Goal: Task Accomplishment & Management: Manage account settings

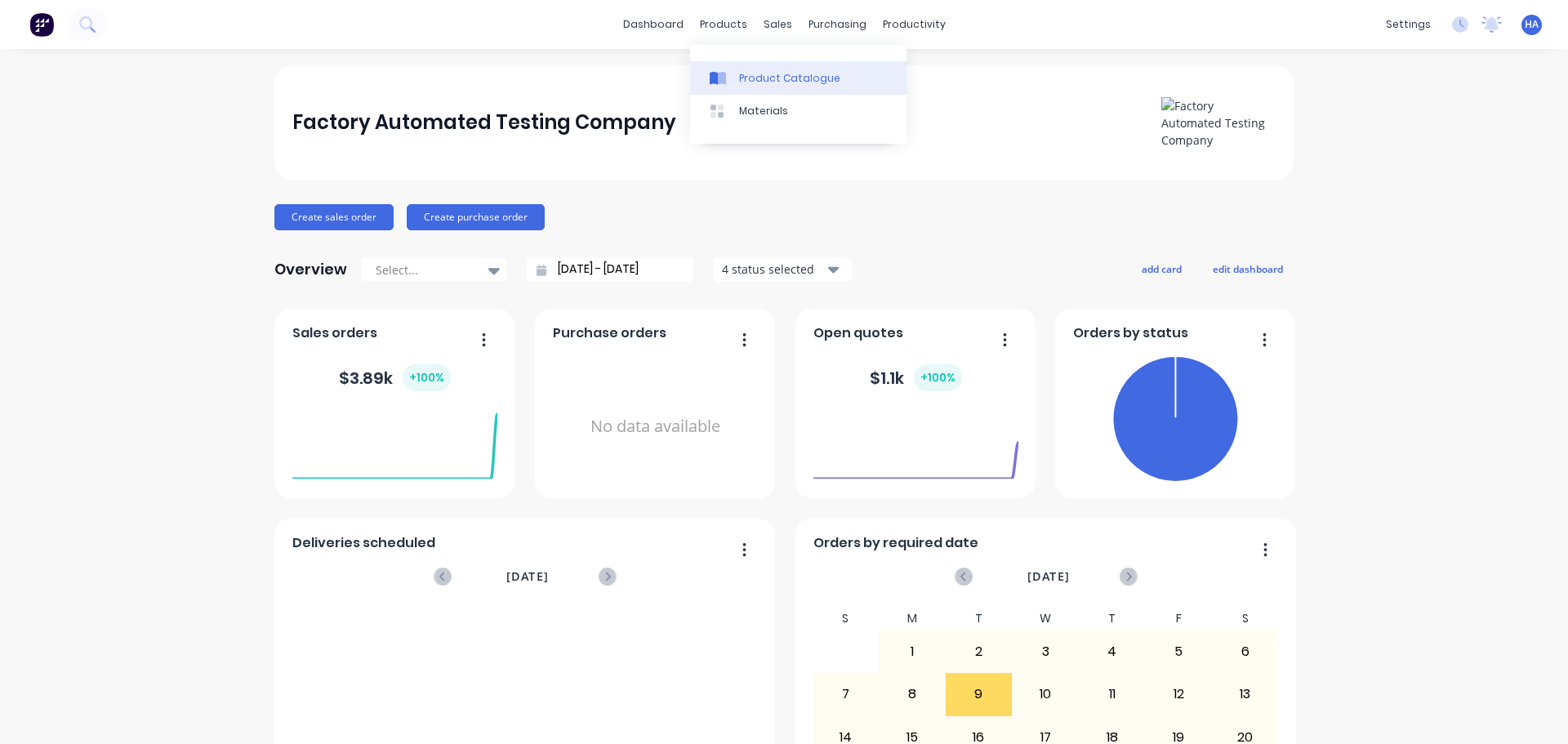
click at [752, 66] on link "Product Catalogue" at bounding box center [798, 77] width 216 height 33
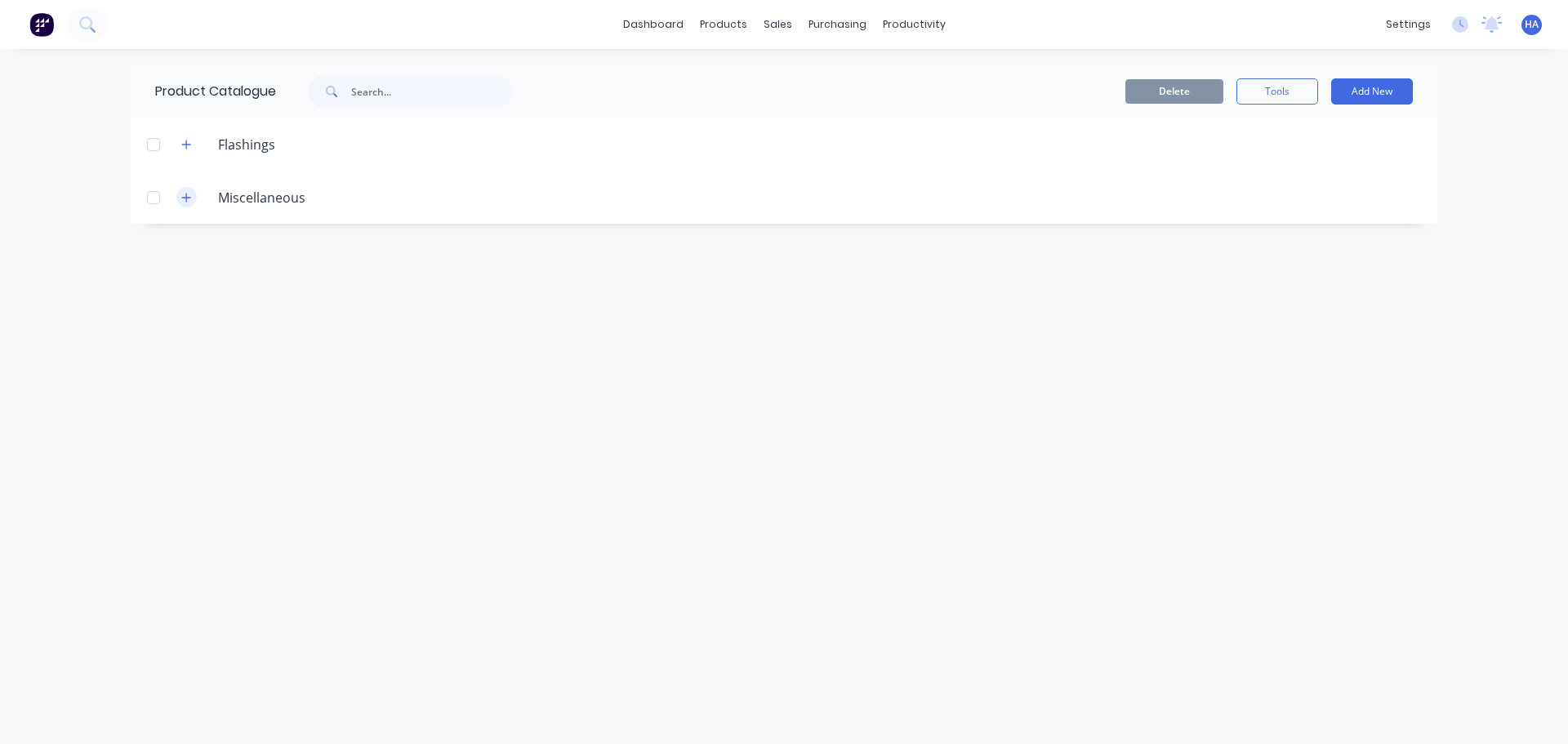
click at [192, 192] on button "button" at bounding box center [186, 197] width 20 height 20
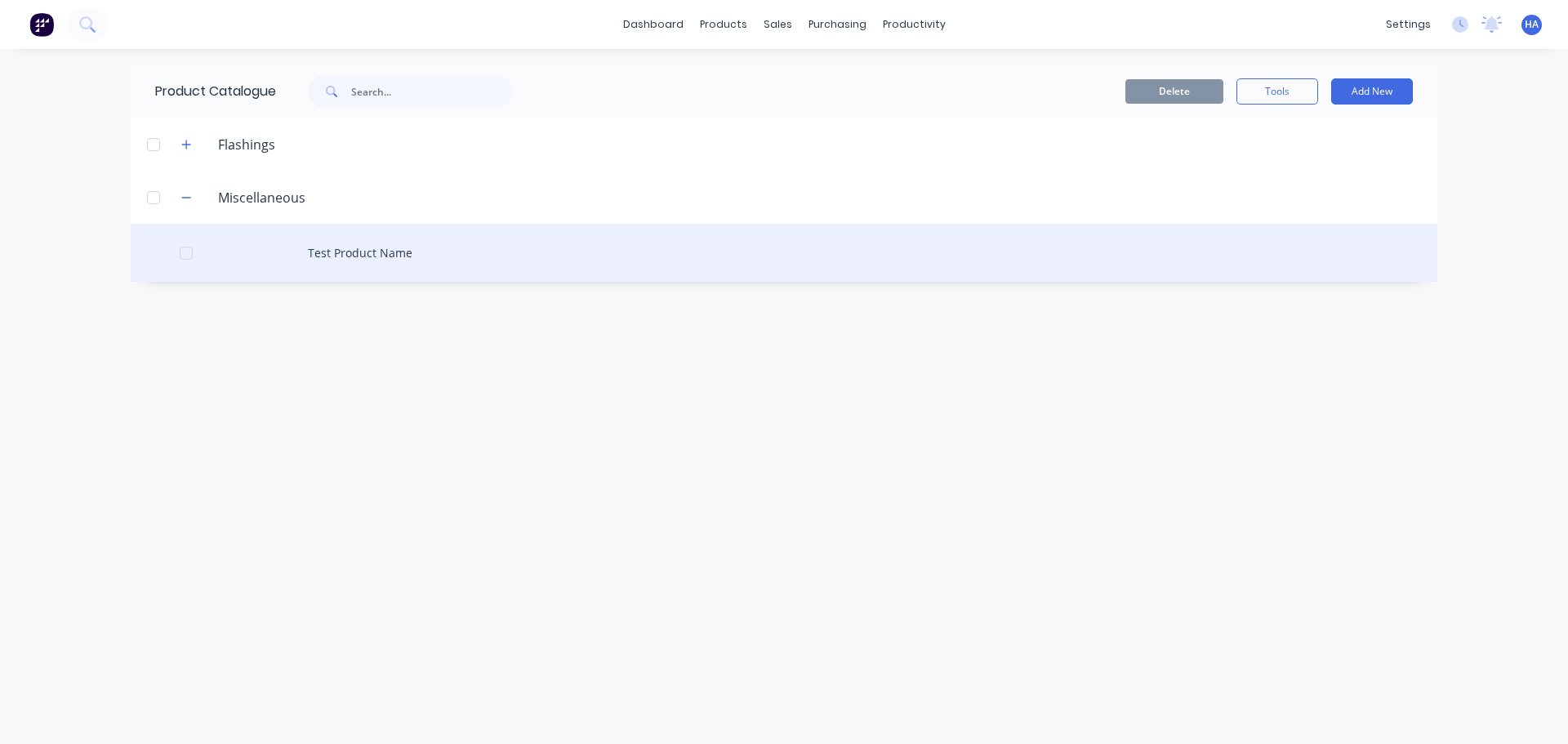
click at [192, 257] on div at bounding box center [186, 253] width 33 height 33
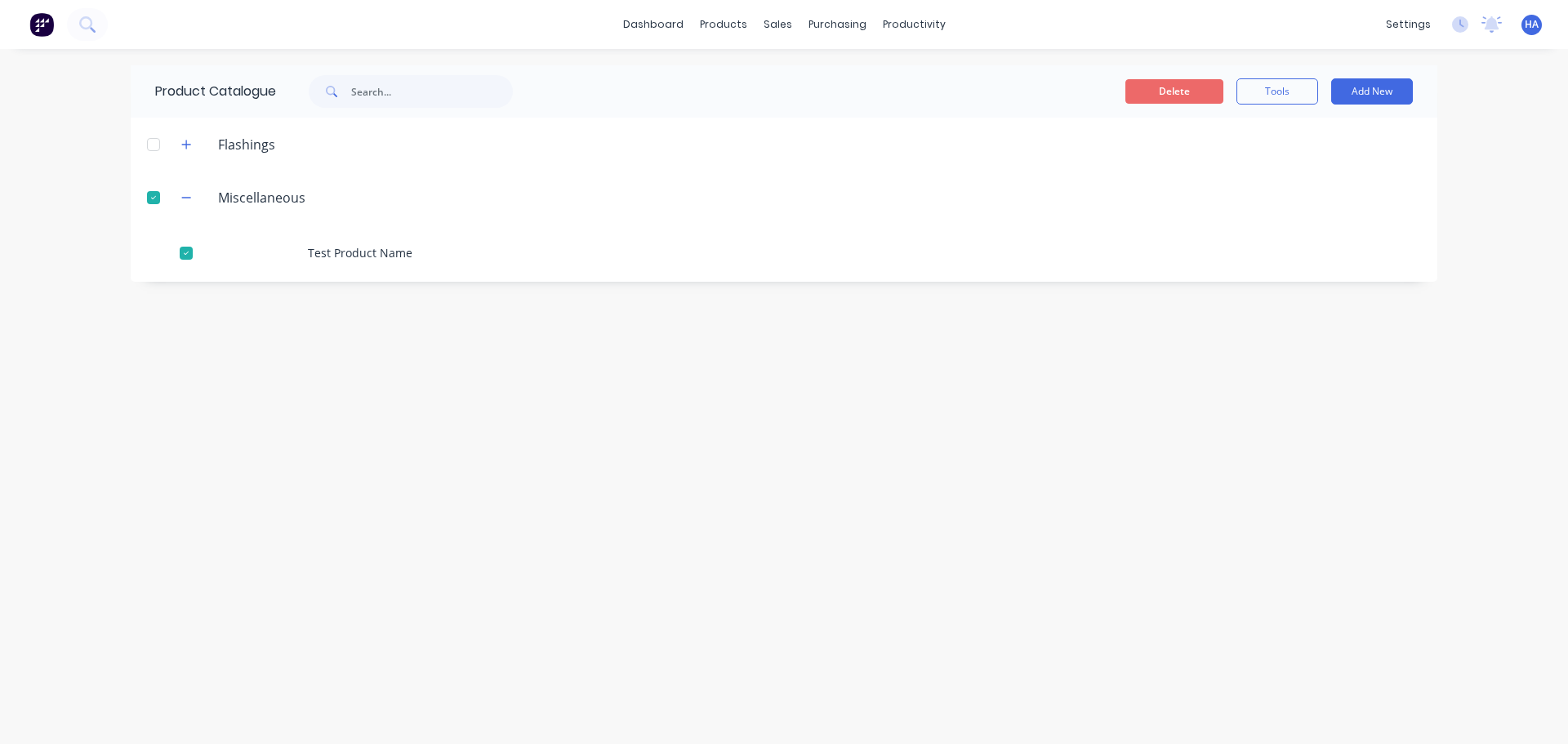
drag, startPoint x: 328, startPoint y: 232, endPoint x: 1156, endPoint y: 86, distance: 840.8
click at [1156, 86] on button "Delete" at bounding box center [1174, 91] width 98 height 24
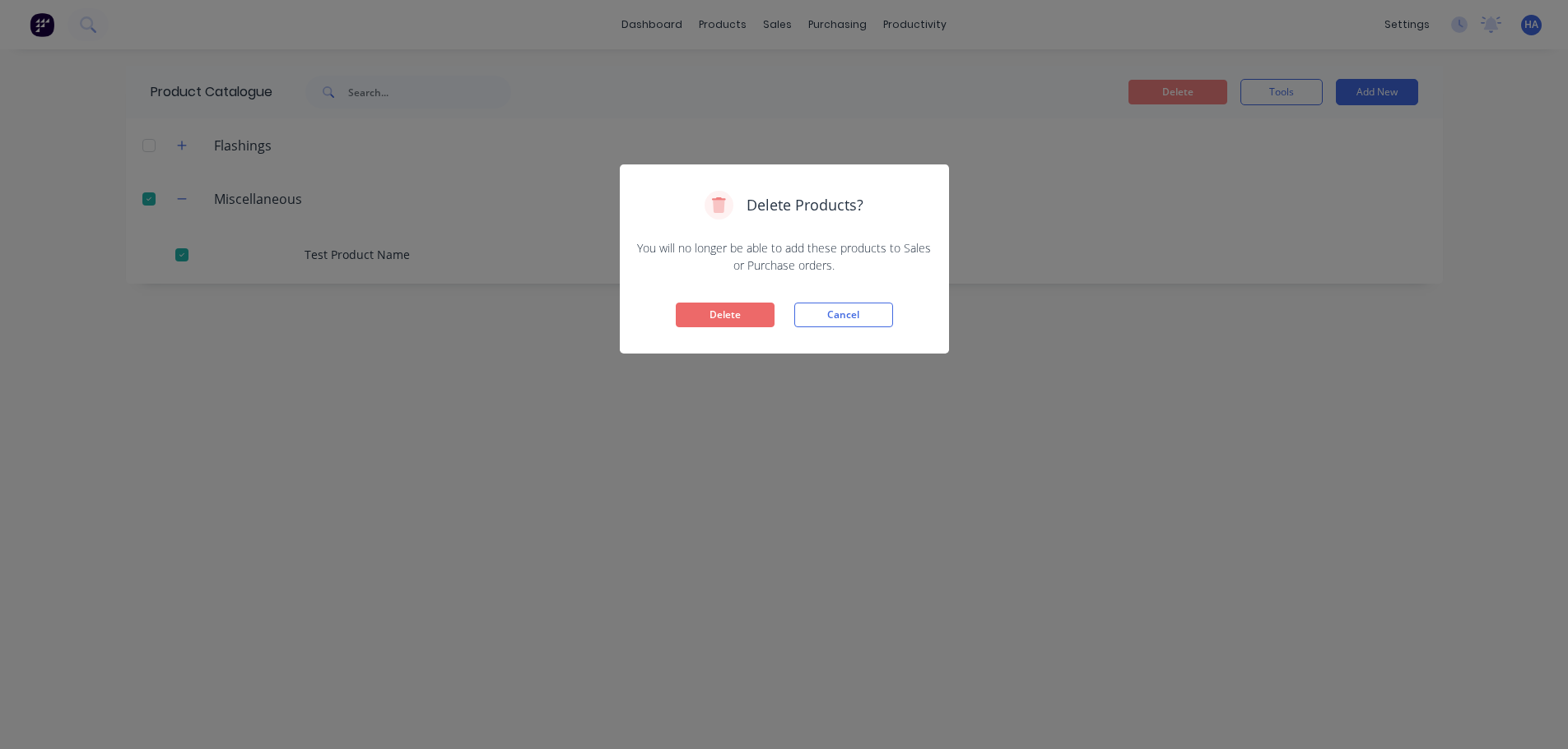
click at [735, 319] on button "Delete" at bounding box center [725, 314] width 99 height 24
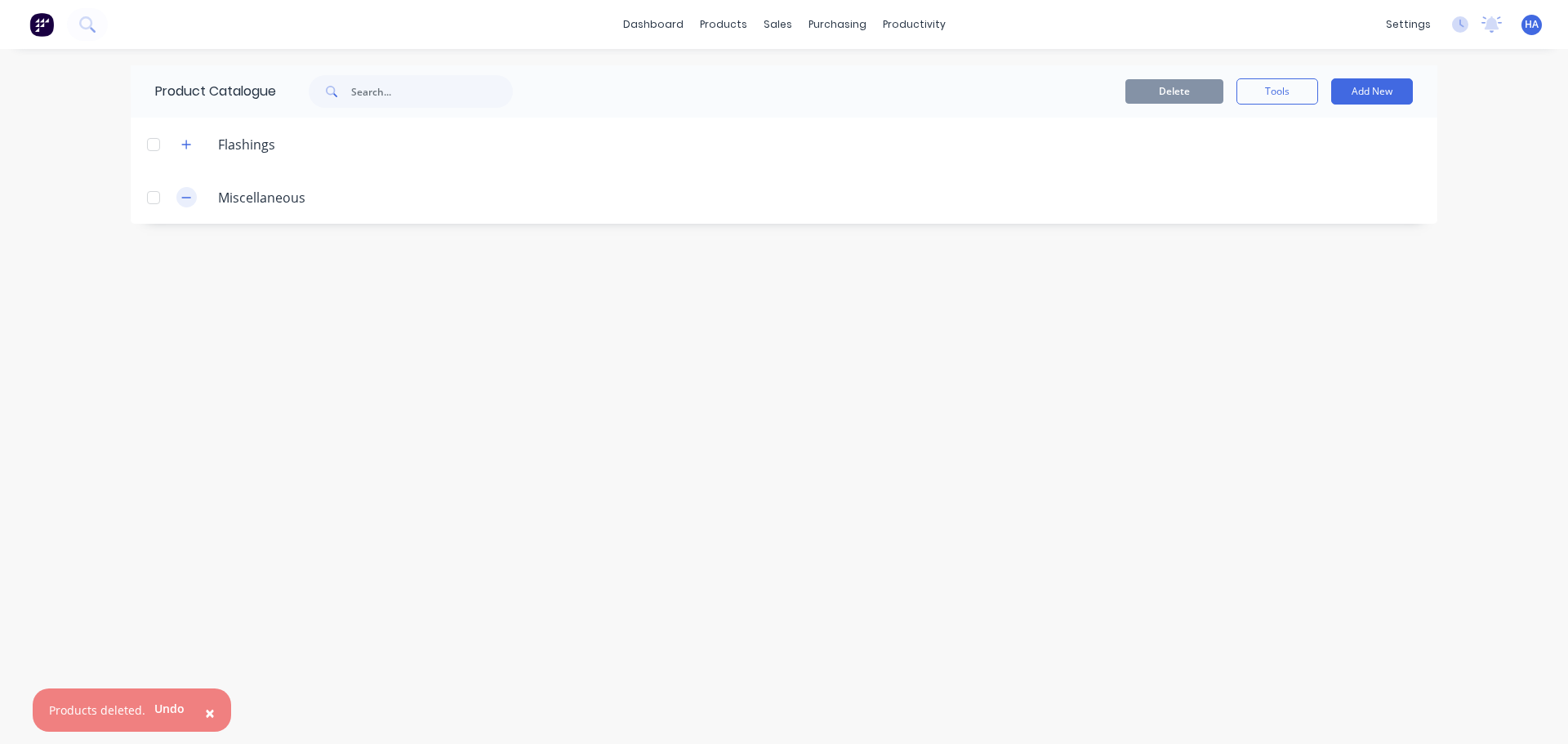
click at [184, 200] on icon "button" at bounding box center [186, 198] width 10 height 12
click at [190, 199] on icon "button" at bounding box center [186, 198] width 10 height 12
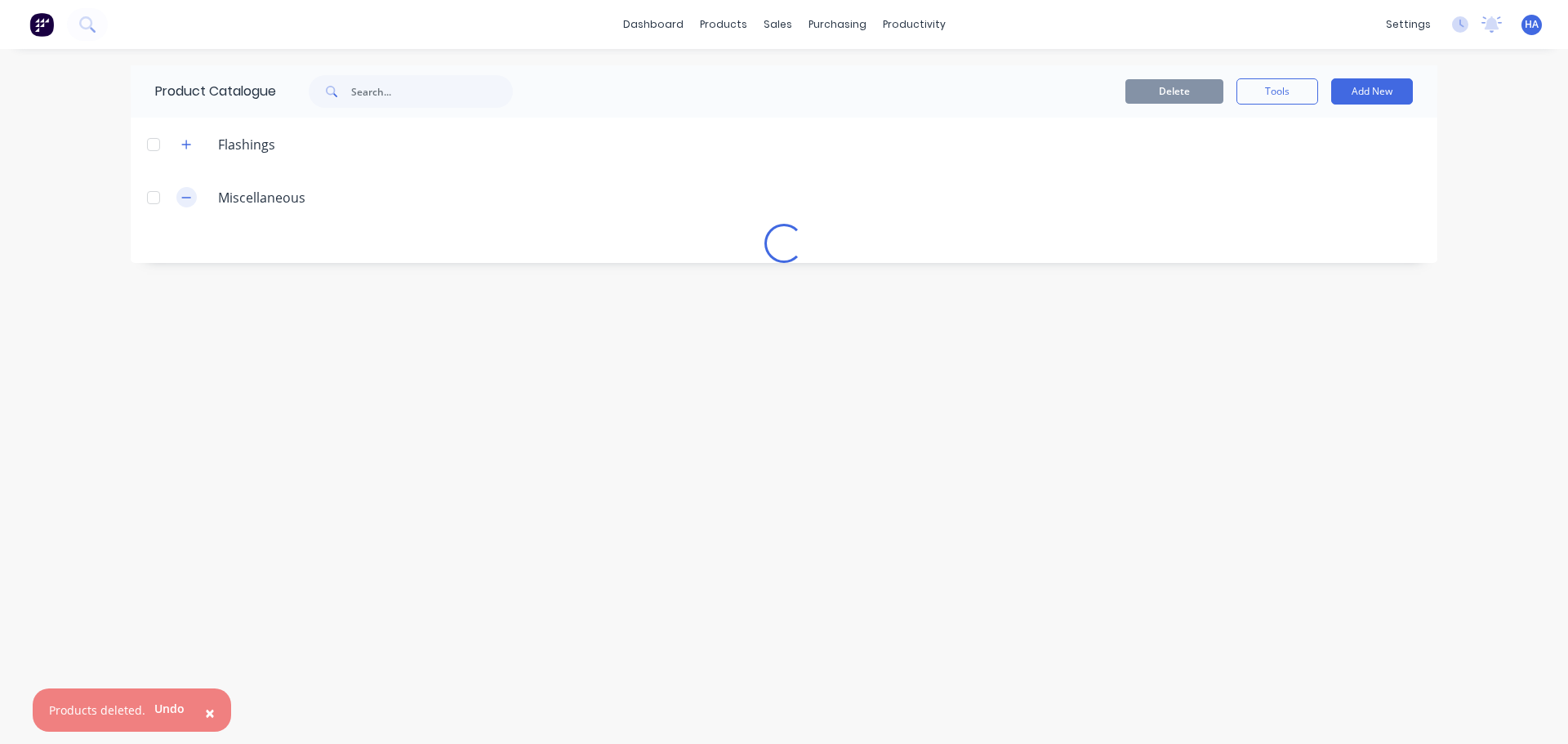
click at [190, 199] on icon "button" at bounding box center [186, 198] width 10 height 12
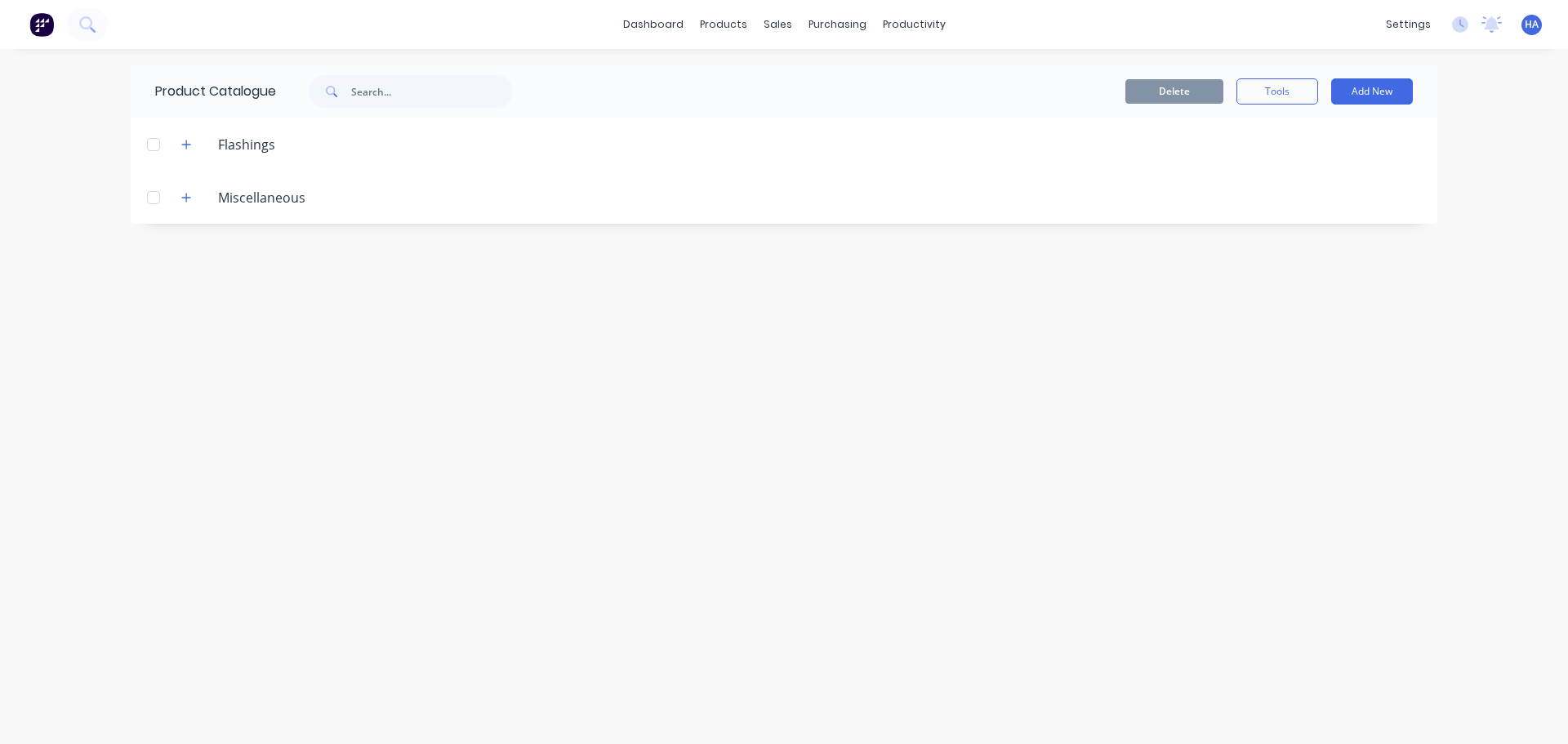
click at [535, 469] on div "Product Catalogue Delete Tools Add New Flashings Miscellaneous" at bounding box center [784, 397] width 1307 height 663
click at [122, 341] on div "dashboard products sales purchasing productivity dashboard products Product Cat…" at bounding box center [784, 372] width 1568 height 744
click at [843, 75] on div "Sales Orders" at bounding box center [839, 79] width 67 height 15
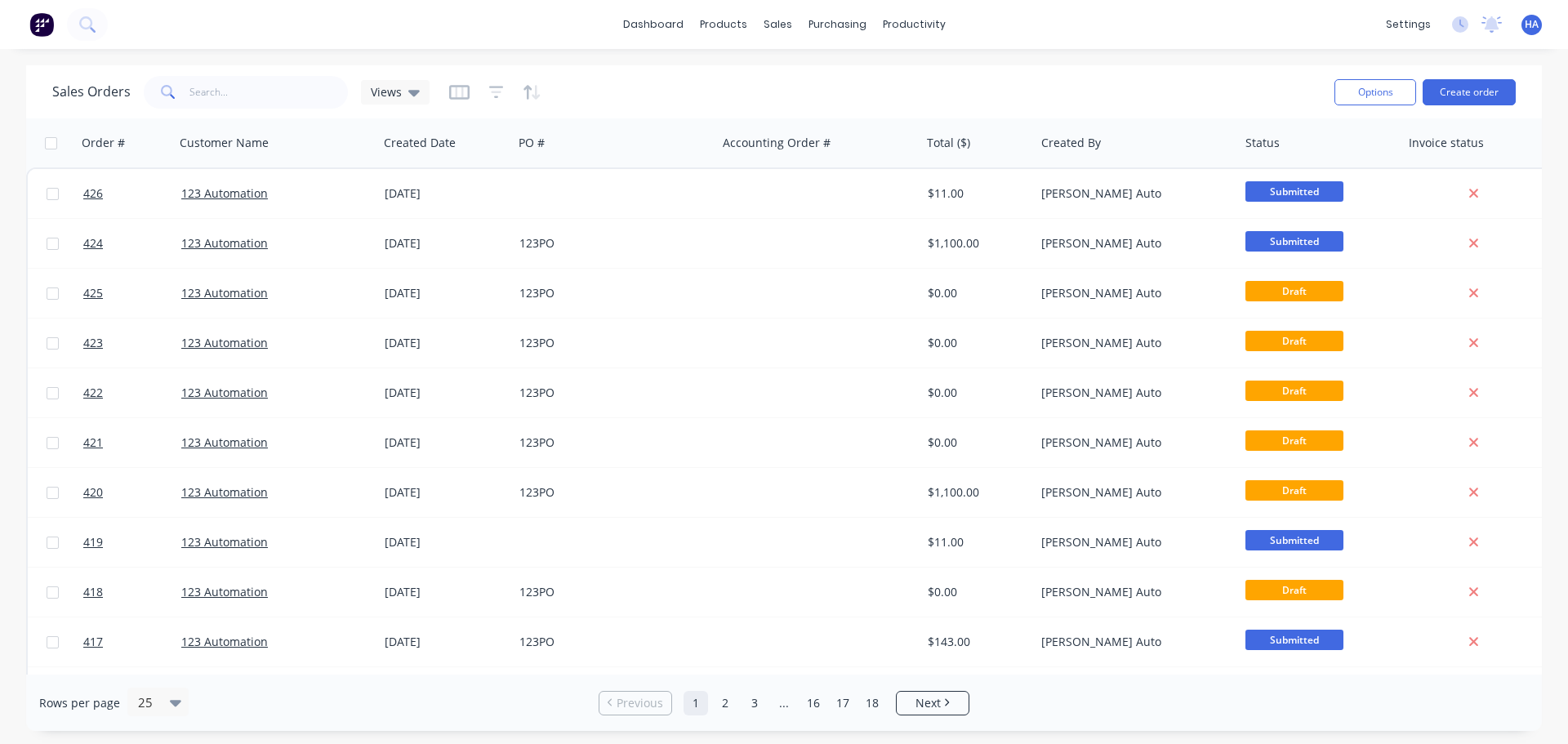
scroll to position [0, 807]
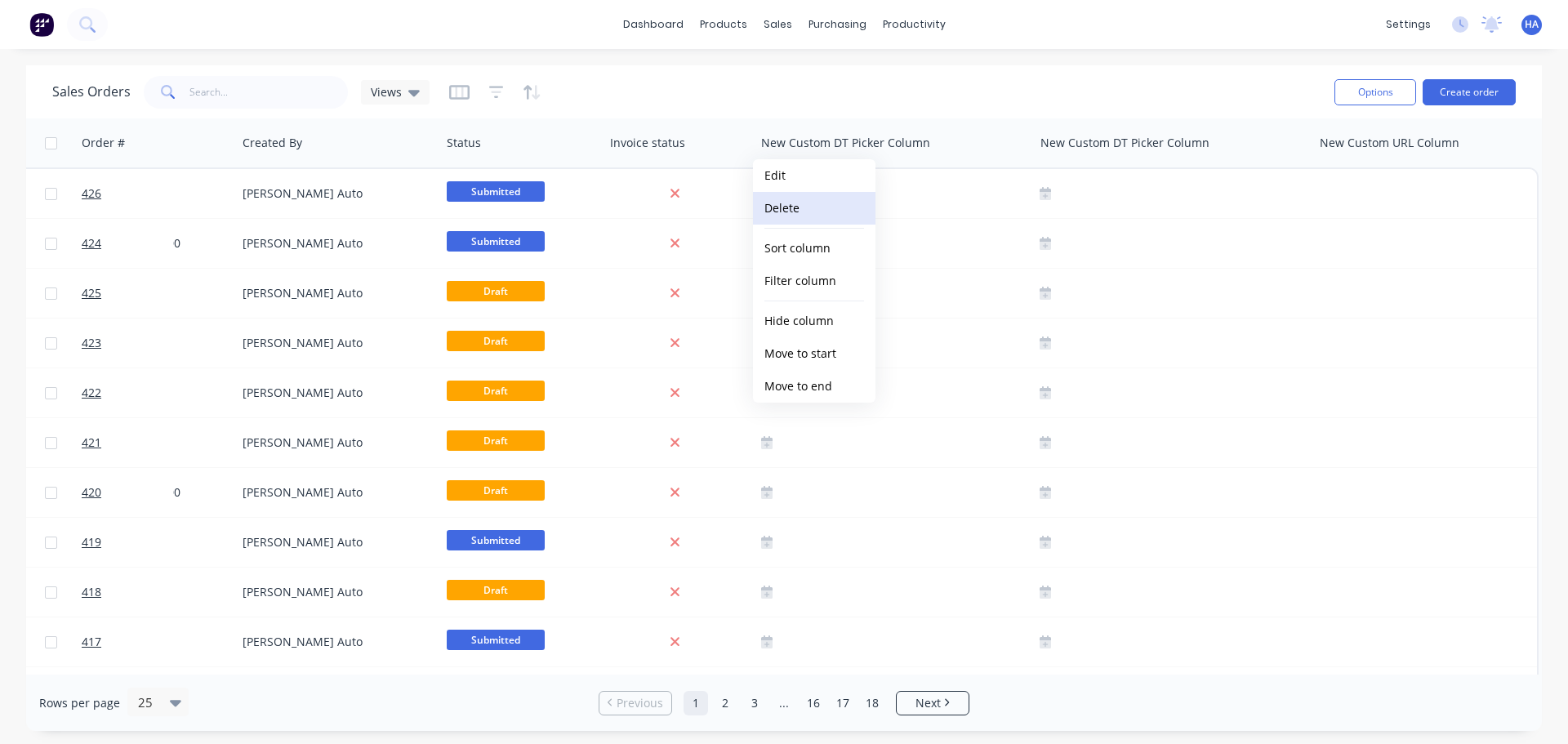
click at [815, 200] on button "Delete" at bounding box center [814, 208] width 122 height 33
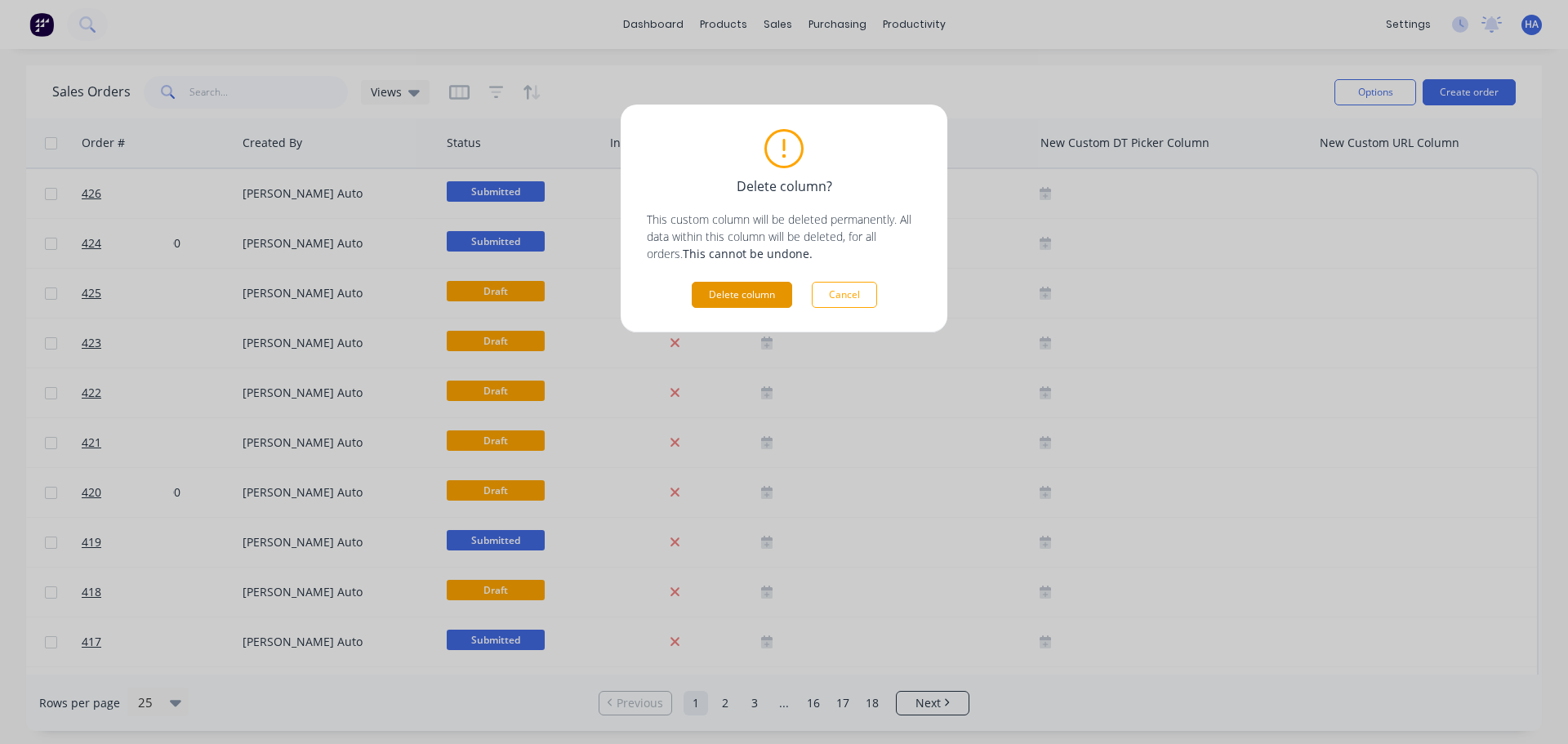
click at [769, 294] on button "Delete column" at bounding box center [742, 294] width 101 height 26
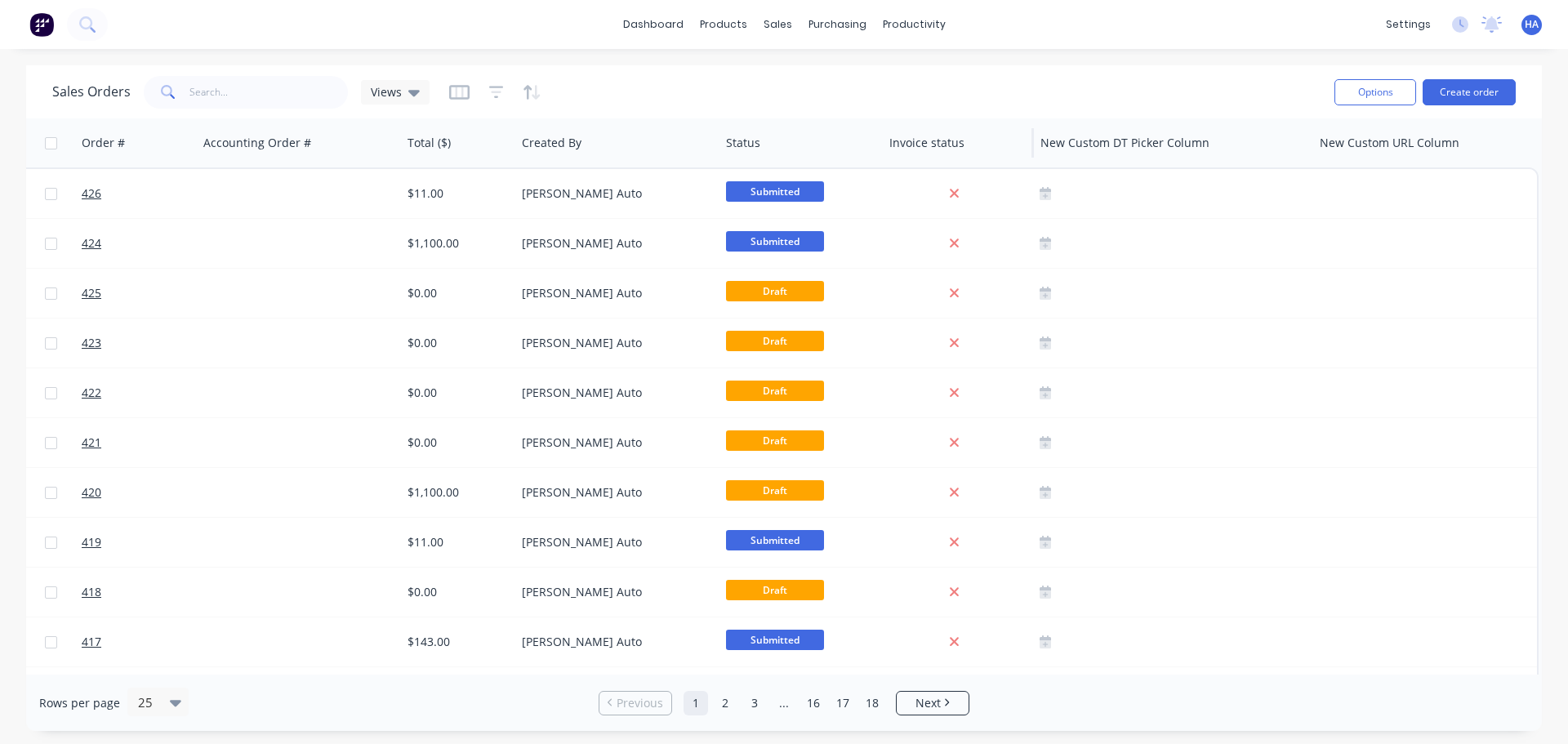
scroll to position [0, 520]
click at [1114, 215] on button "Delete" at bounding box center [1102, 208] width 122 height 33
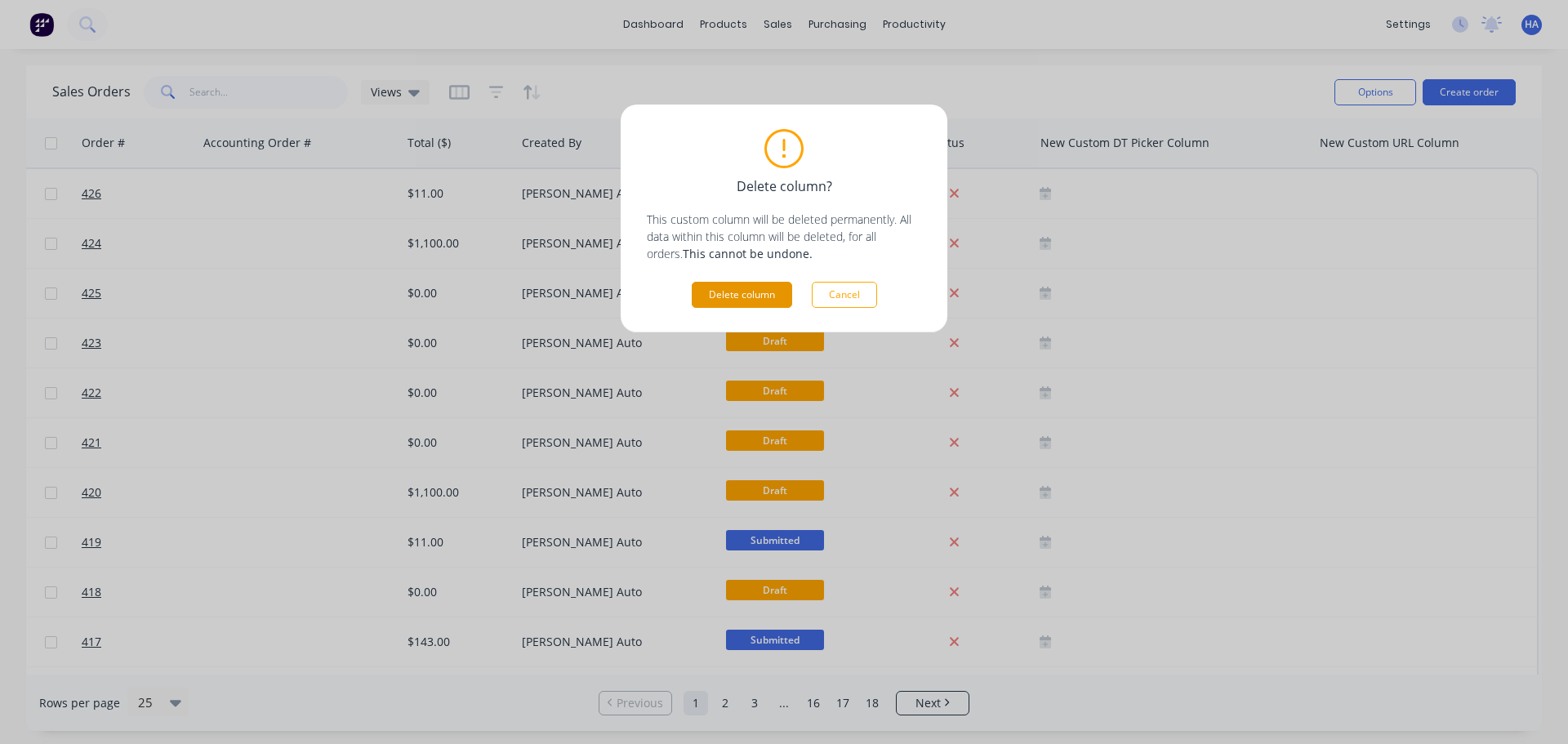
click at [753, 294] on button "Delete column" at bounding box center [742, 294] width 101 height 26
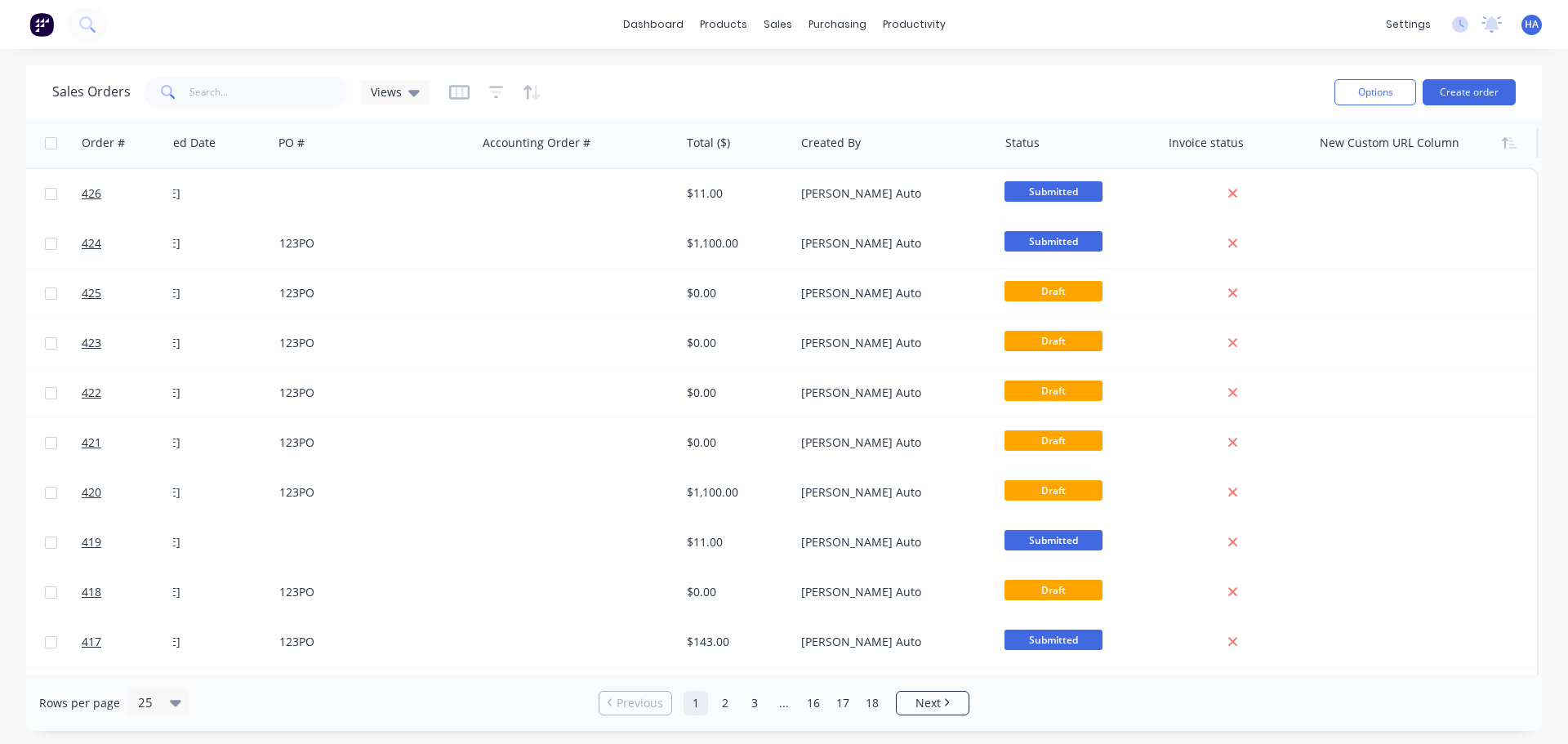
scroll to position [0, 240]
click at [1363, 212] on button "Delete" at bounding box center [1381, 208] width 122 height 33
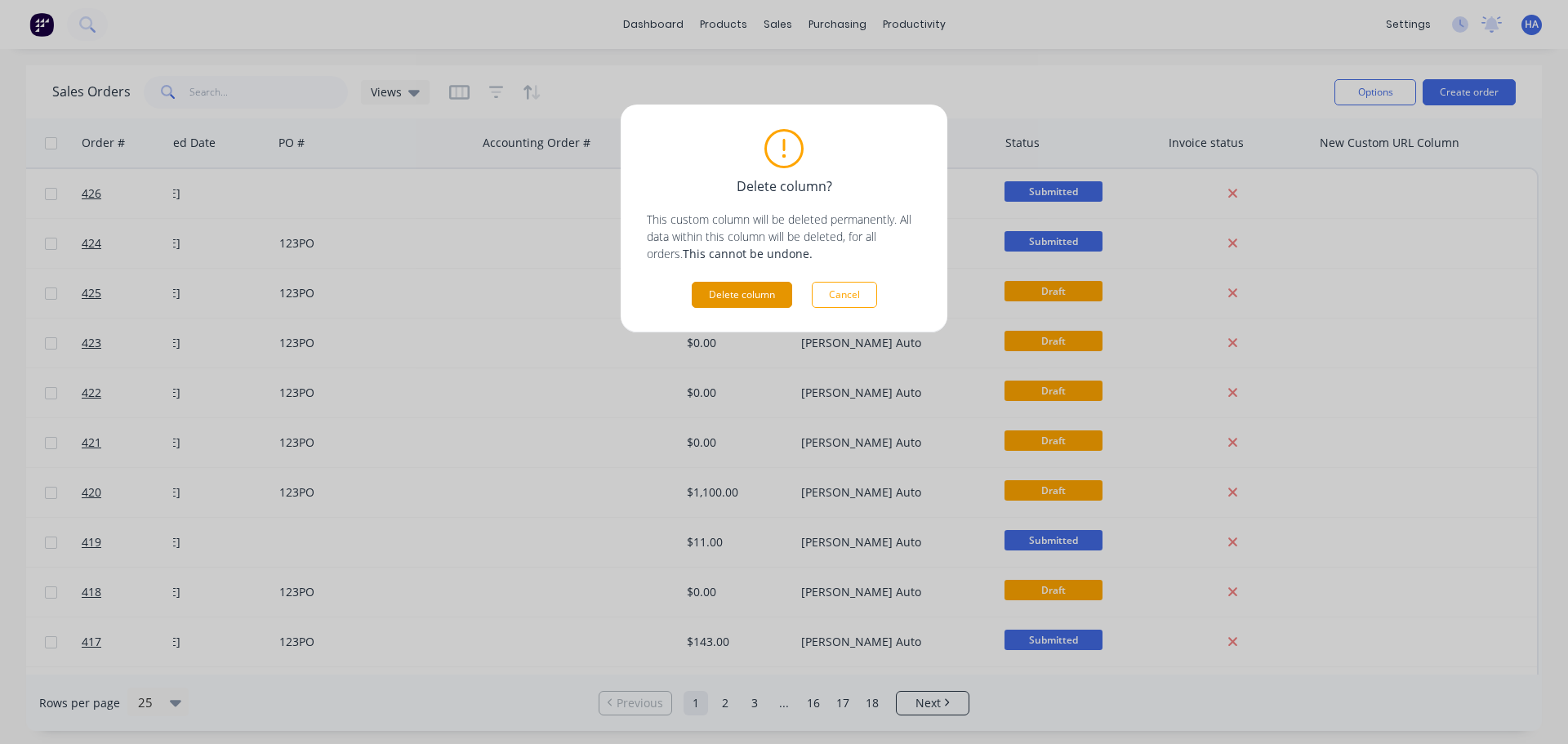
click at [751, 285] on button "Delete column" at bounding box center [742, 294] width 101 height 26
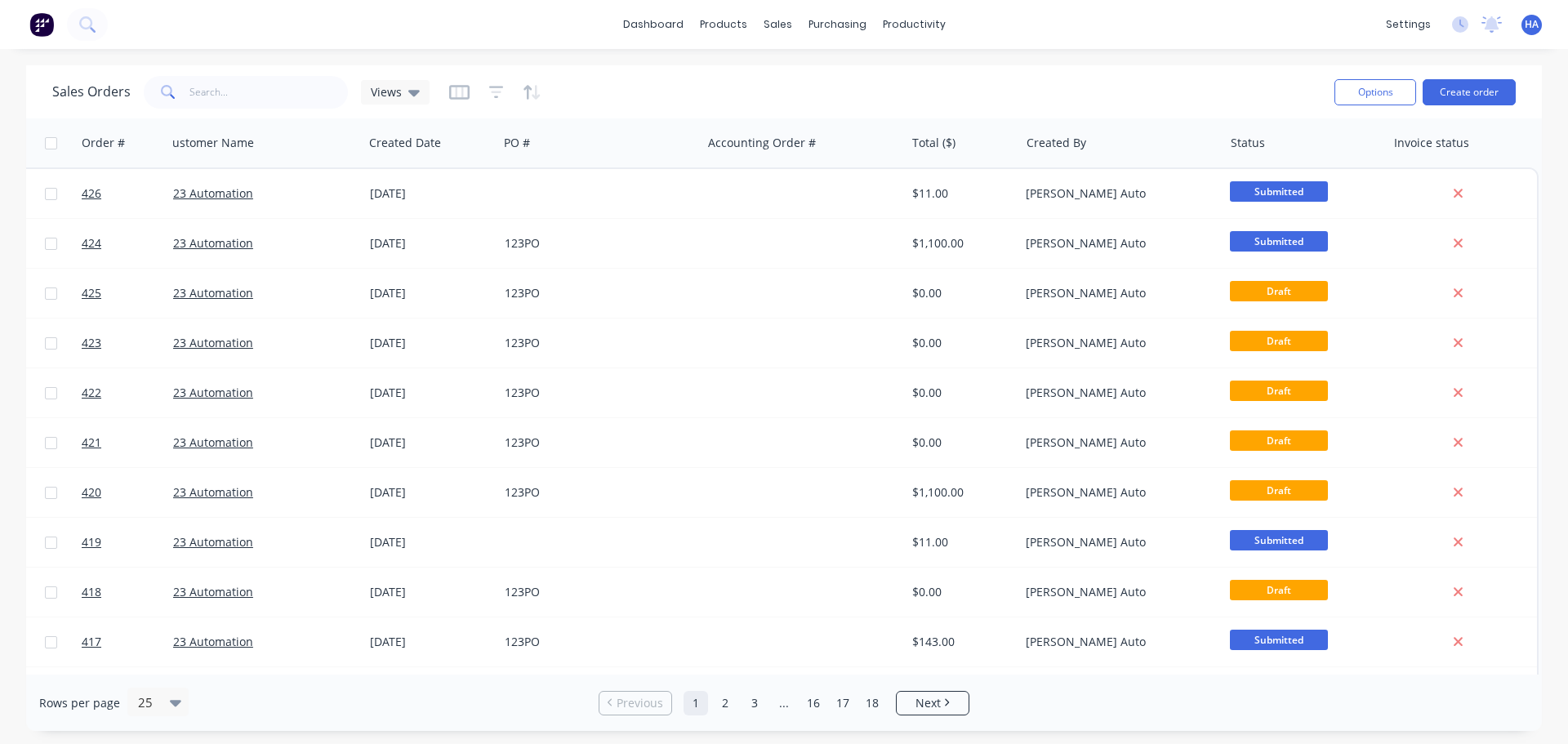
scroll to position [0, 15]
drag, startPoint x: 971, startPoint y: 675, endPoint x: 1261, endPoint y: 675, distance: 290.0
click at [1261, 675] on div "Rows per page 25 Previous 1 2 3 ... 16 17 18 Next" at bounding box center [784, 703] width 1516 height 56
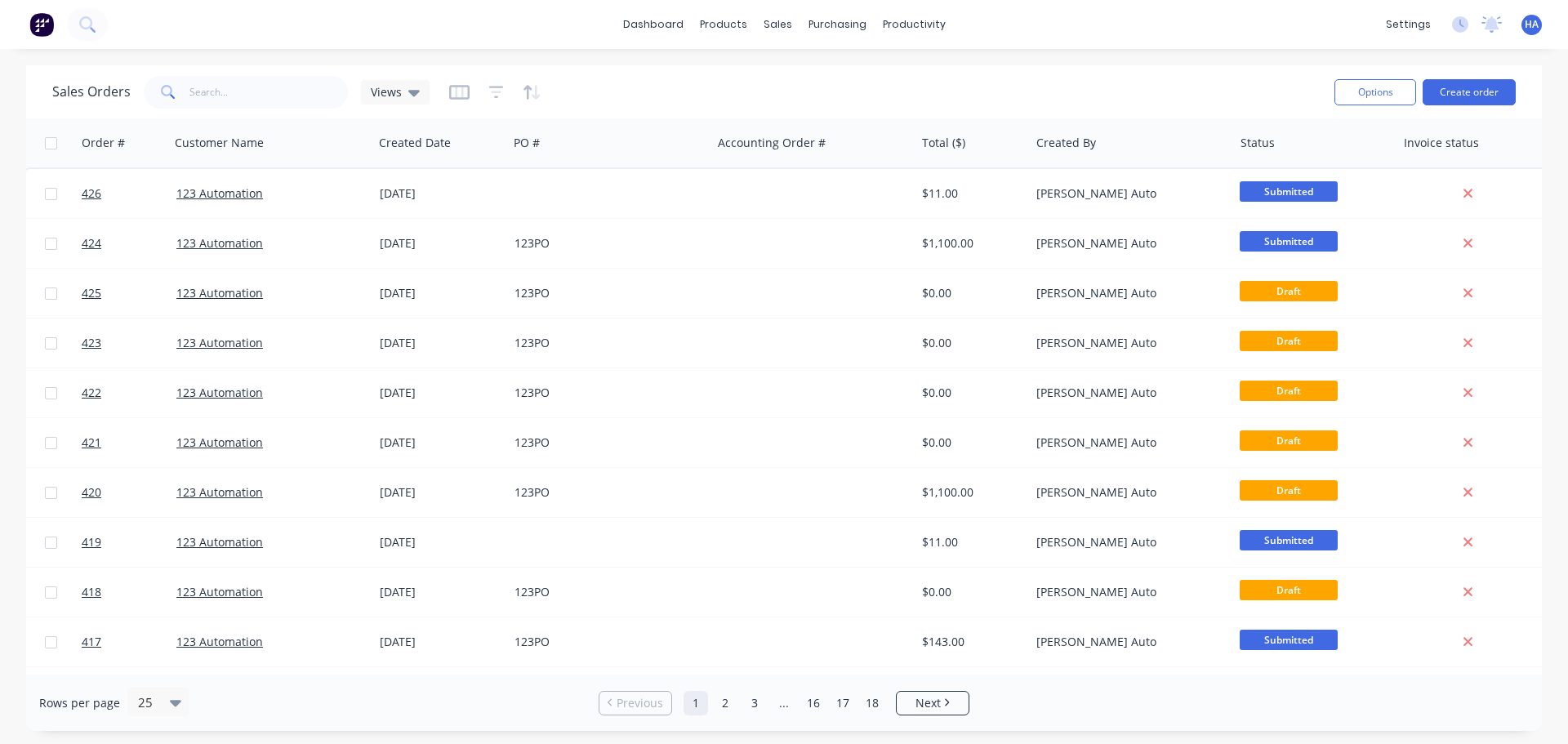
scroll to position [0, 248]
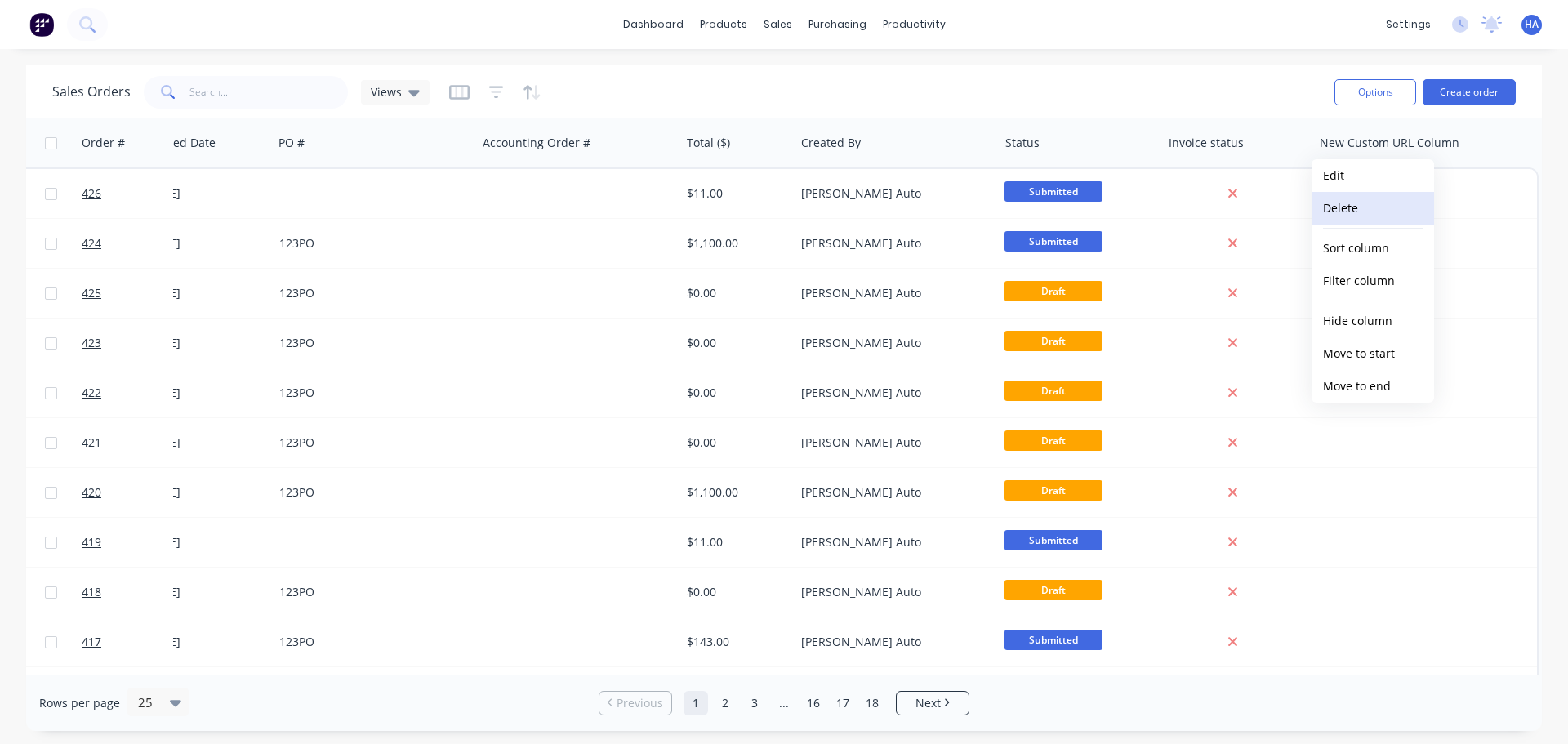
click at [1383, 209] on button "Delete" at bounding box center [1373, 208] width 122 height 33
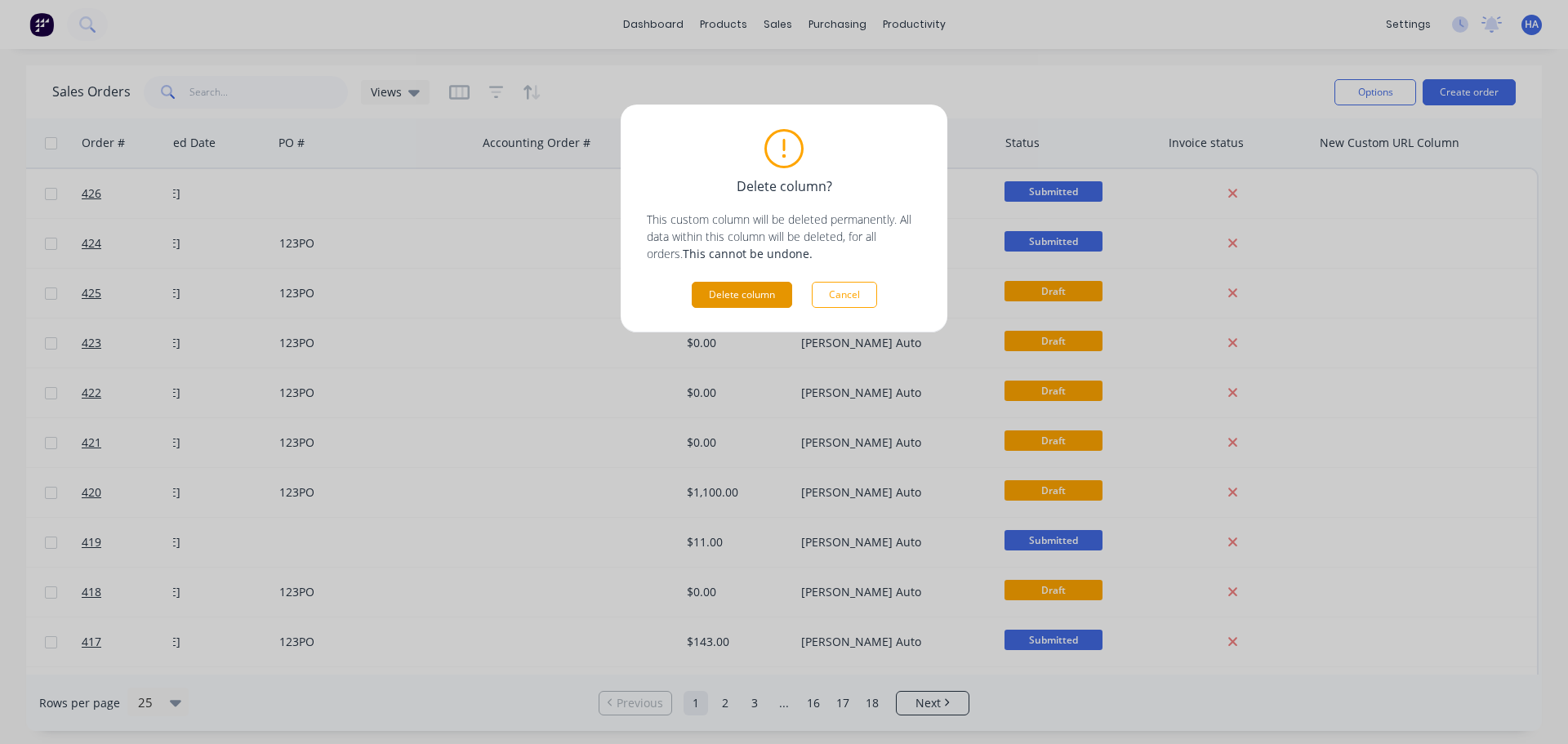
click at [774, 286] on button "Delete column" at bounding box center [742, 294] width 101 height 26
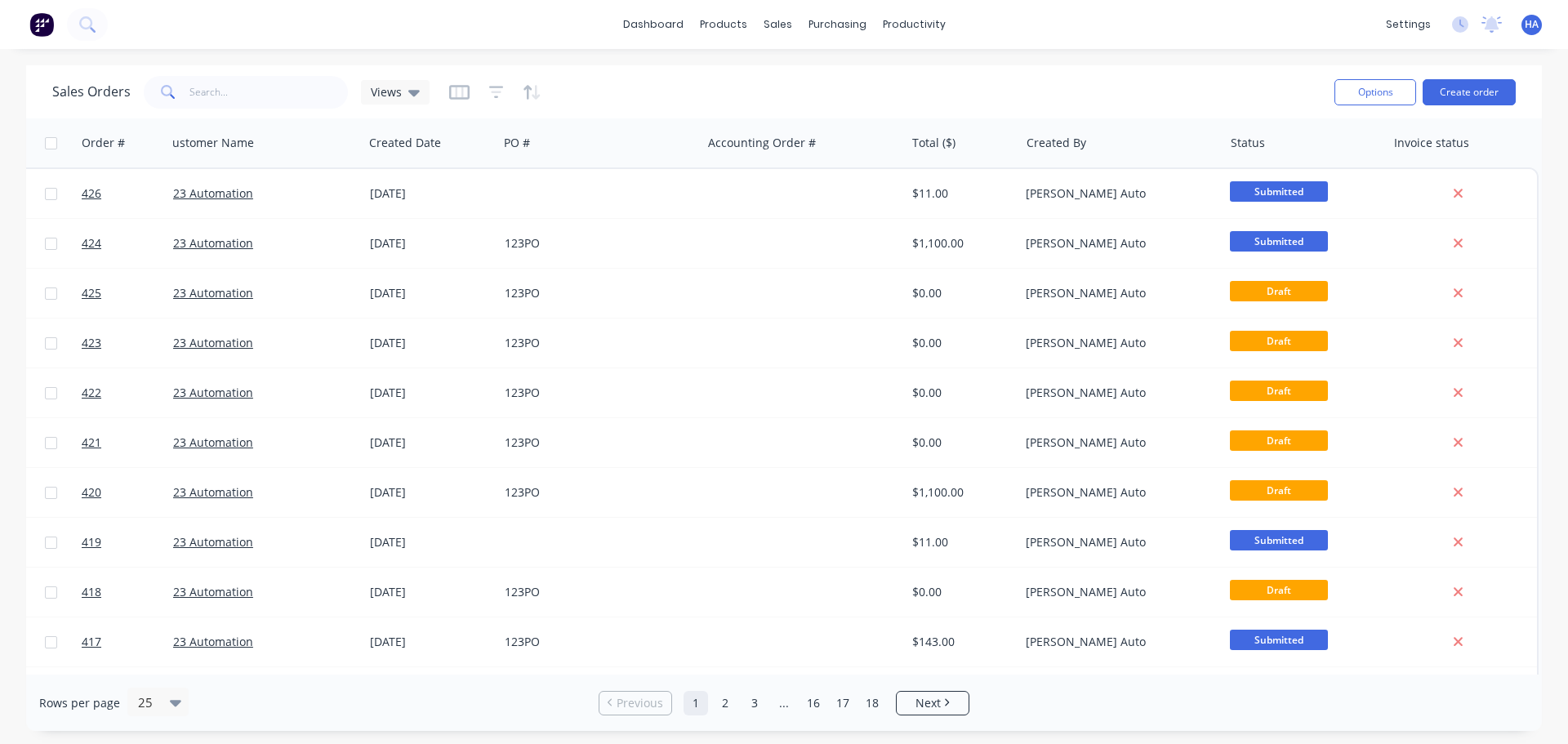
scroll to position [0, 15]
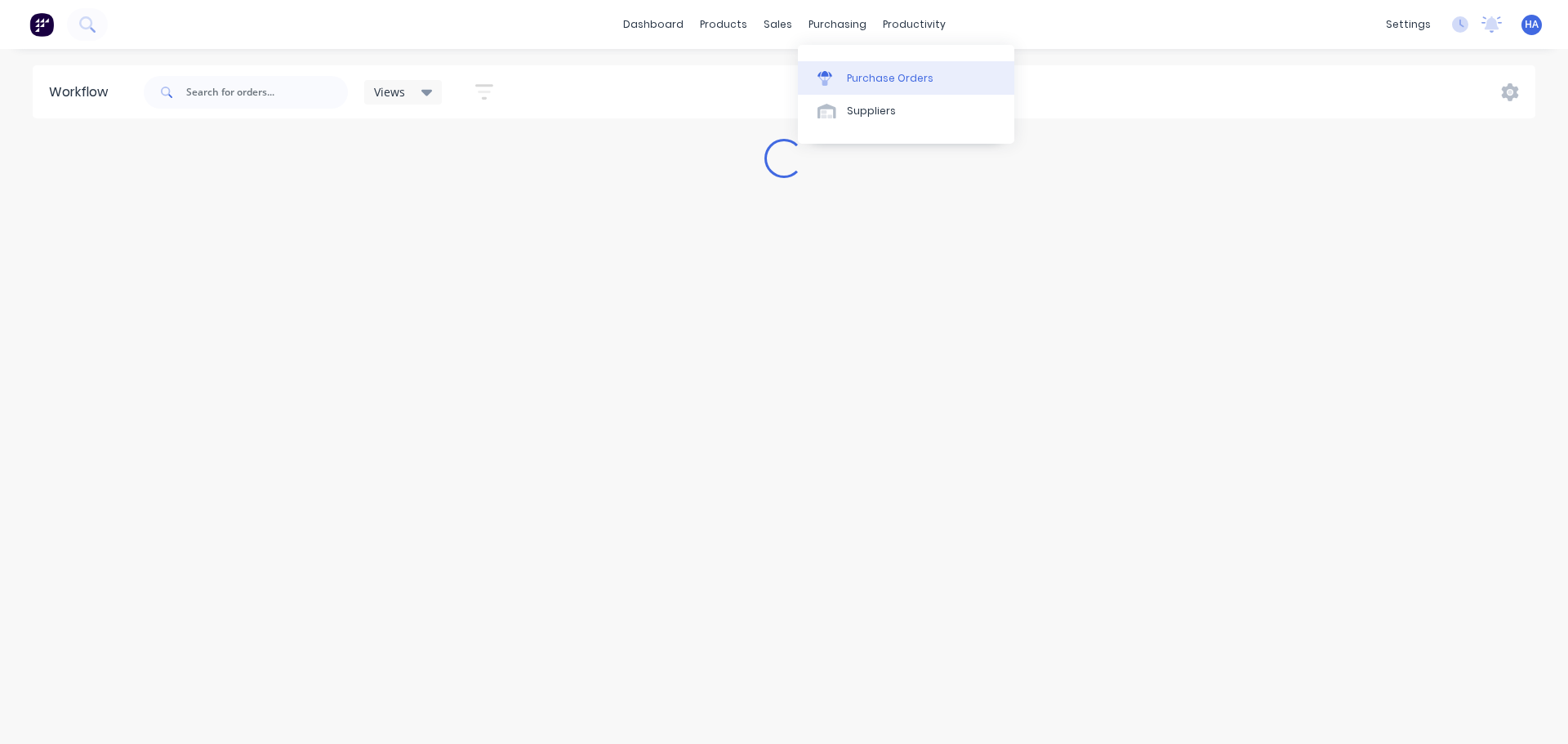
click at [870, 78] on div "Purchase Orders" at bounding box center [890, 79] width 86 height 15
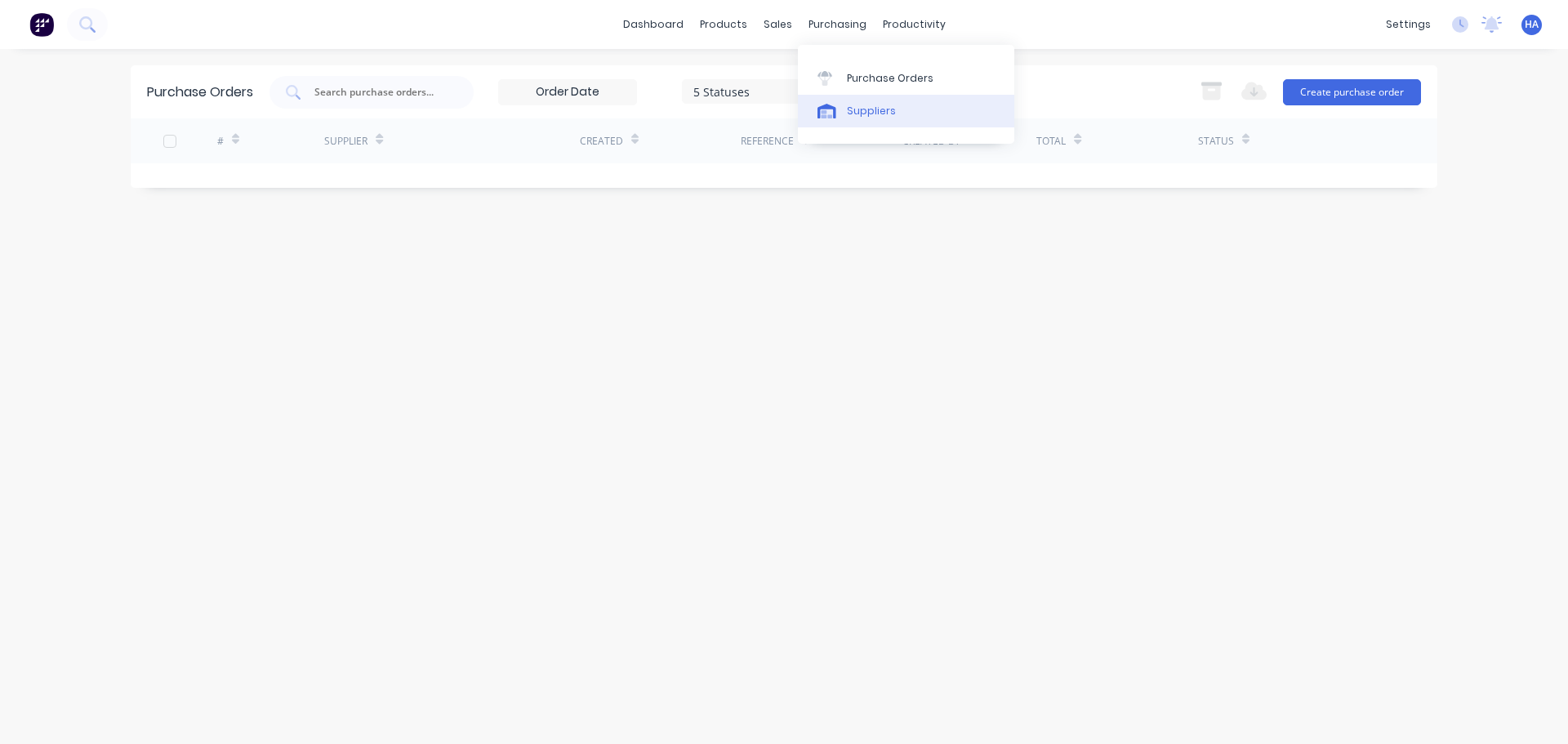
click at [865, 115] on div "Suppliers" at bounding box center [871, 112] width 49 height 15
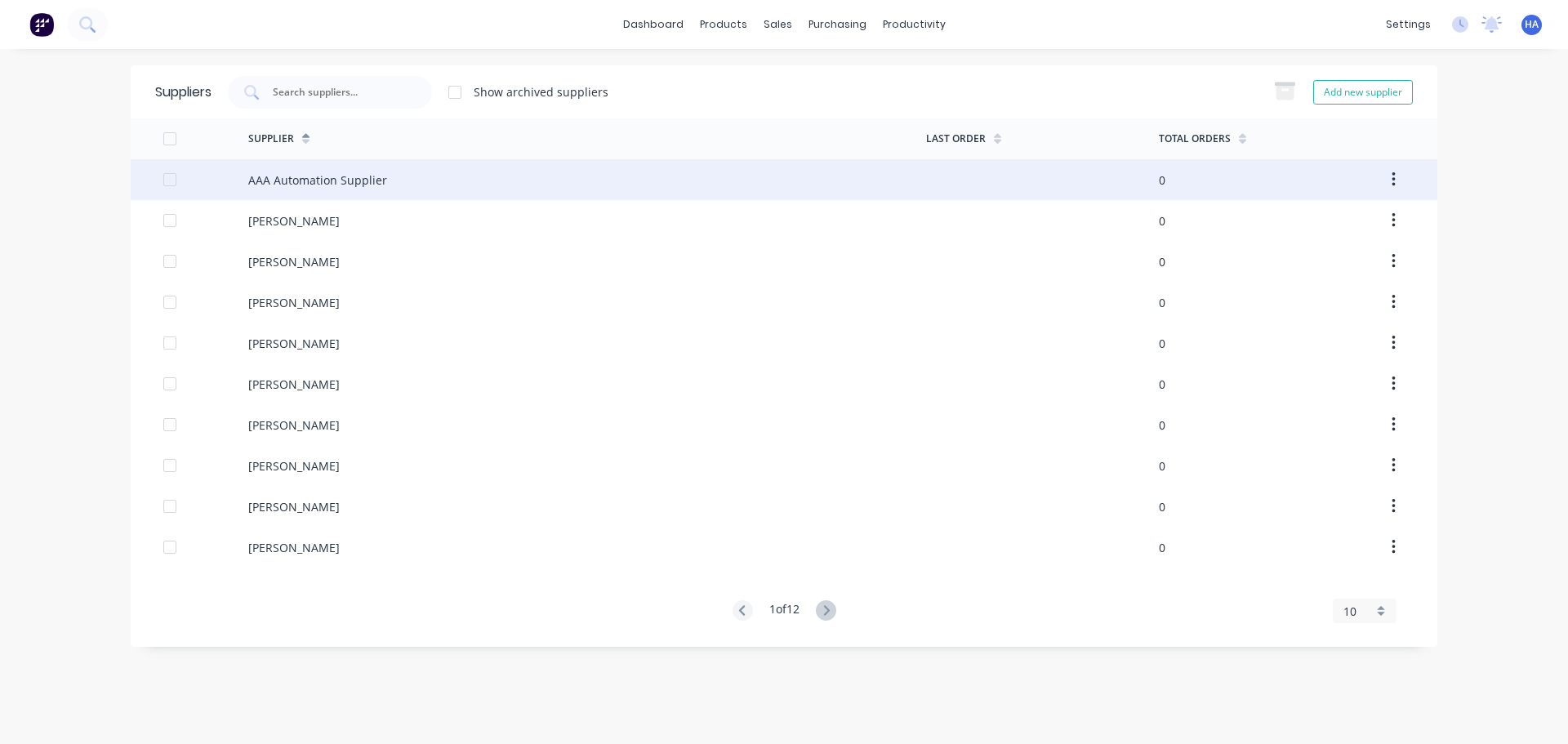
click at [377, 174] on div "AAA Automation Supplier" at bounding box center [318, 180] width 139 height 17
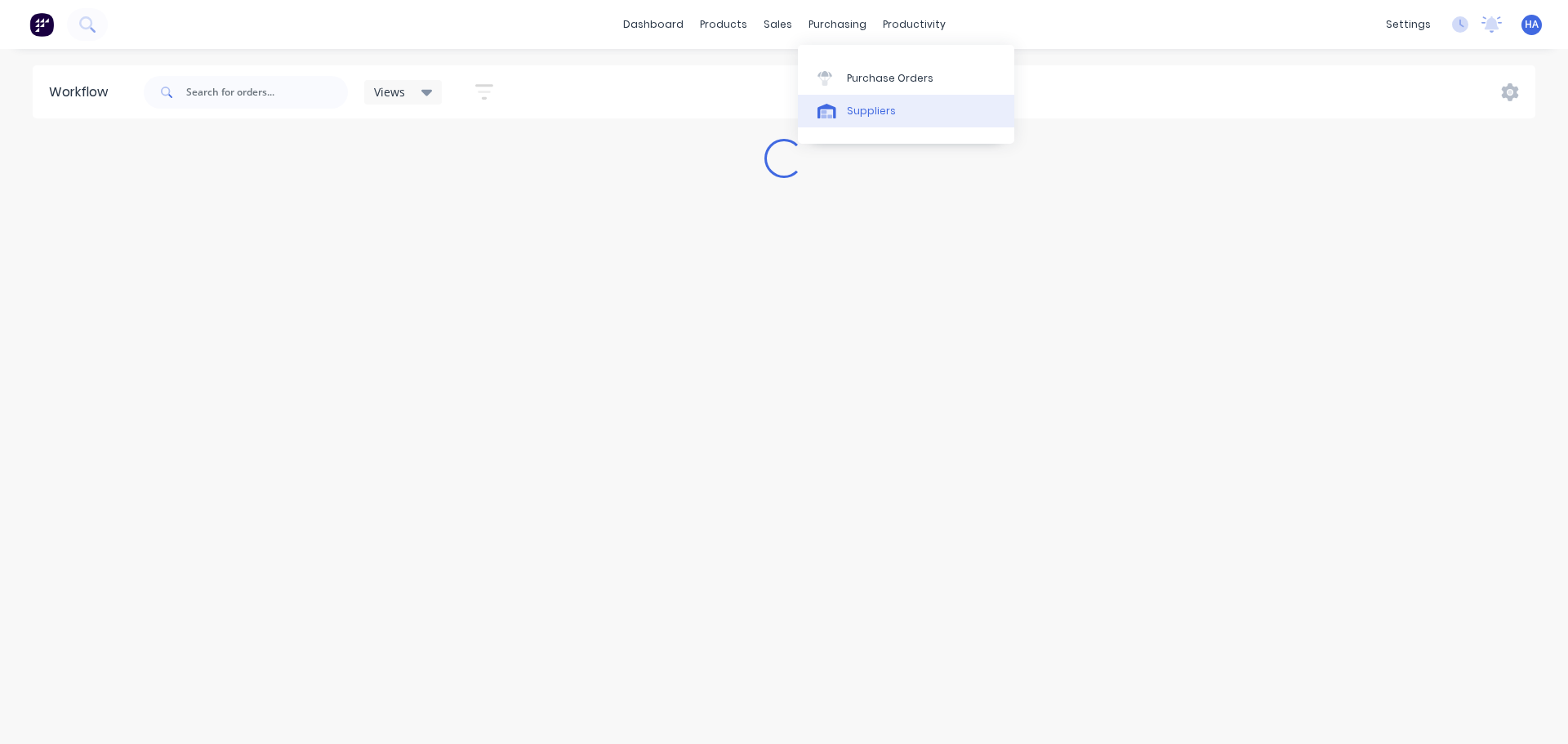
click at [862, 115] on div "Suppliers" at bounding box center [871, 112] width 49 height 15
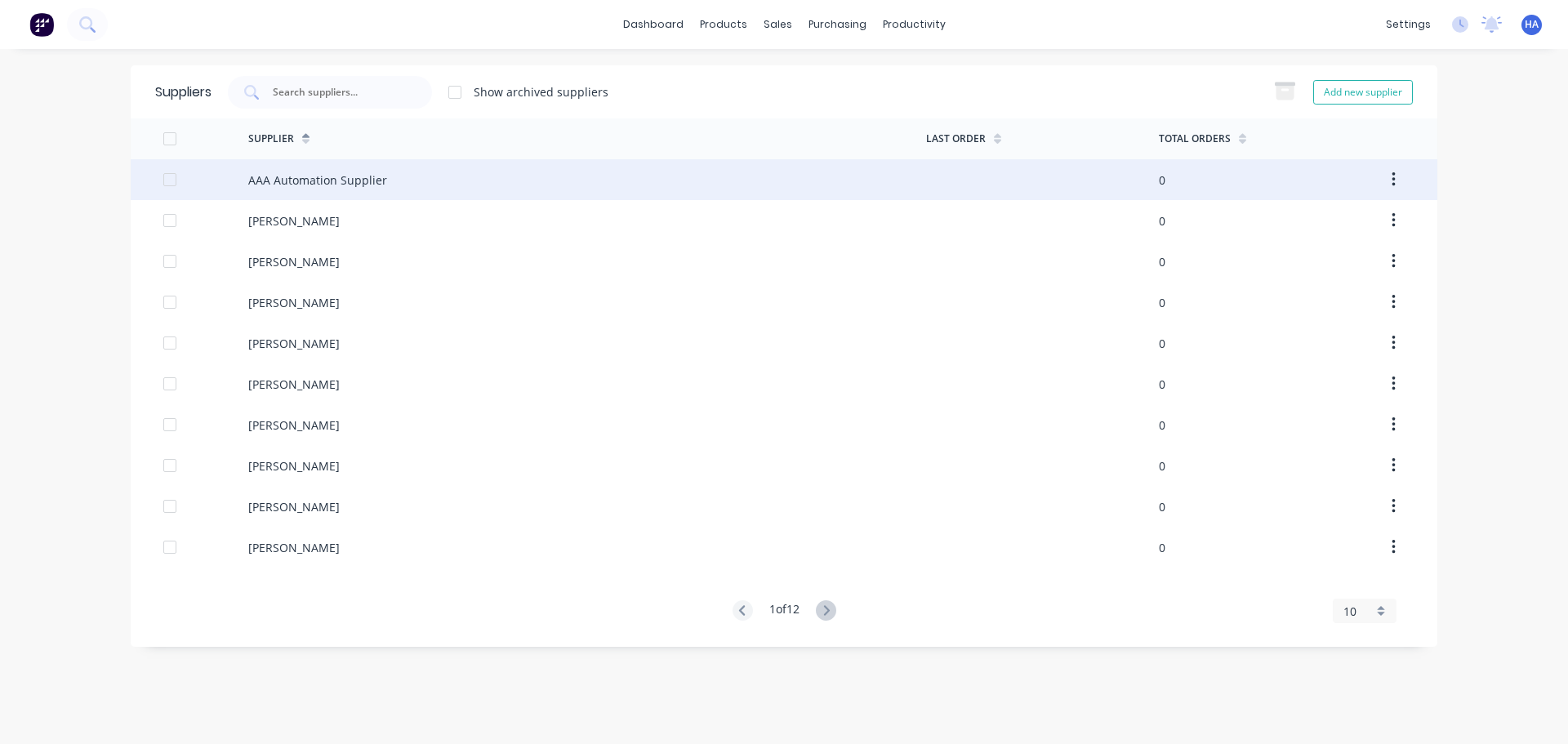
click at [261, 177] on div "AAA Automation Supplier" at bounding box center [318, 180] width 139 height 17
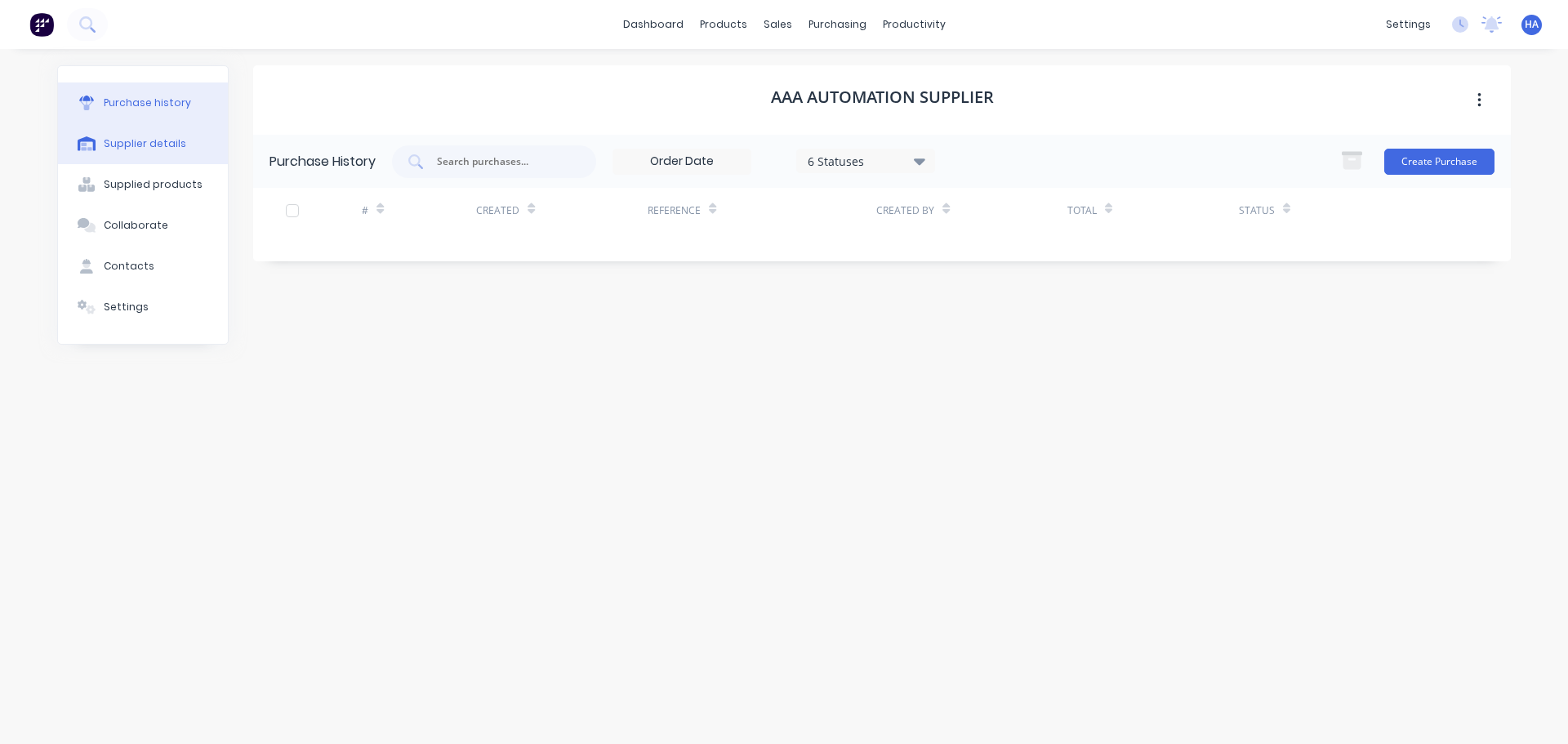
click at [166, 138] on div "Supplier details" at bounding box center [145, 144] width 82 height 15
select select "AU"
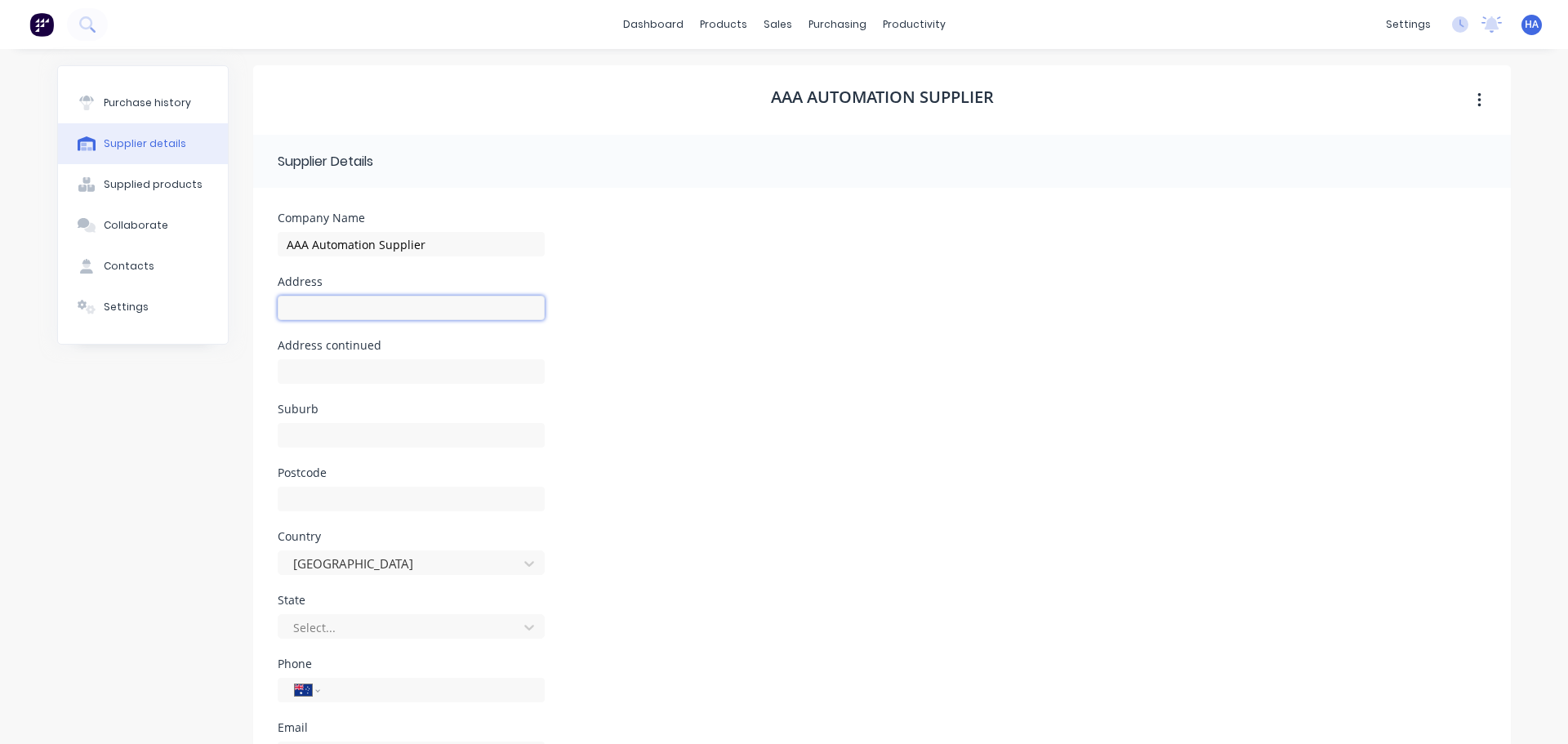
click at [371, 305] on input at bounding box center [411, 308] width 267 height 24
click at [365, 309] on input "400" at bounding box center [411, 308] width 267 height 24
type input "400 Billing"
type input "Adres Cont"
type input "Sydney"
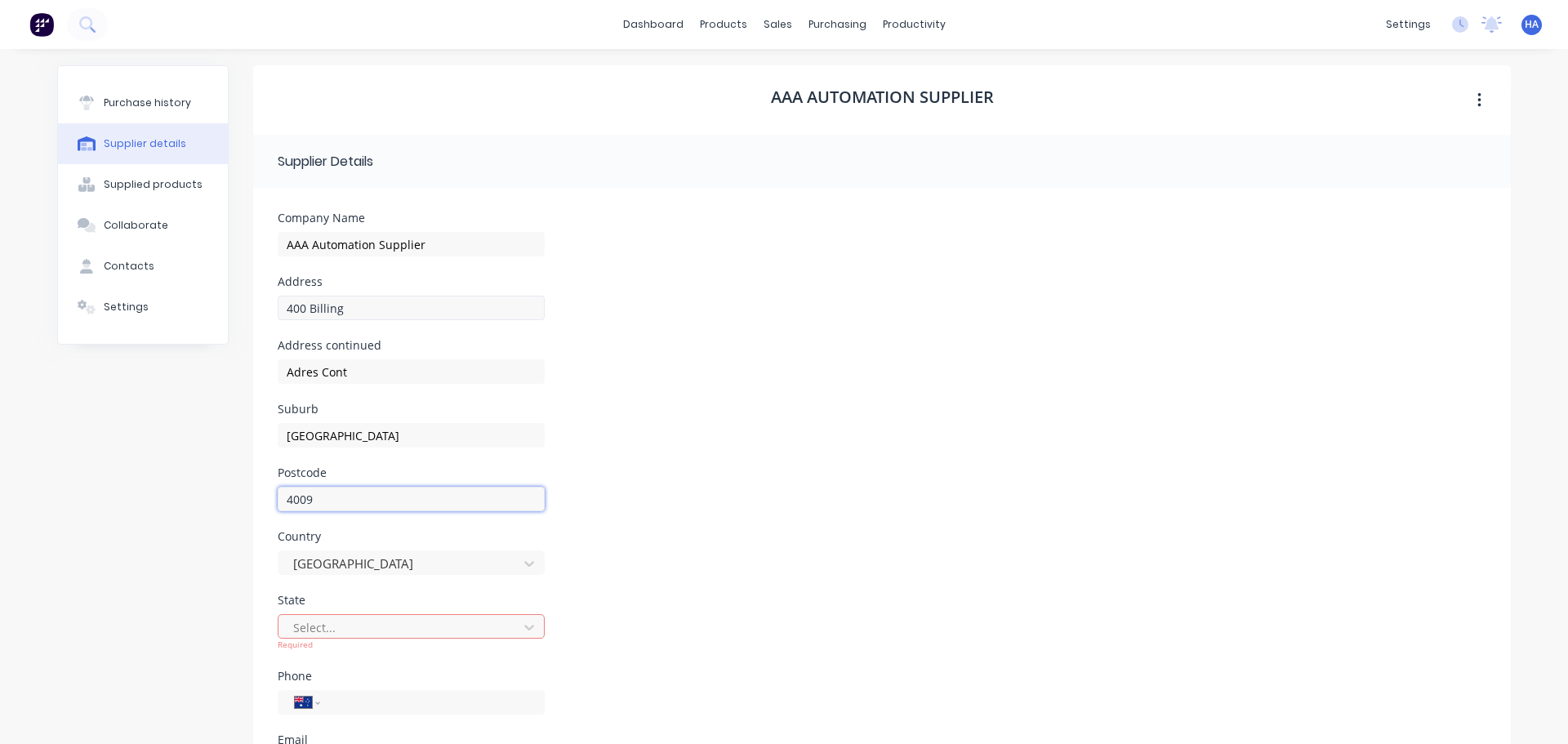
type input "4009"
type input "New"
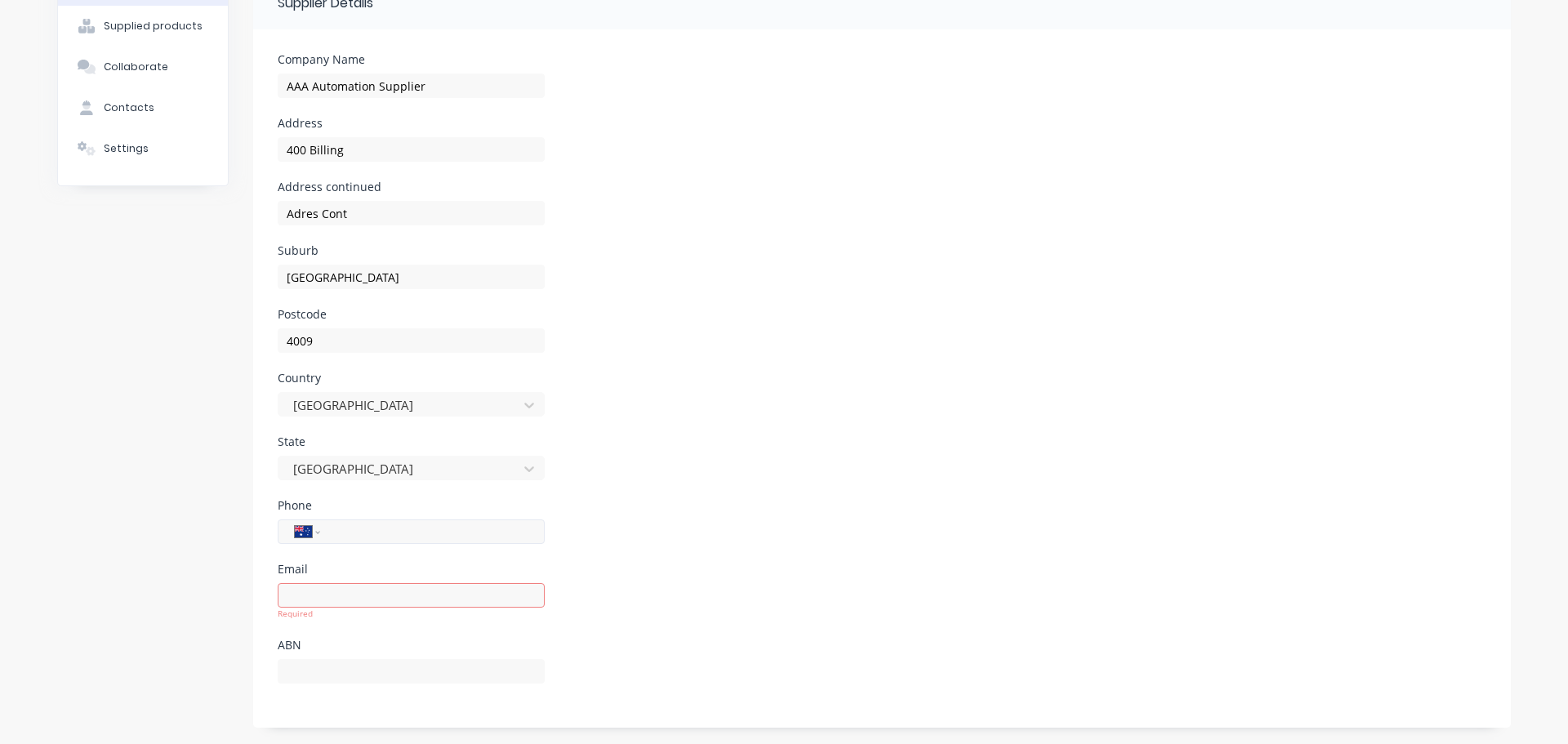
click at [431, 525] on input "tel" at bounding box center [430, 532] width 196 height 18
type input "0412 312 314"
click at [386, 593] on input at bounding box center [411, 596] width 267 height 24
type input "harry@gmail.com"
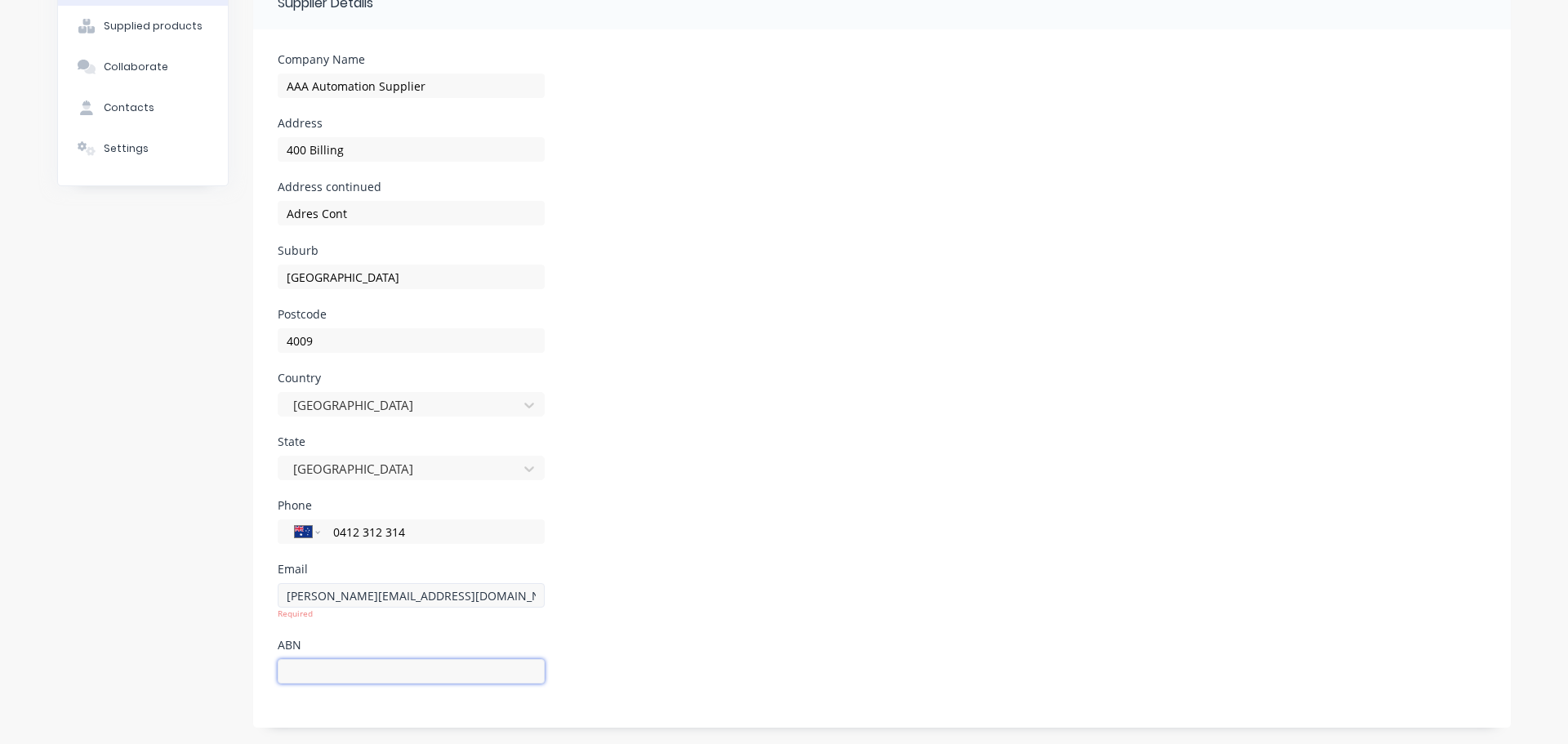
scroll to position [146, 0]
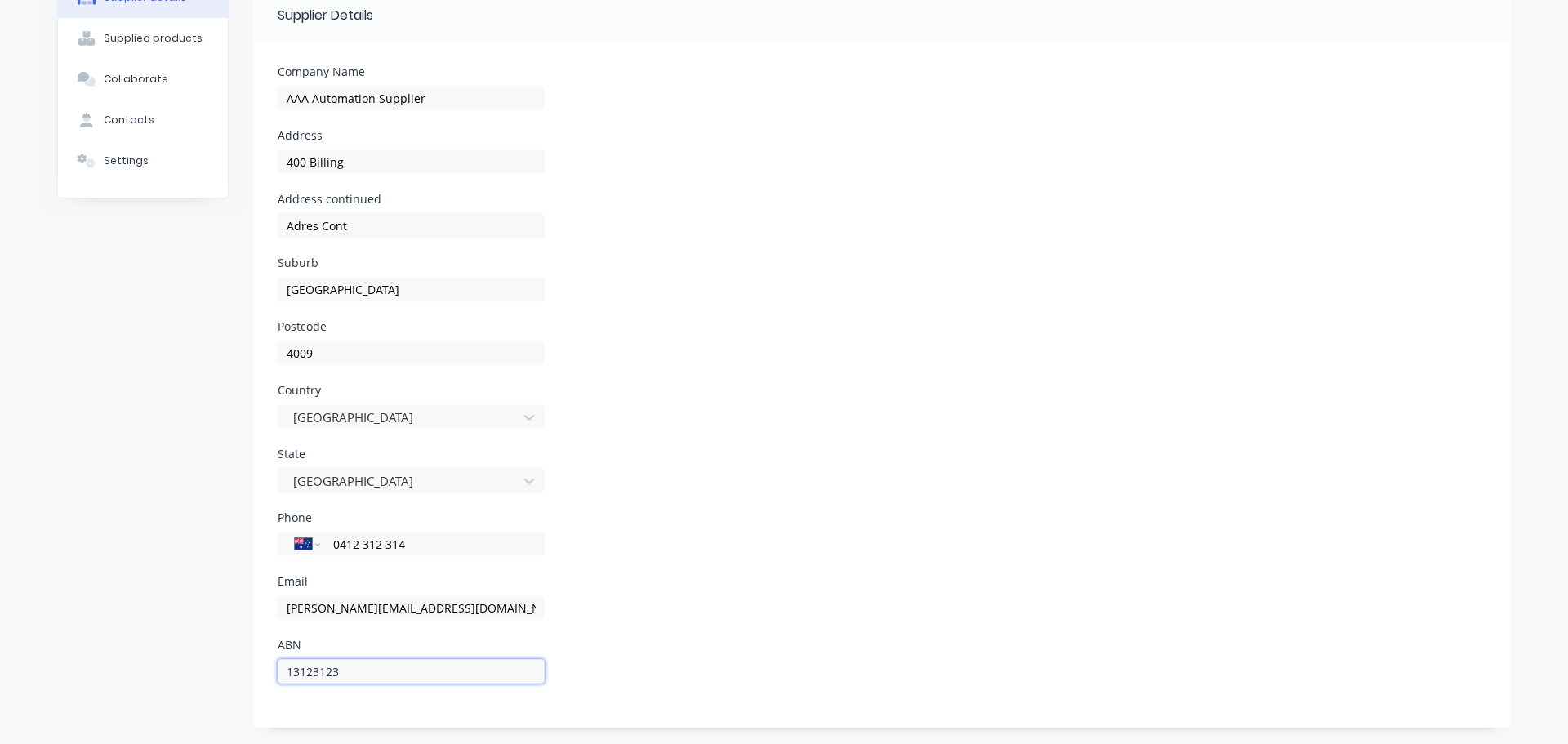
type input "13123123"
click at [761, 452] on div "State New South Wales" at bounding box center [882, 481] width 1209 height 64
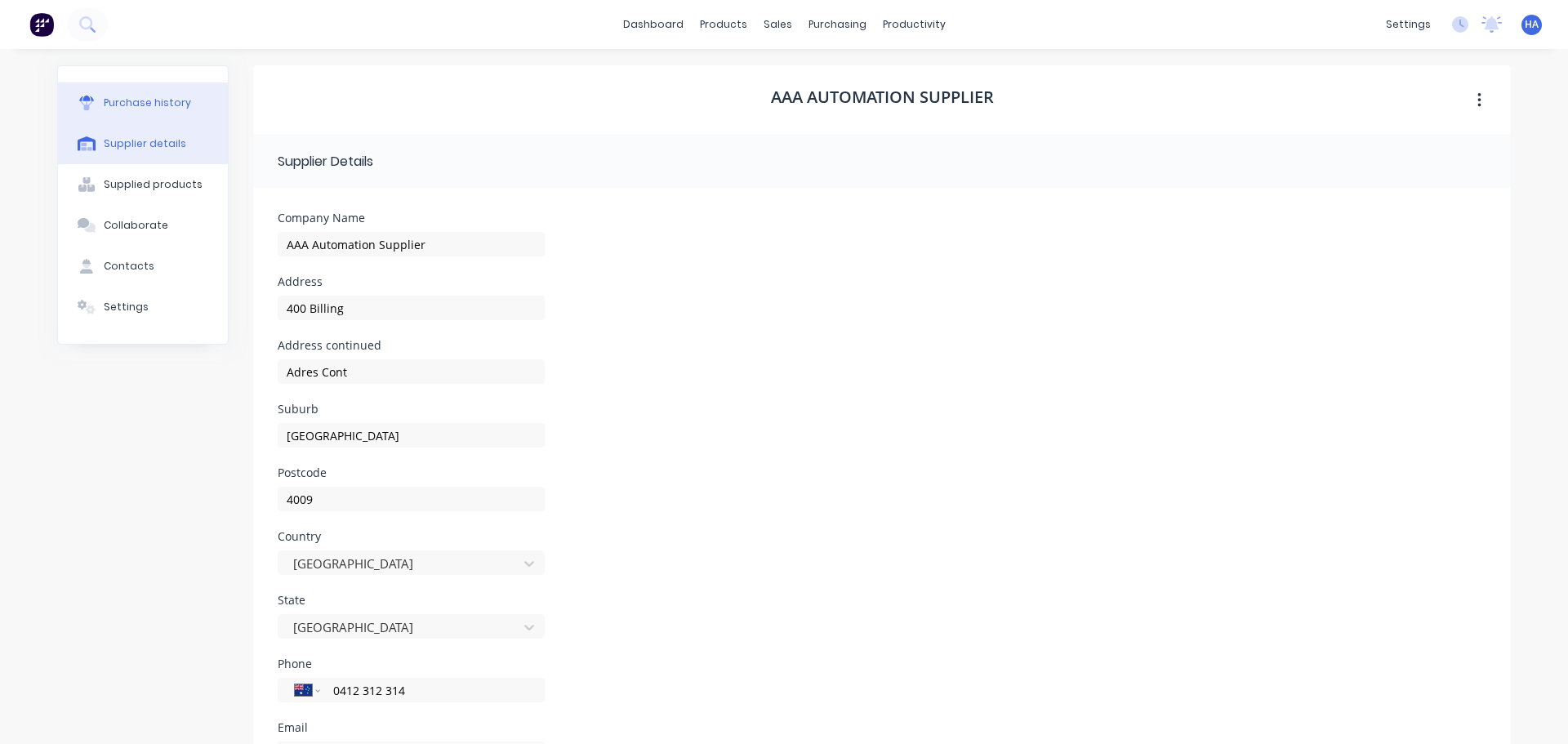
click at [164, 99] on div "Purchase history" at bounding box center [148, 103] width 87 height 15
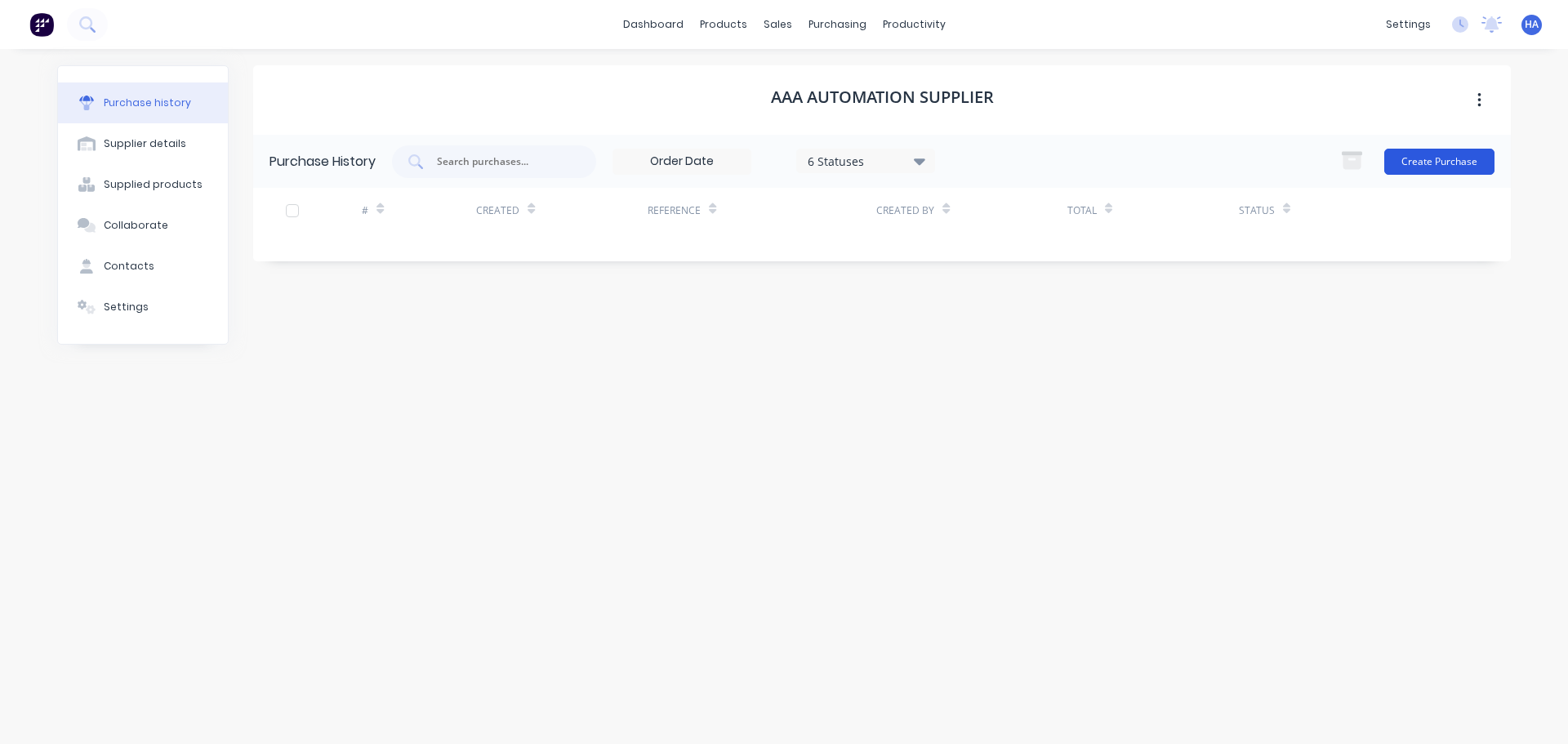
click at [1439, 167] on button "Create Purchase" at bounding box center [1440, 161] width 111 height 26
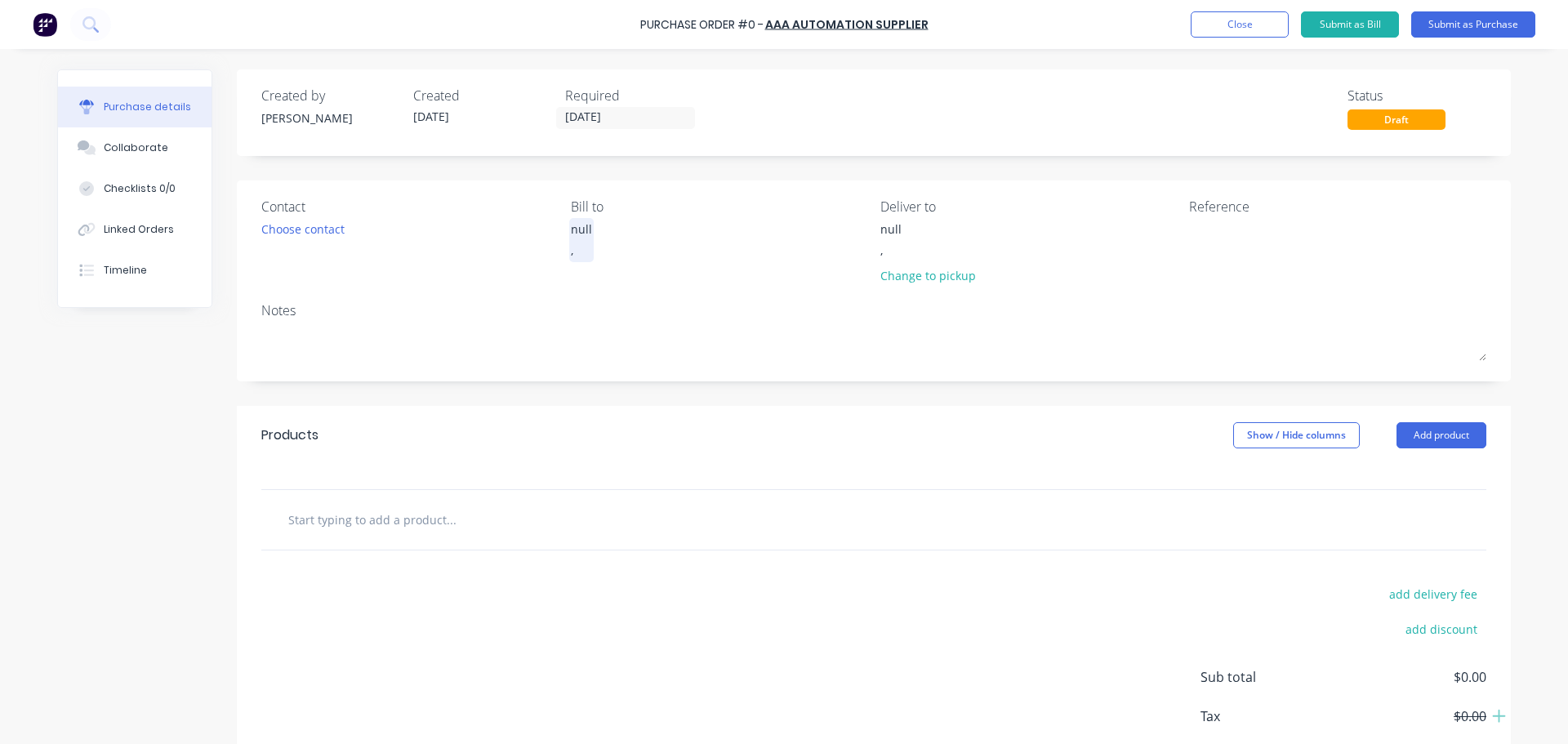
drag, startPoint x: 588, startPoint y: 230, endPoint x: 575, endPoint y: 229, distance: 13.0
click at [585, 229] on div "null ," at bounding box center [719, 244] width 298 height 47
click at [573, 229] on div "null" at bounding box center [581, 229] width 21 height 17
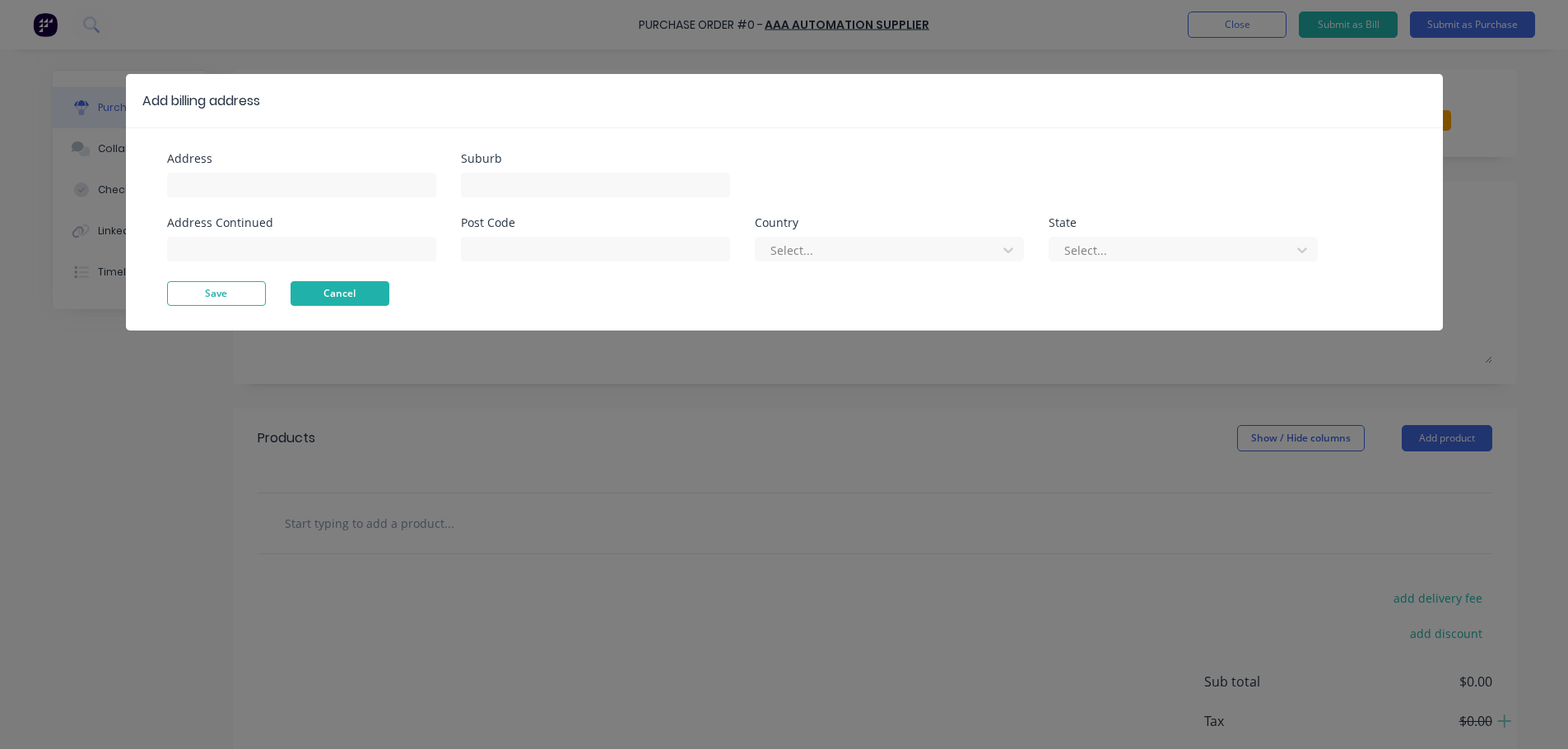
click at [328, 290] on button "Cancel" at bounding box center [340, 293] width 99 height 24
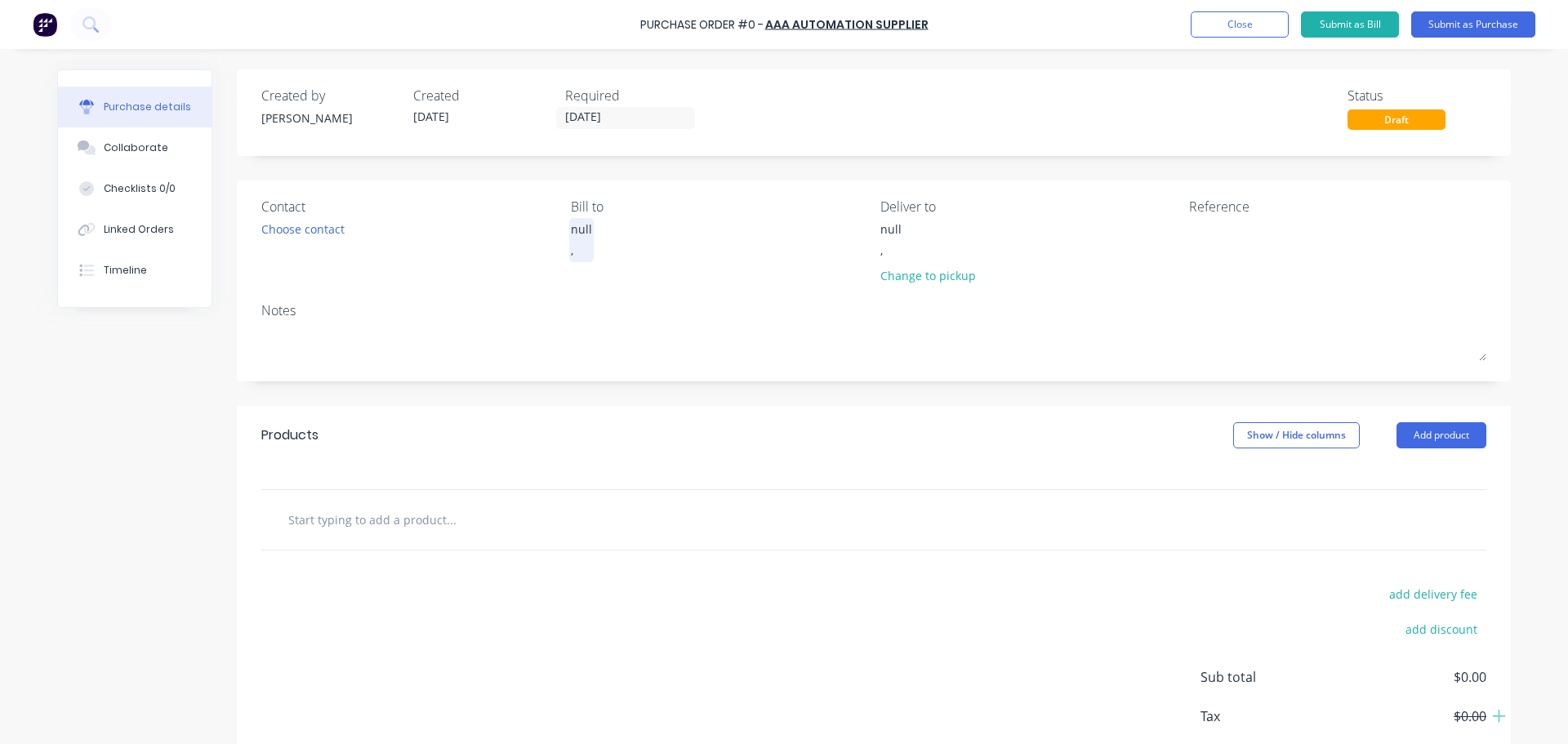
click at [576, 222] on div "null" at bounding box center [581, 229] width 21 height 17
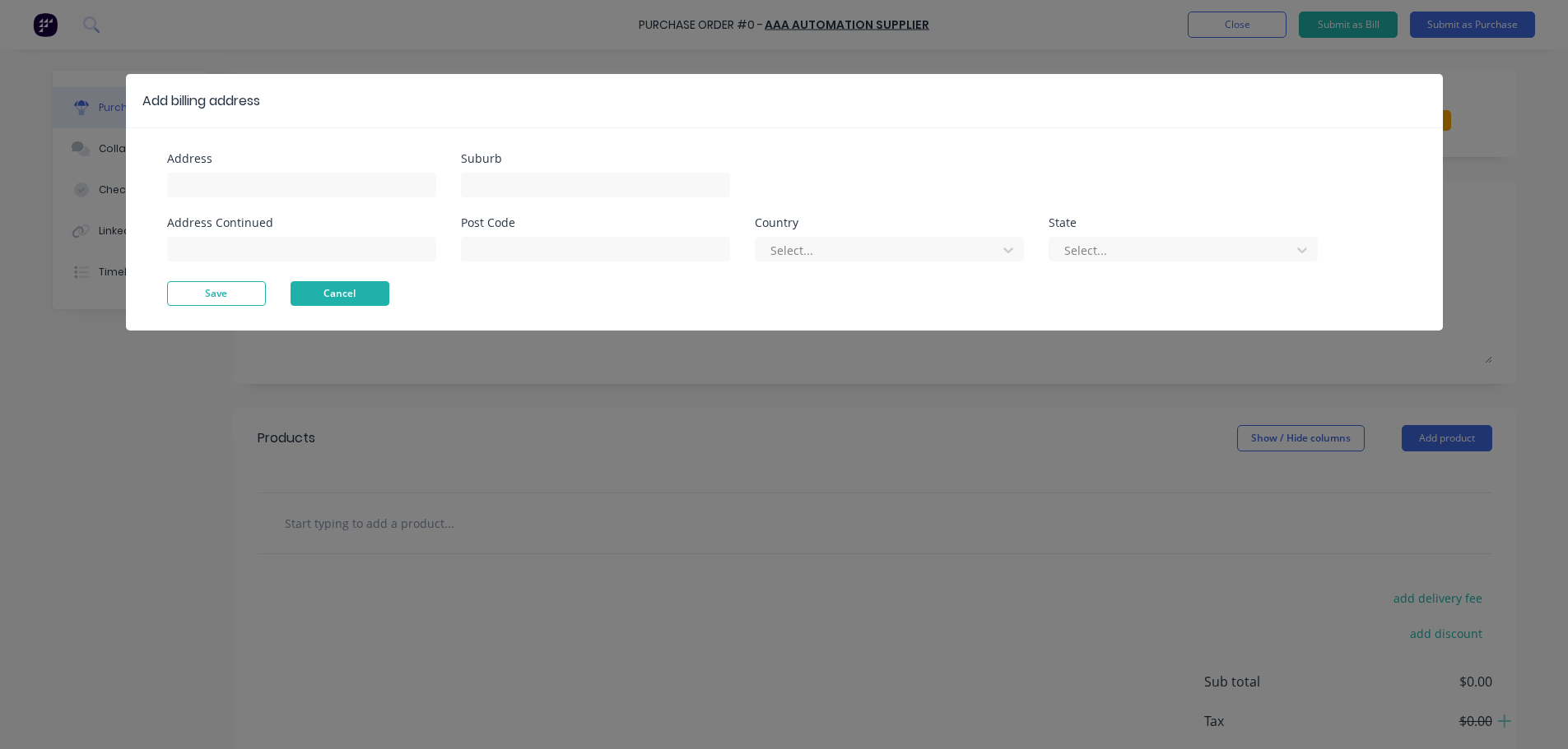
click at [368, 285] on button "Cancel" at bounding box center [340, 293] width 99 height 24
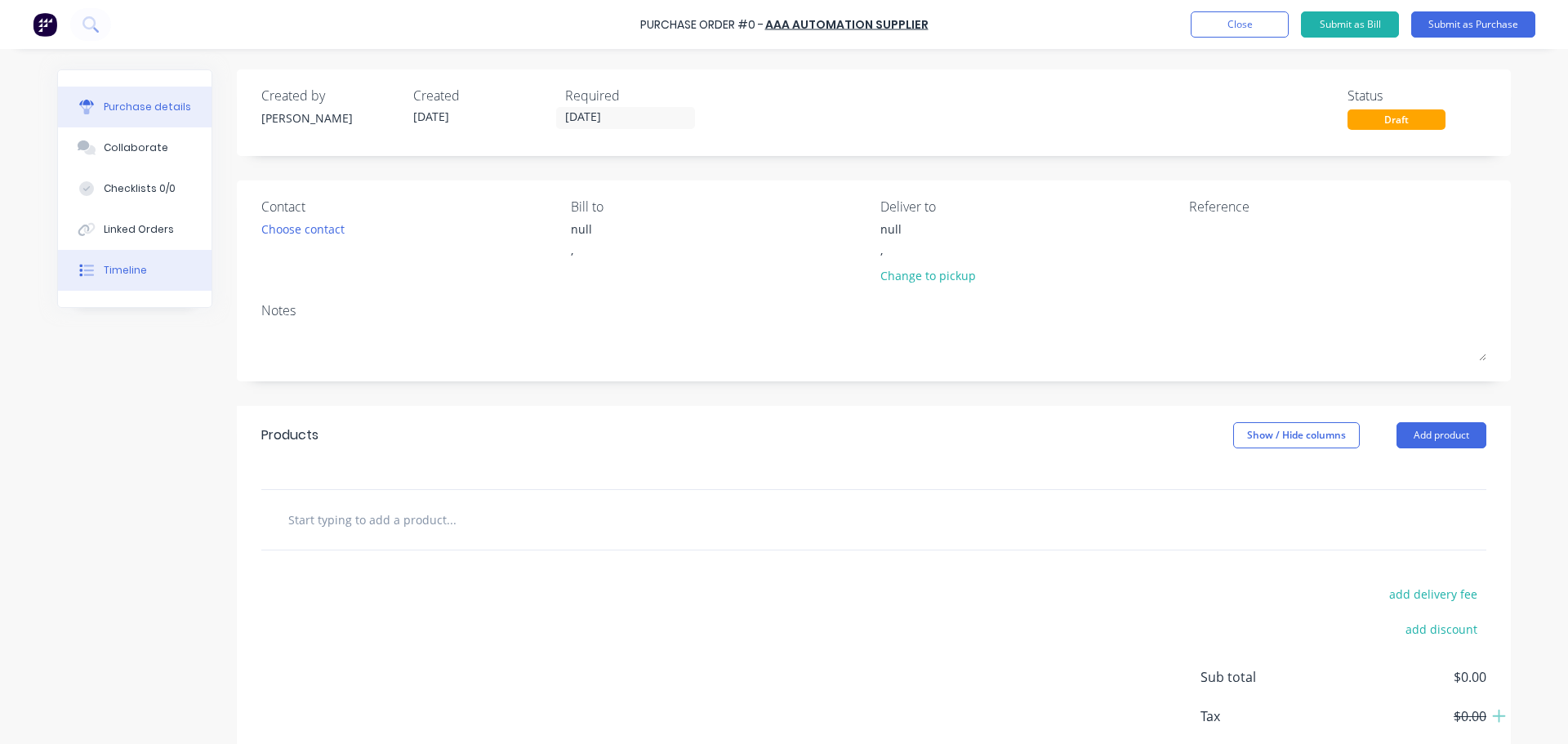
click at [137, 261] on button "Timeline" at bounding box center [134, 270] width 153 height 41
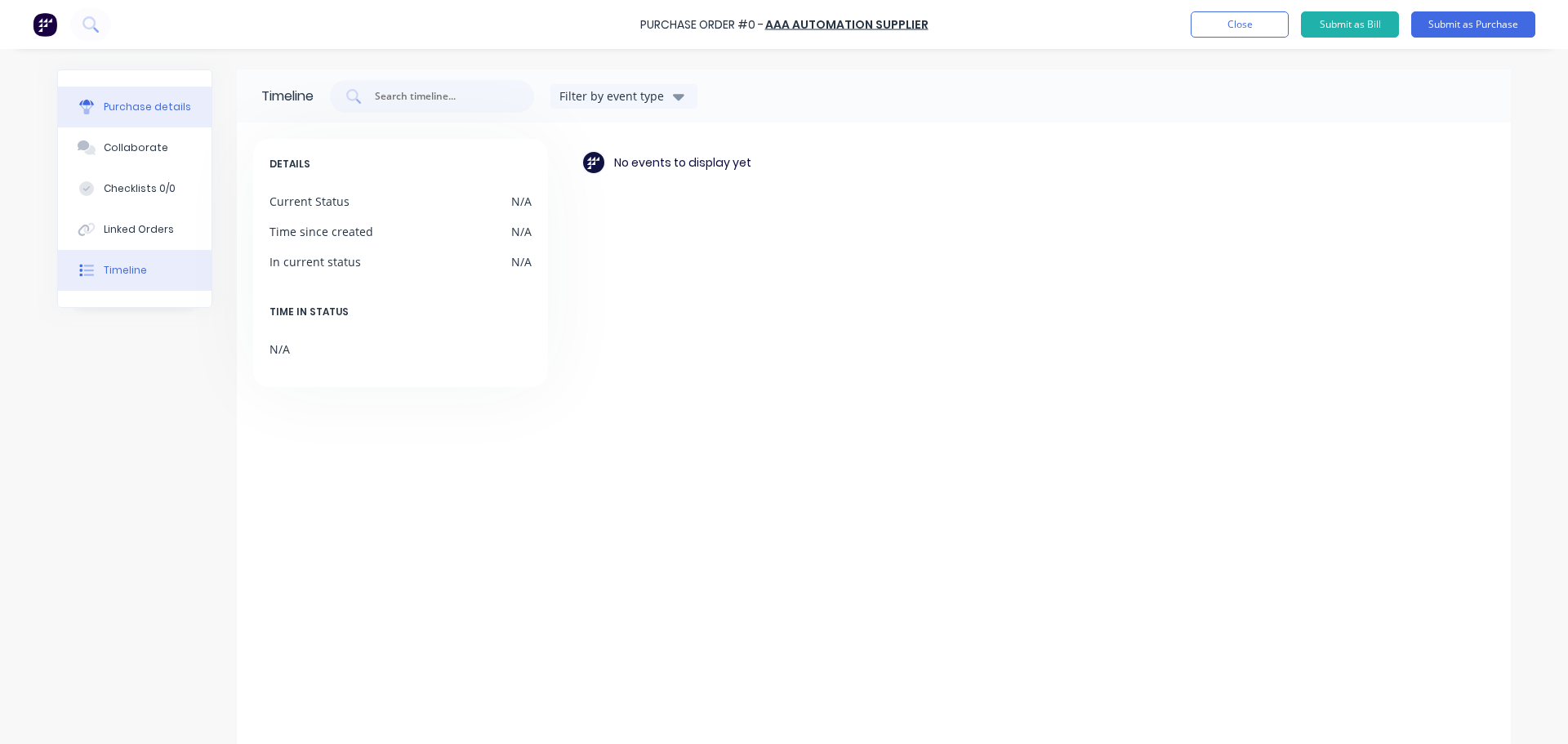
click at [148, 121] on button "Purchase details" at bounding box center [134, 107] width 153 height 41
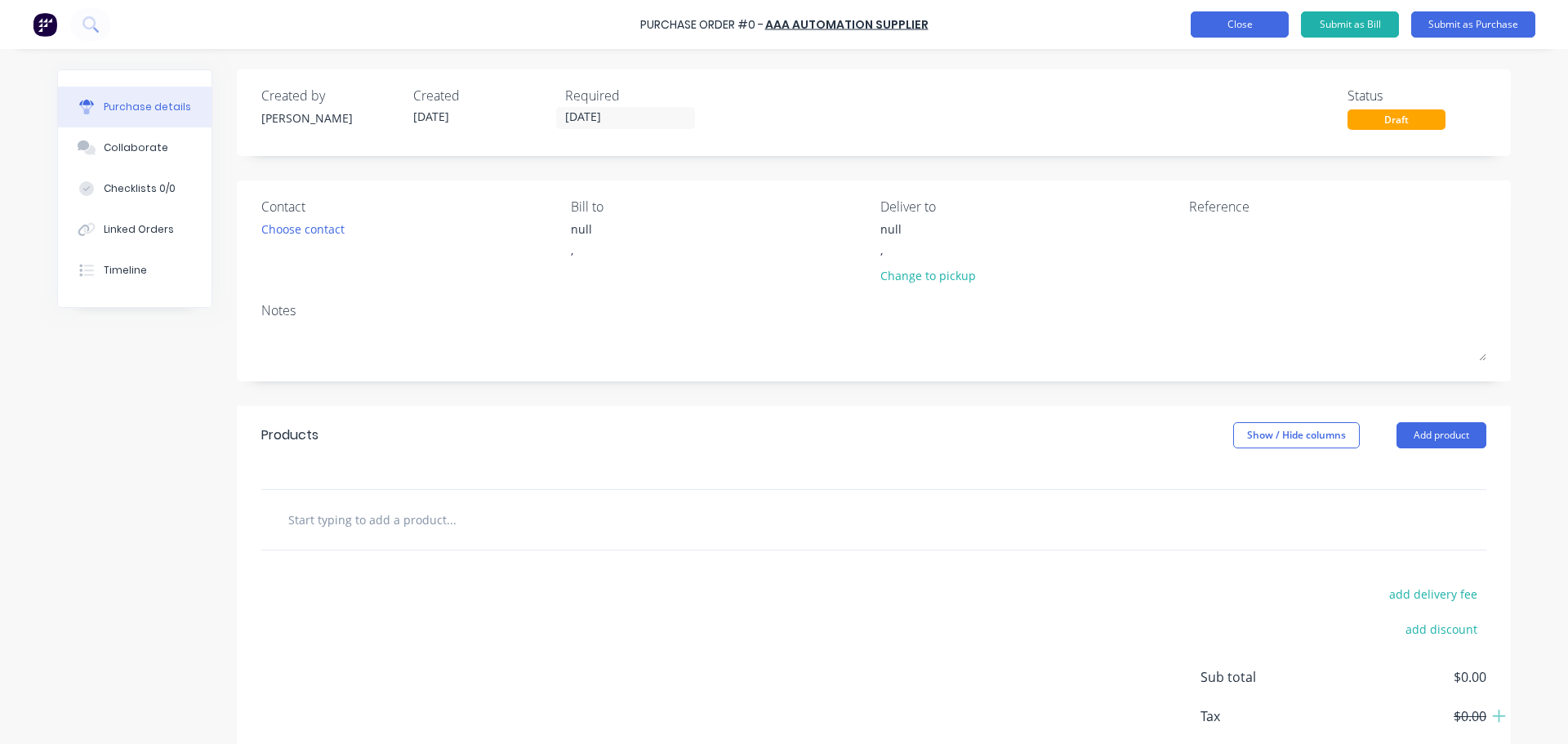
click at [1243, 32] on button "Close" at bounding box center [1239, 24] width 98 height 26
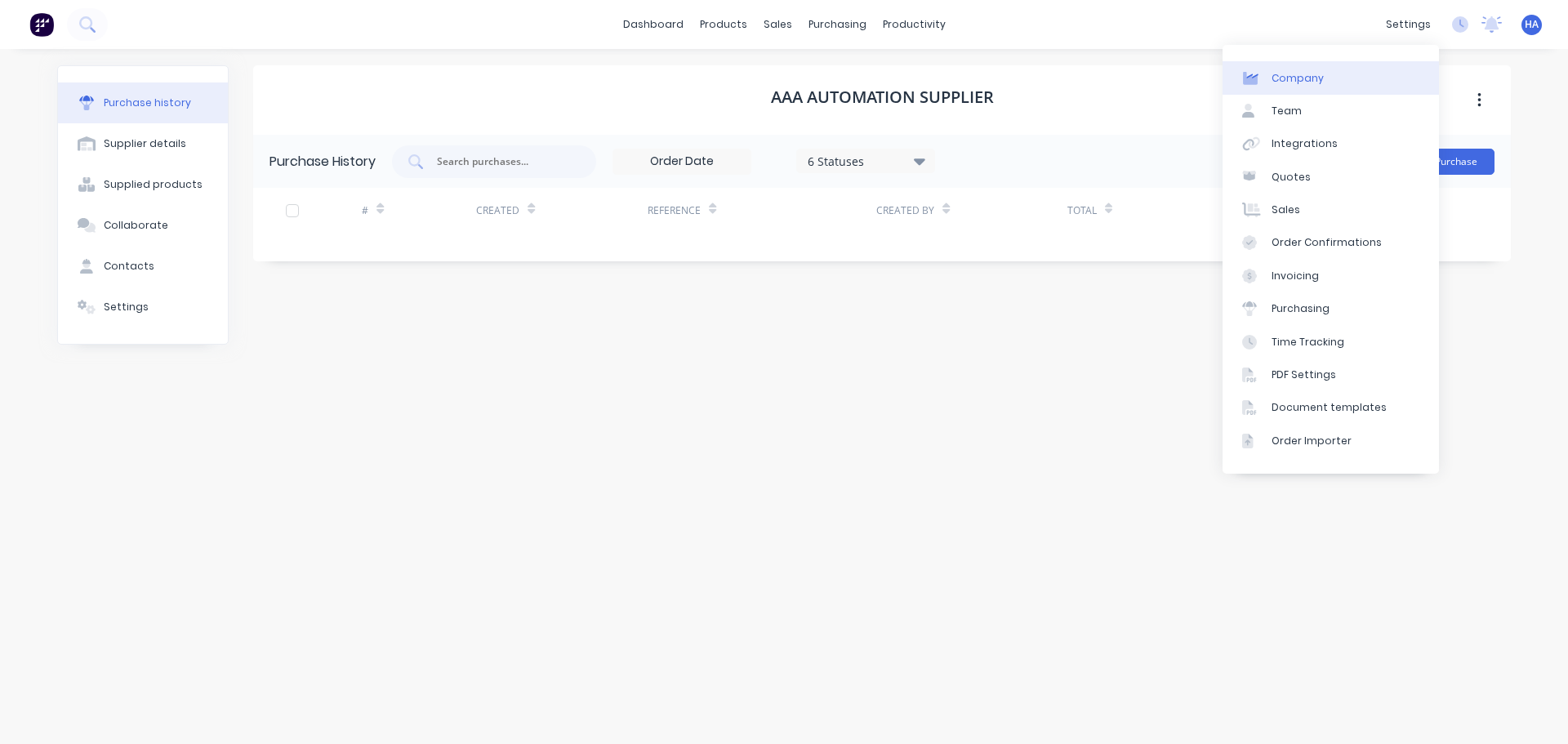
click at [1353, 78] on link "Company" at bounding box center [1331, 77] width 216 height 33
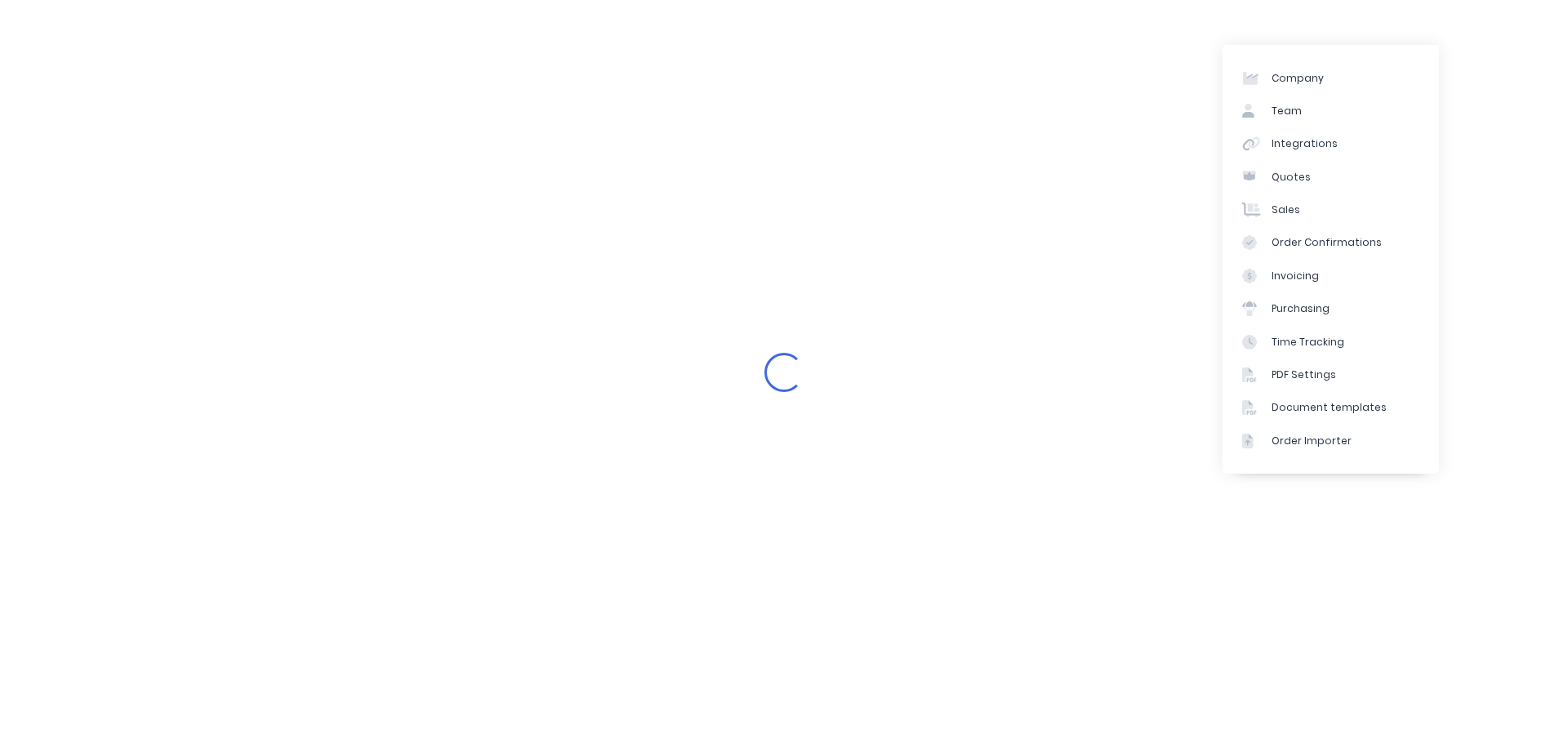
select select "AU"
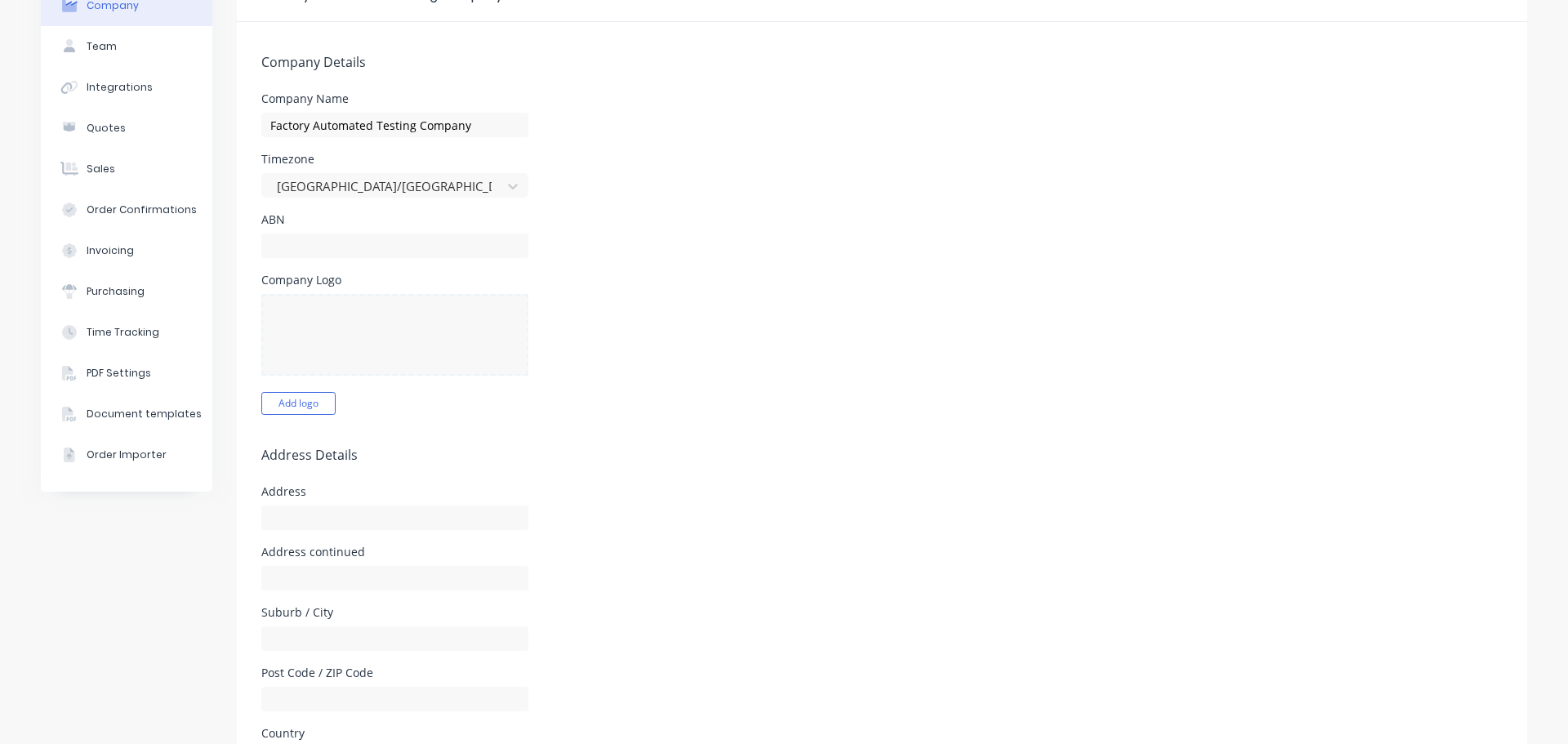
scroll to position [245, 0]
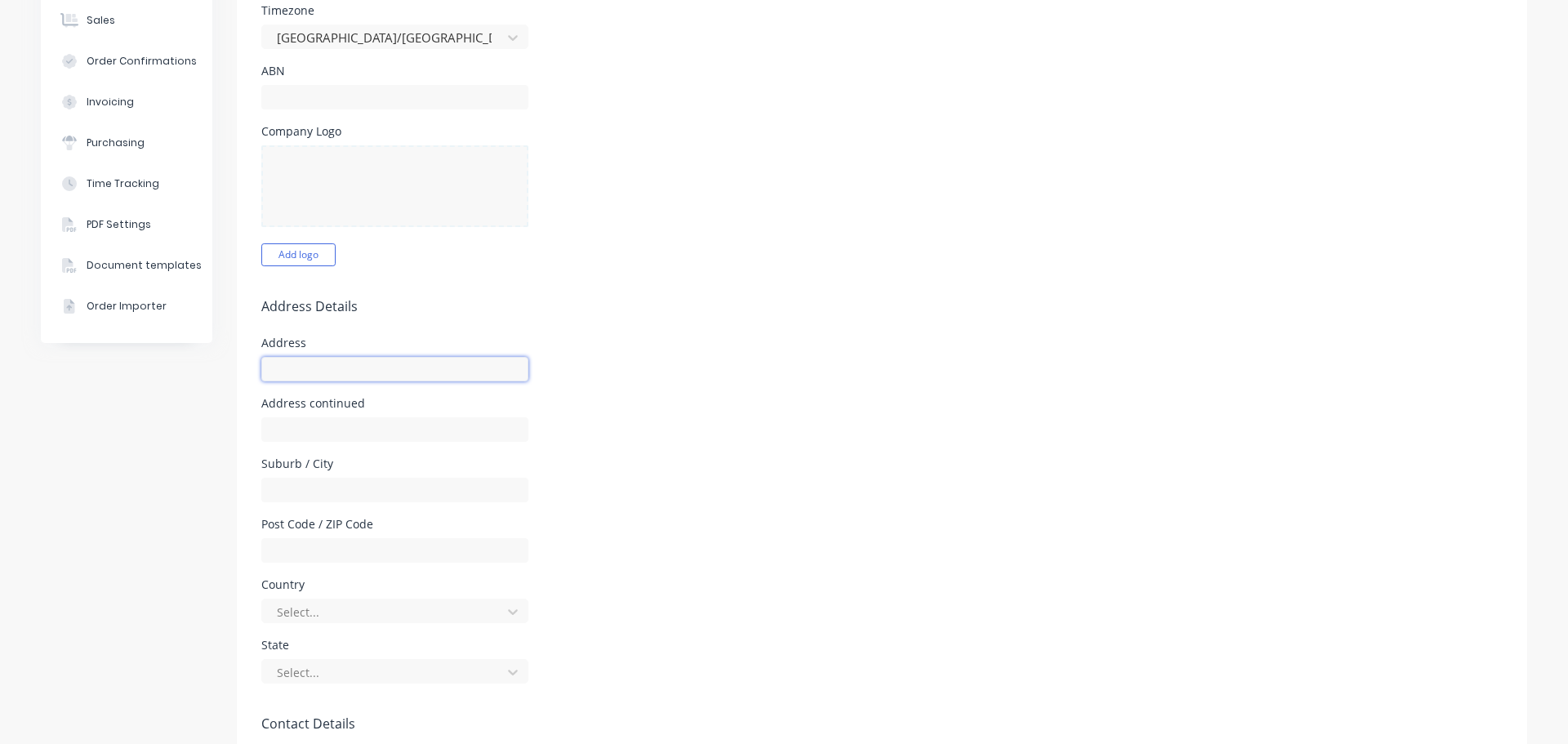
click at [363, 364] on input "text" at bounding box center [395, 369] width 267 height 24
type input "1234 Billi"
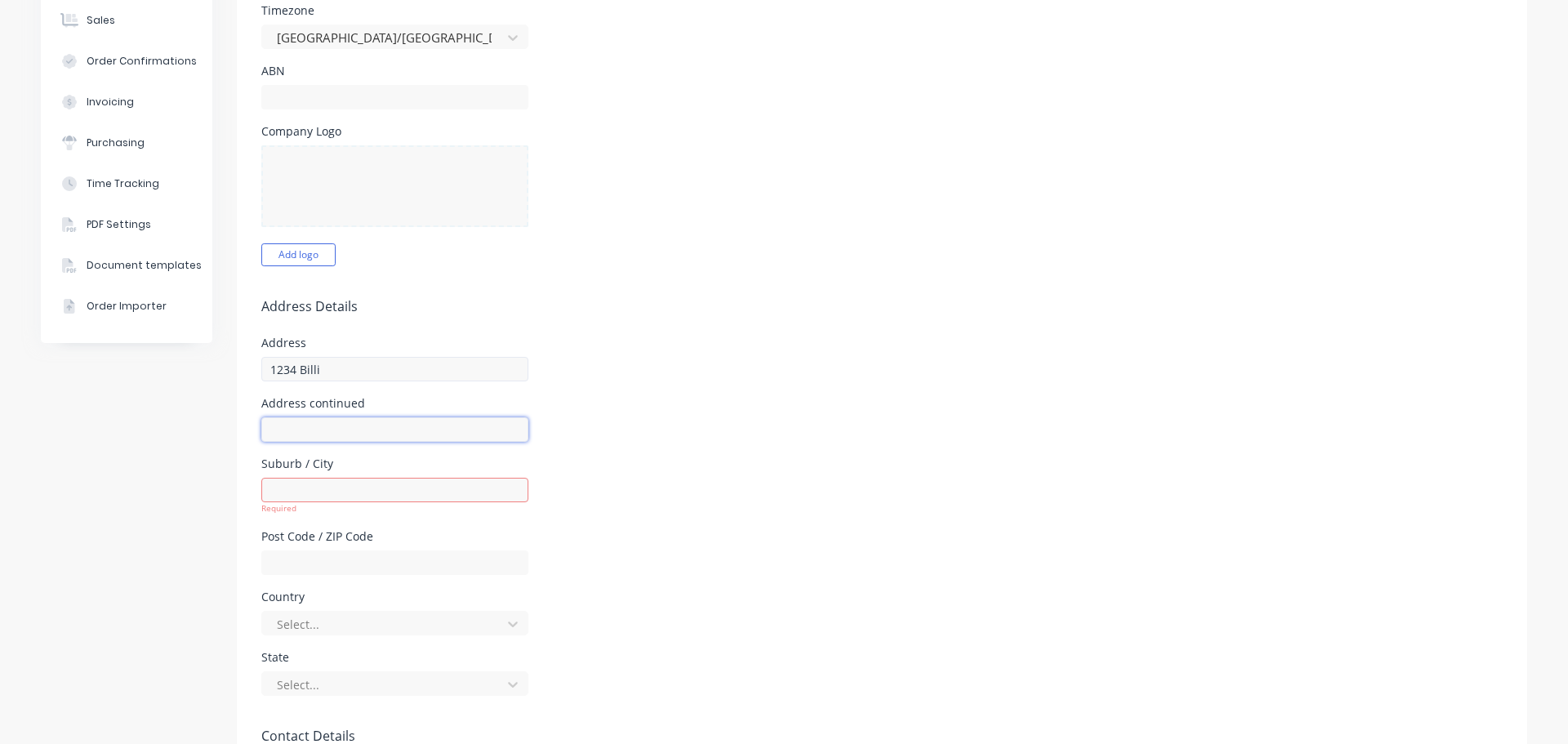
type input "C"
type input "Ad Cont"
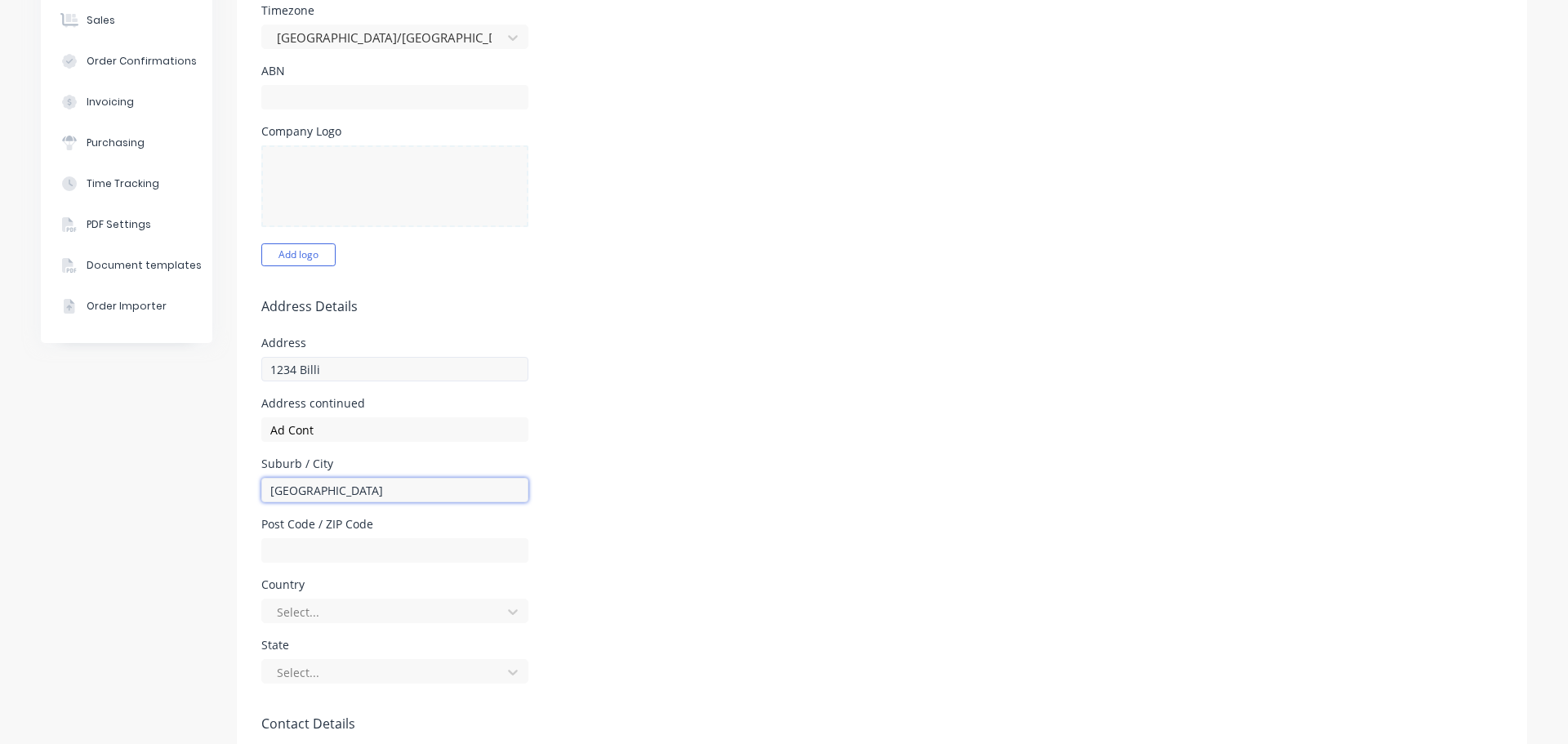
type input "Sydney"
type input "4009"
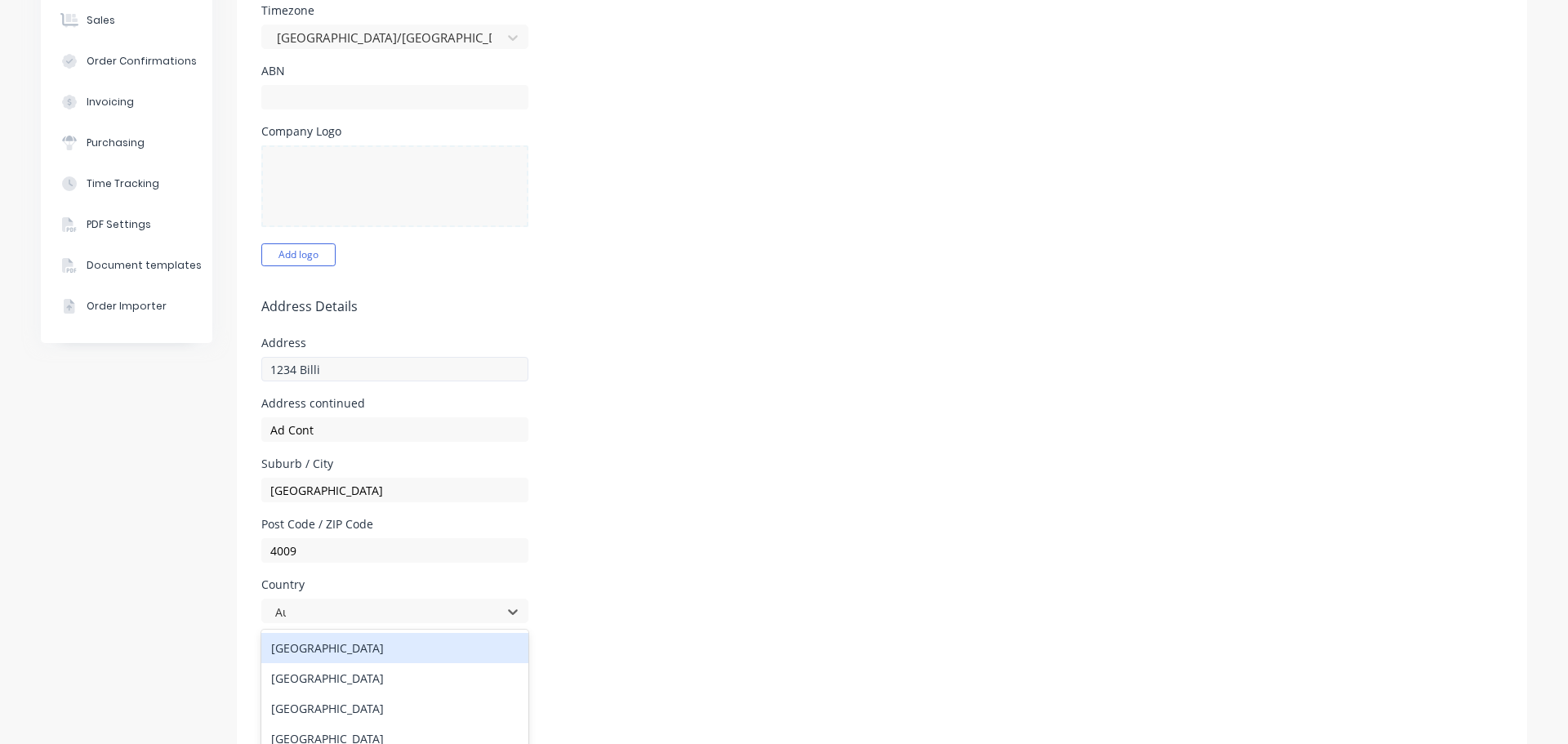
type input "Aus"
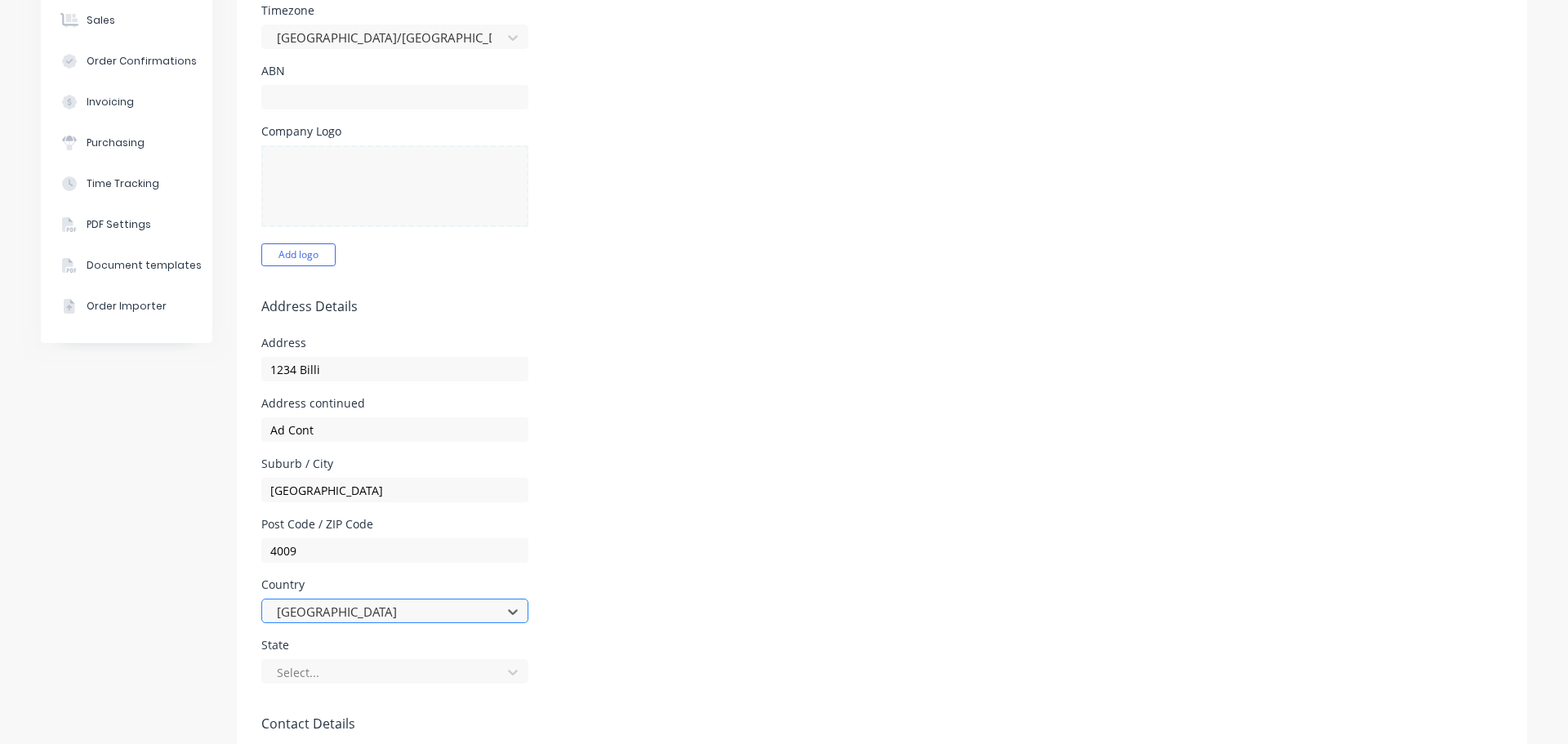
scroll to position [408, 0]
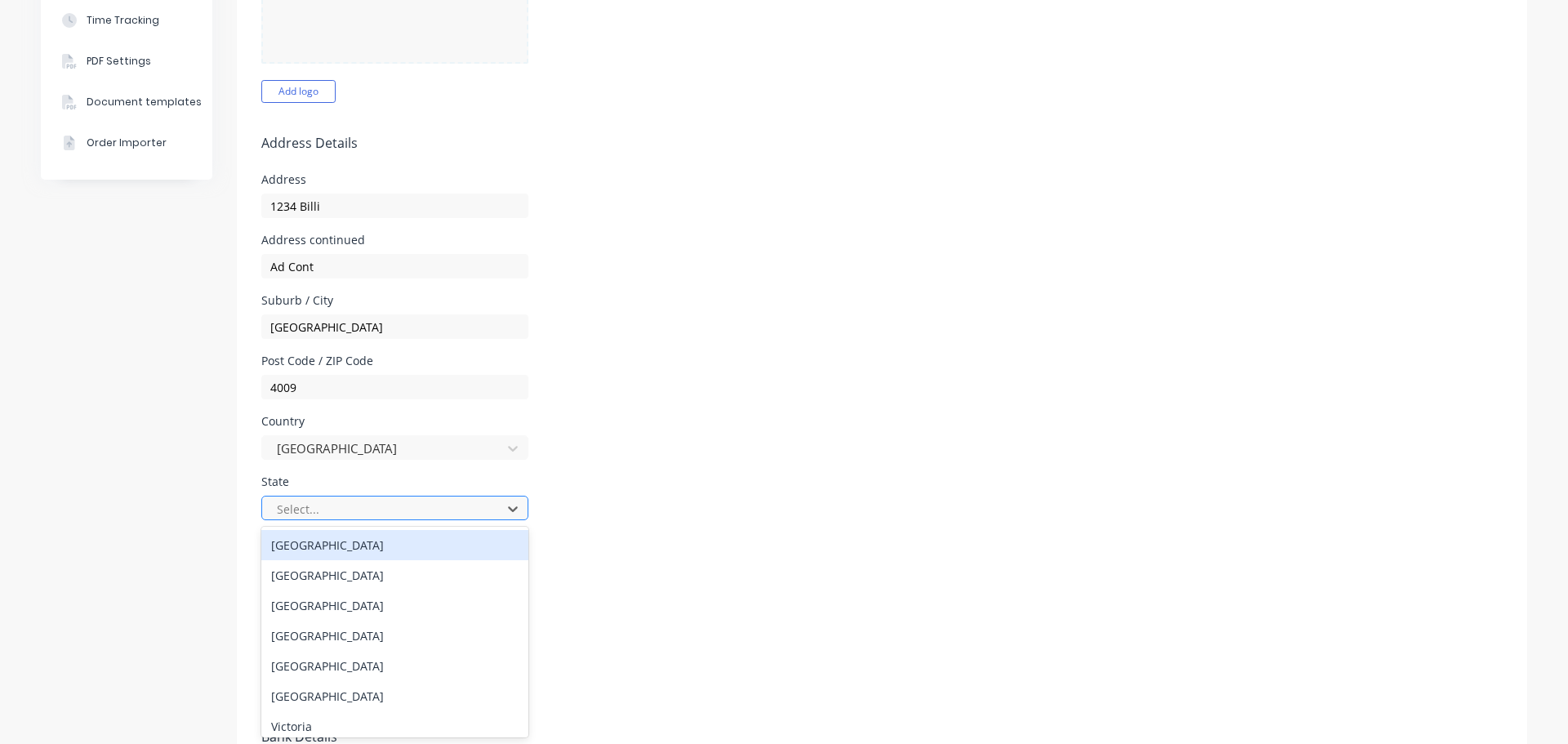
click at [394, 514] on div at bounding box center [384, 509] width 218 height 20
type input "n"
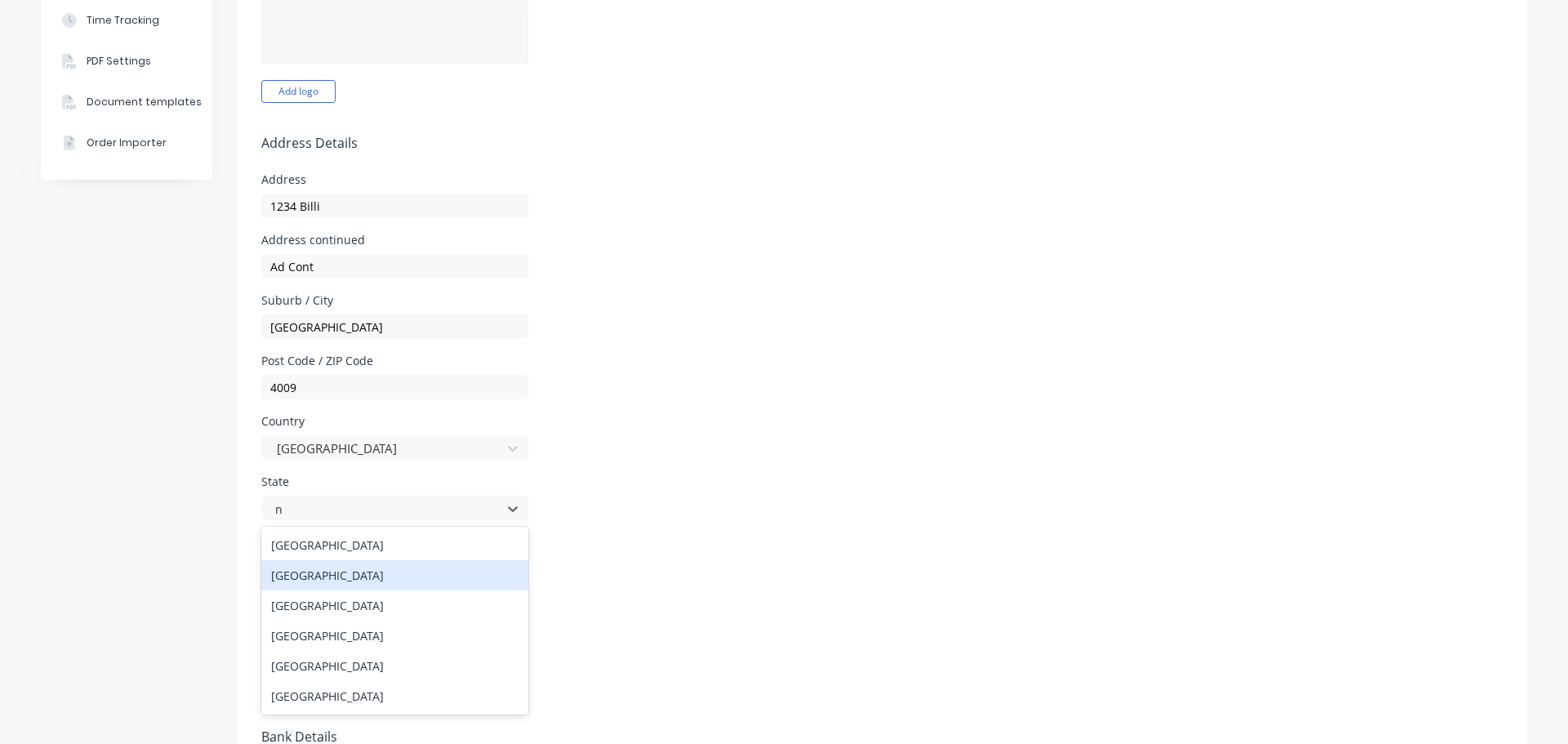
click at [356, 575] on div "New South Wales" at bounding box center [395, 575] width 267 height 30
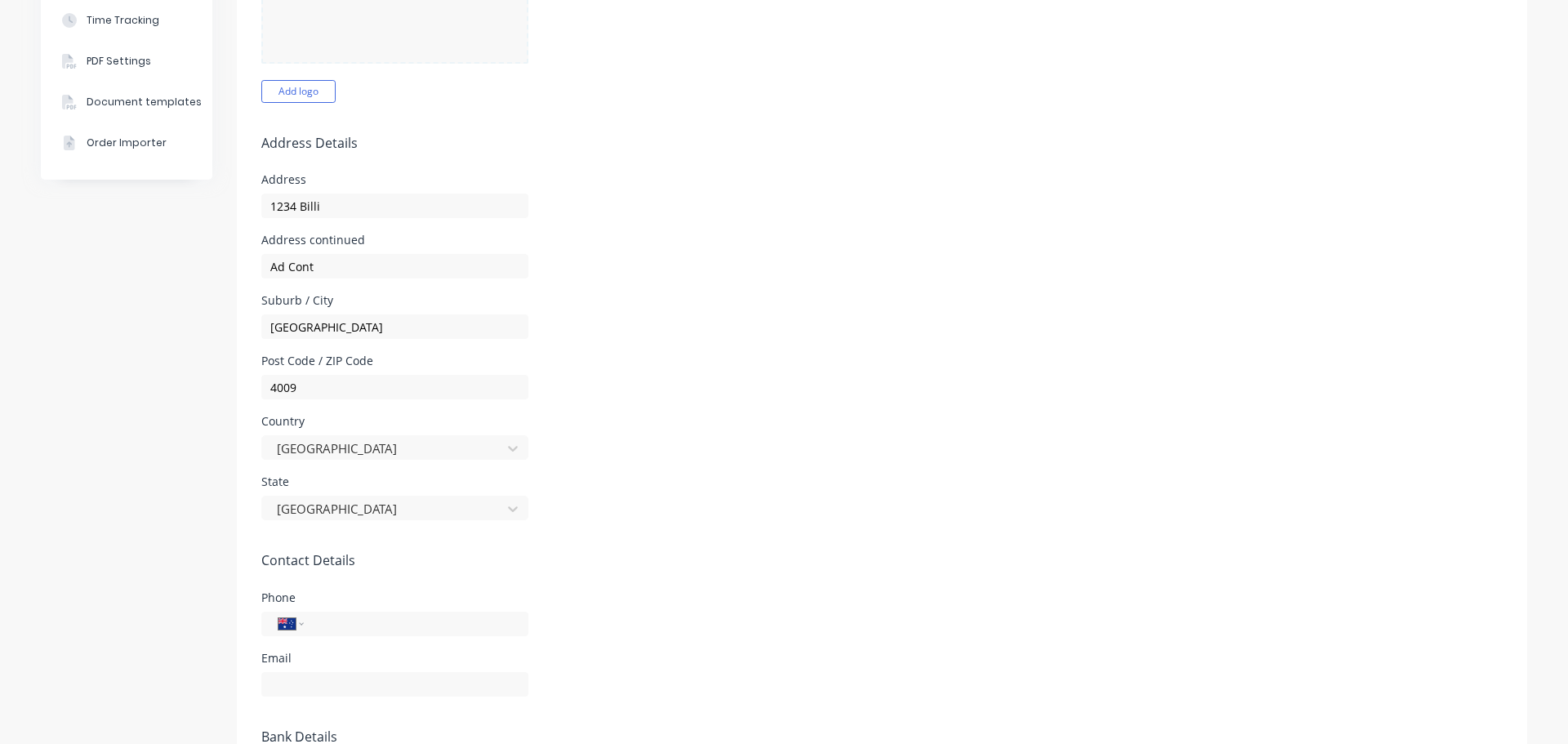
click at [865, 496] on div "State New South Wales" at bounding box center [882, 498] width 1242 height 44
click at [366, 625] on input "tel" at bounding box center [413, 624] width 196 height 18
type input "0412 312 342"
click at [844, 504] on div "State New South Wales" at bounding box center [882, 498] width 1242 height 44
click at [348, 694] on input "text" at bounding box center [395, 684] width 267 height 24
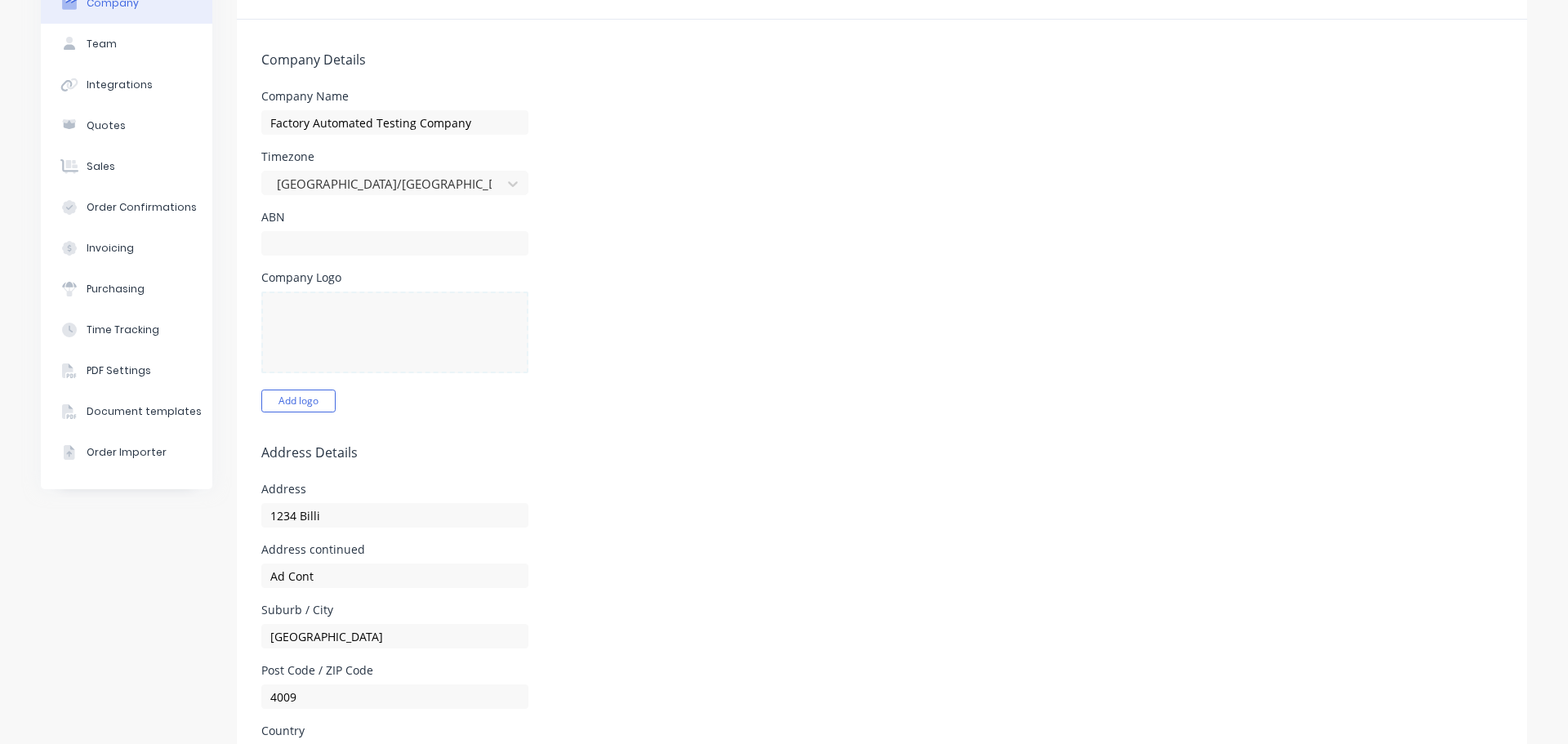
scroll to position [0, 0]
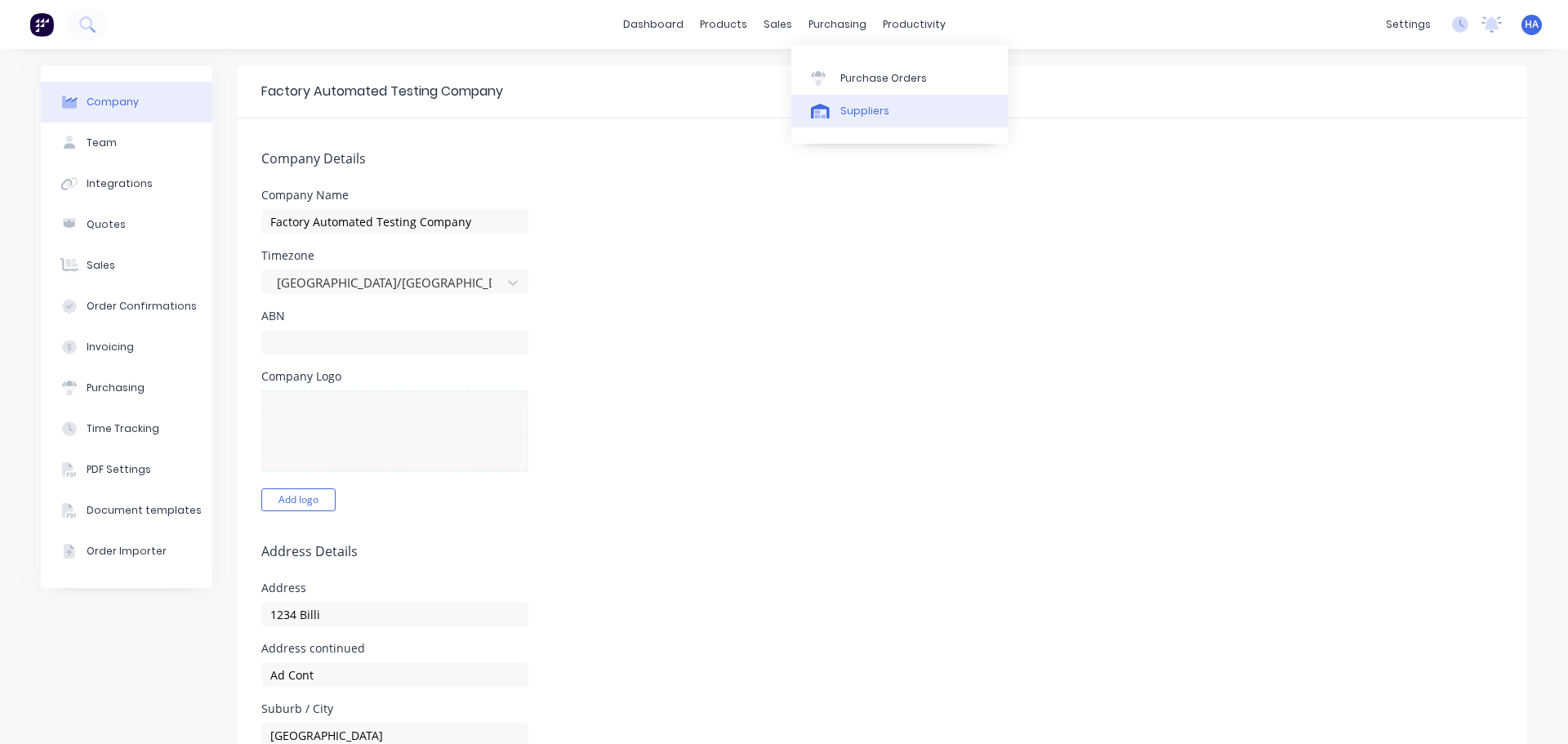
click at [863, 107] on div "Suppliers" at bounding box center [864, 112] width 49 height 15
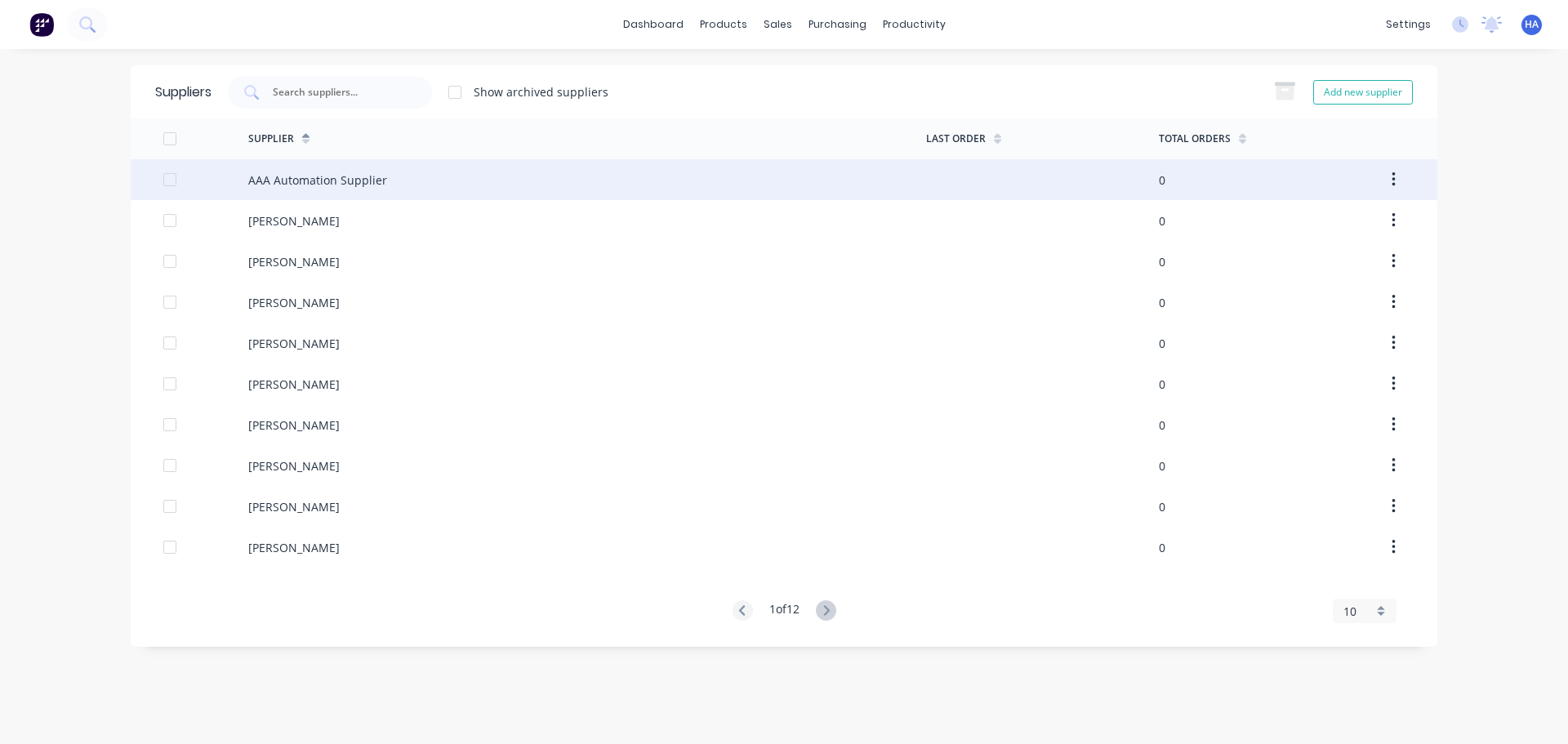
click at [805, 185] on div "AAA Automation Supplier" at bounding box center [587, 179] width 678 height 41
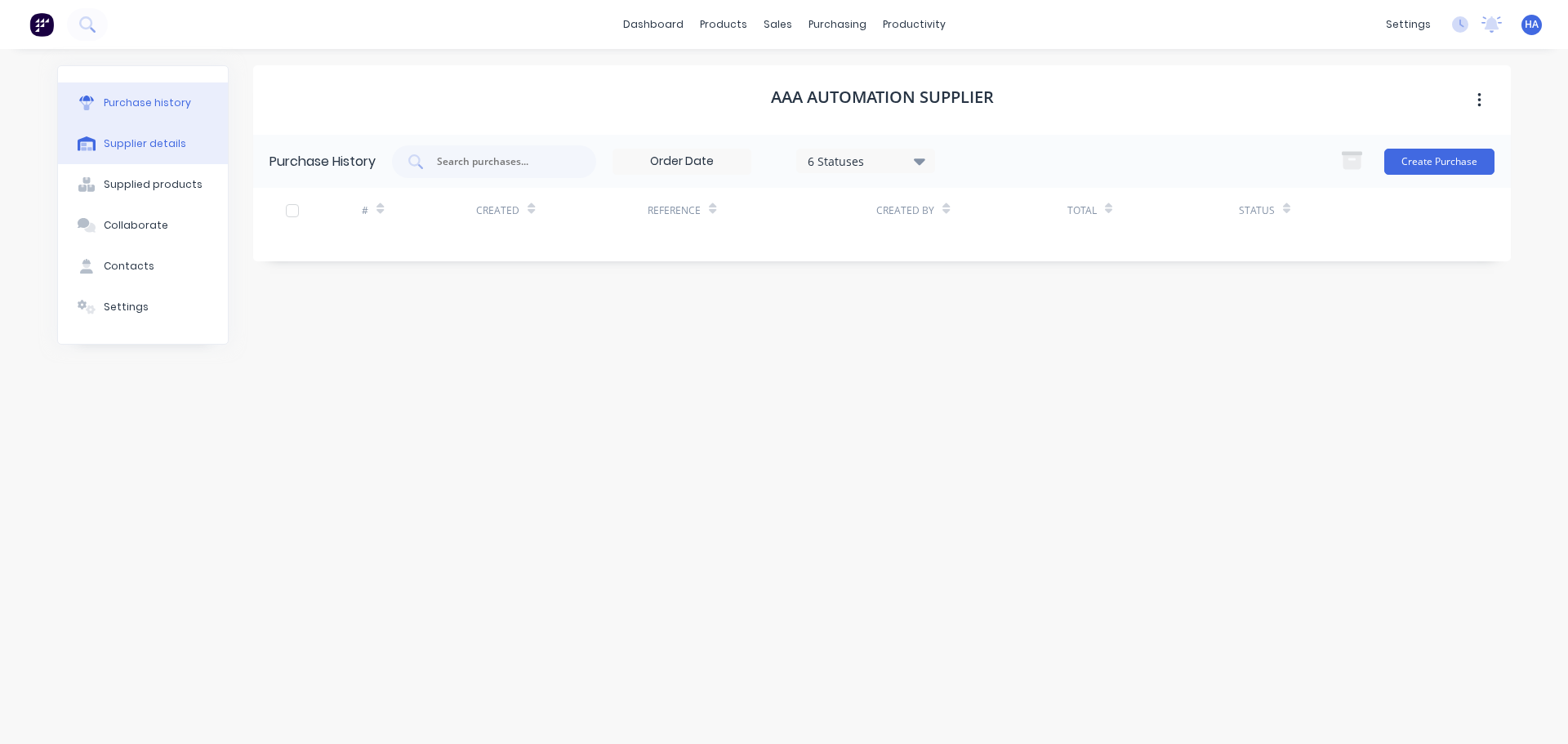
click at [177, 151] on button "Supplier details" at bounding box center [143, 143] width 170 height 41
select select "AU"
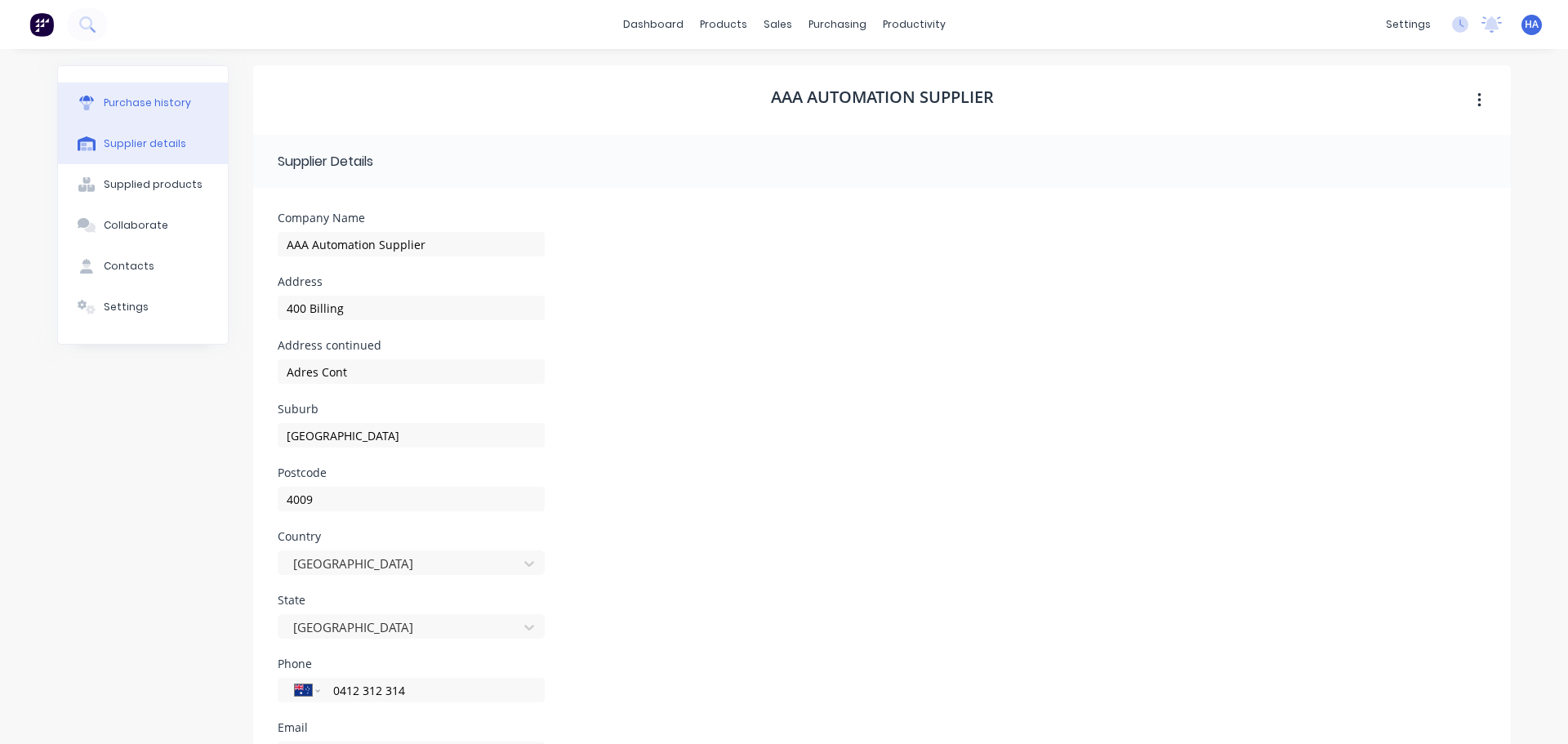
click at [141, 111] on button "Purchase history" at bounding box center [143, 102] width 170 height 41
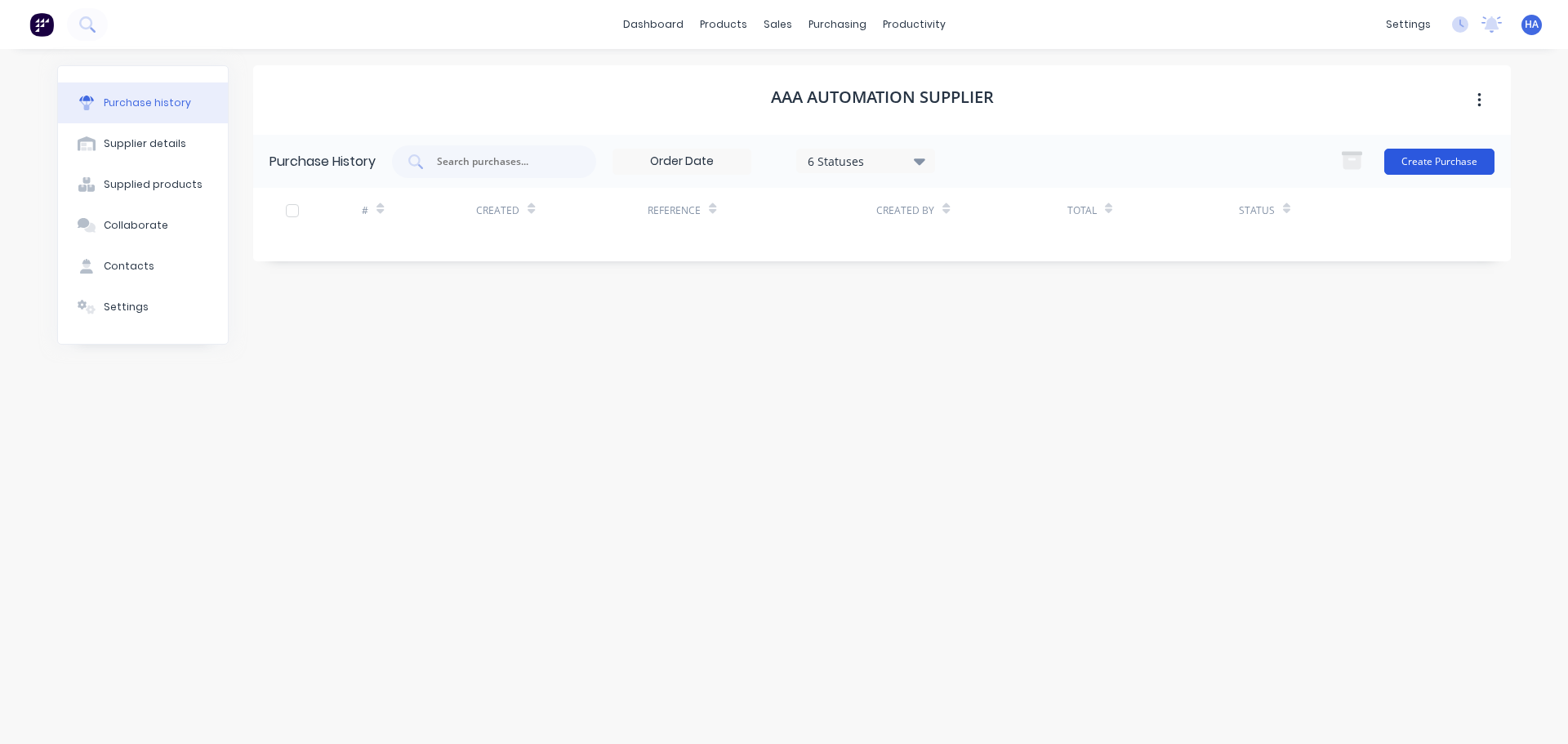
click at [1427, 148] on button "Create Purchase" at bounding box center [1440, 161] width 111 height 26
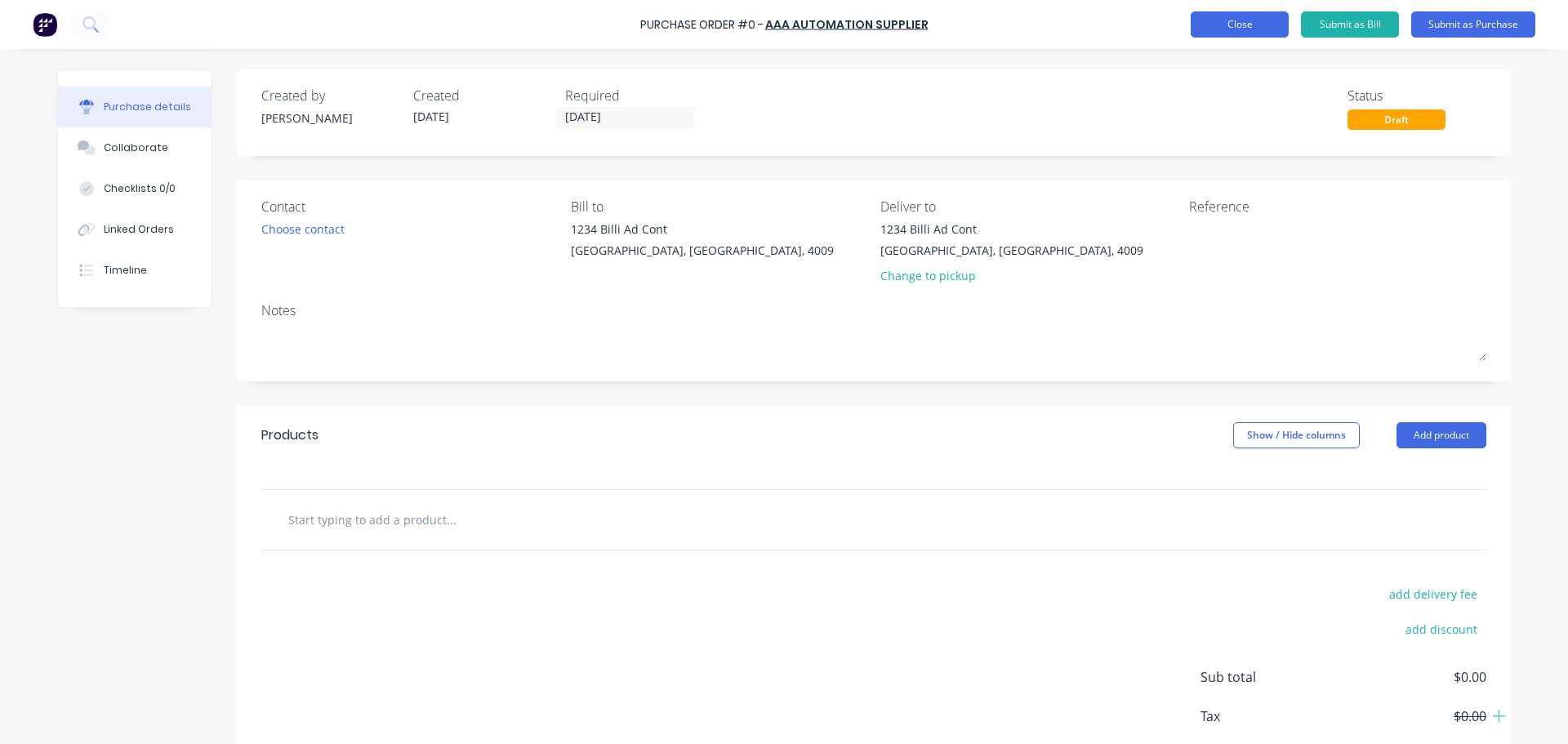
click at [1235, 15] on button "Close" at bounding box center [1239, 24] width 98 height 26
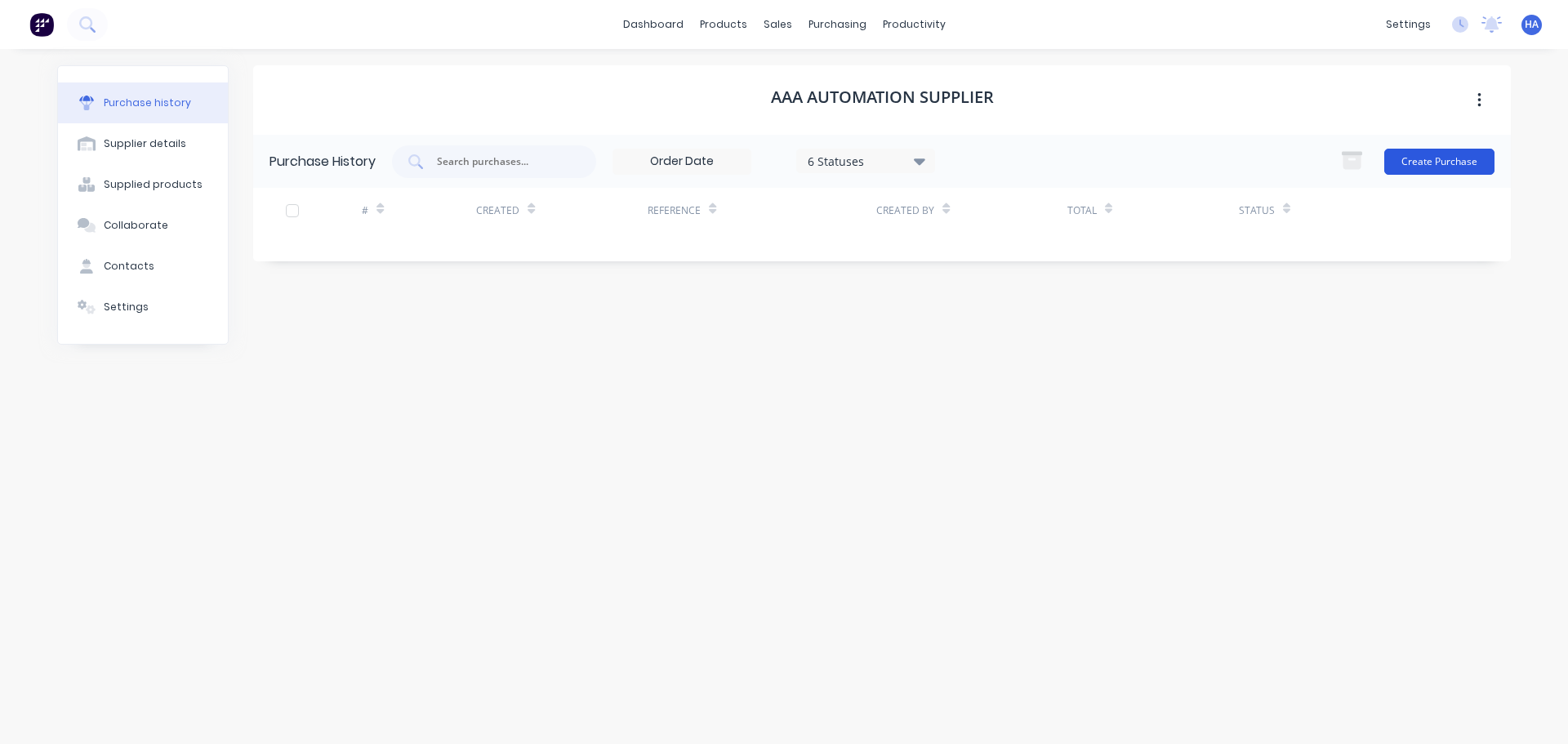
click at [1460, 164] on button "Create Purchase" at bounding box center [1440, 161] width 111 height 26
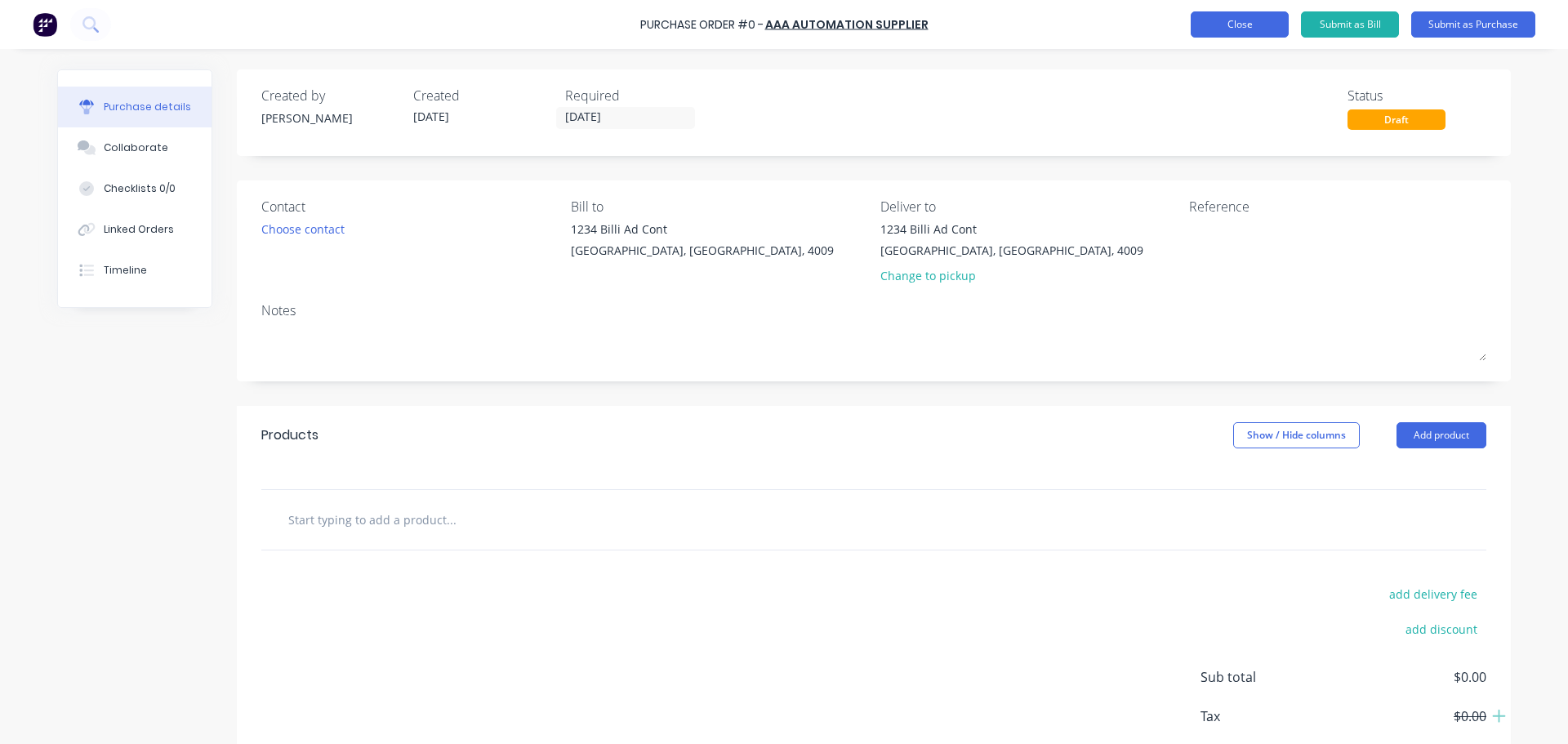
click at [1254, 18] on button "Close" at bounding box center [1239, 24] width 98 height 26
